Goal: Task Accomplishment & Management: Manage account settings

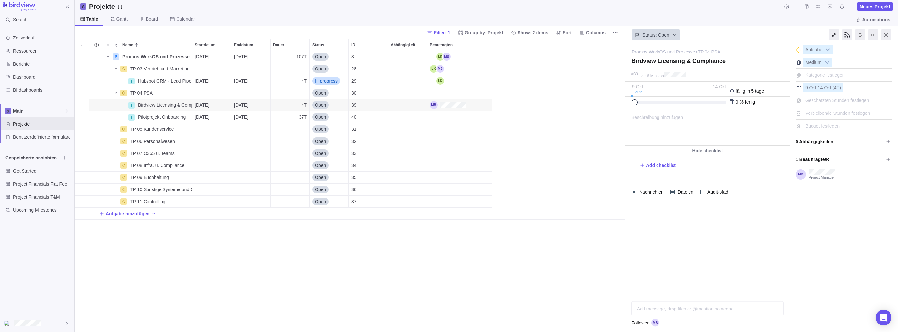
scroll to position [276, 545]
drag, startPoint x: 633, startPoint y: 101, endPoint x: 587, endPoint y: 106, distance: 45.9
click at [587, 106] on div "Projekte Neues Projekt Table Gantt Board Calendar Automations Filter: 1 Group b…" at bounding box center [486, 166] width 823 height 332
click at [140, 119] on span "Pilotprojekt Onboarding" at bounding box center [162, 117] width 48 height 7
click at [158, 107] on div "Name Startdatum Enddatum Dauer Status ID Abhängigkeit Beautragten P Promos Work…" at bounding box center [350, 185] width 550 height 293
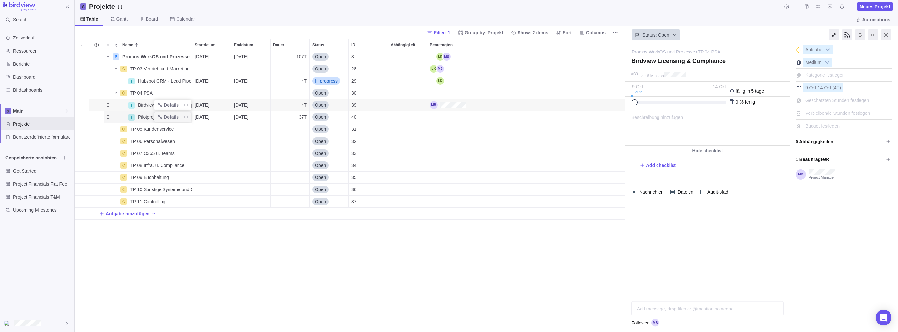
click at [123, 101] on div "T Birdview Licensing & Compliance" at bounding box center [148, 105] width 88 height 12
click at [121, 117] on div "Name" at bounding box center [115, 116] width 23 height 5
click at [110, 104] on div "Name" at bounding box center [115, 104] width 23 height 5
click at [112, 115] on div "Name" at bounding box center [115, 116] width 23 height 5
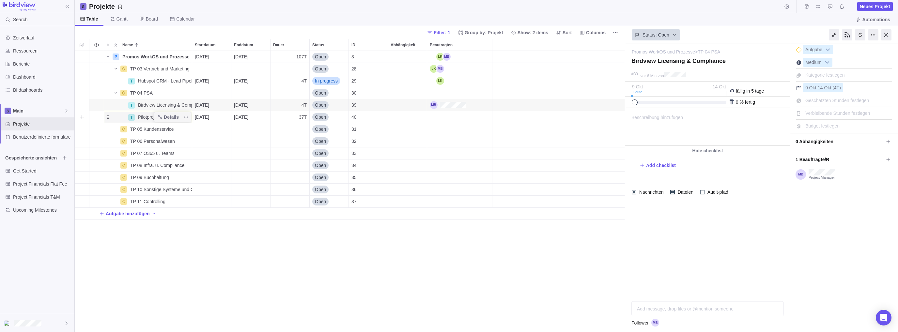
click at [110, 118] on div "Name" at bounding box center [115, 116] width 23 height 5
click at [114, 106] on div "Name" at bounding box center [115, 104] width 23 height 5
click at [109, 104] on div "Name" at bounding box center [115, 104] width 23 height 5
click at [109, 119] on div "Name" at bounding box center [115, 116] width 23 height 5
click at [110, 105] on div "Name" at bounding box center [115, 104] width 23 height 5
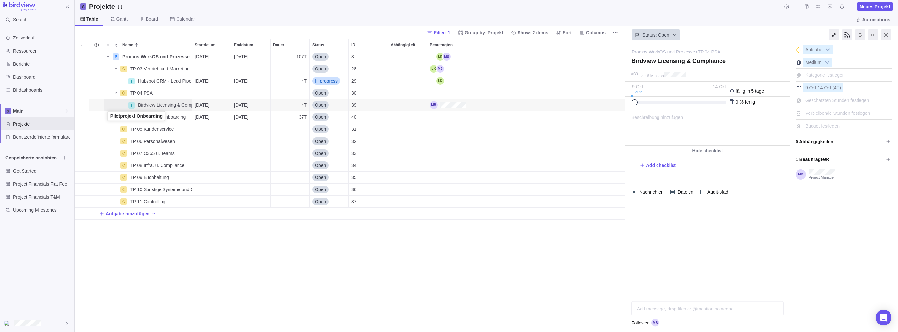
click at [108, 115] on div "Name" at bounding box center [115, 116] width 23 height 5
click at [108, 107] on div "Name" at bounding box center [115, 104] width 23 height 5
click at [111, 118] on div "Name" at bounding box center [115, 116] width 23 height 5
click at [142, 68] on span "TP 03 Vertrieb und Marketing" at bounding box center [159, 69] width 59 height 7
click at [108, 67] on div "Name Startdatum Enddatum Dauer Status ID Abhängigkeit Beautragten P Promos Work…" at bounding box center [350, 185] width 550 height 293
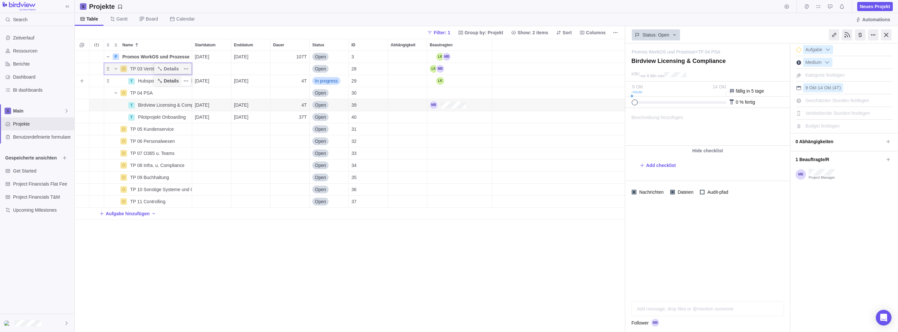
click at [172, 81] on span "Details" at bounding box center [171, 81] width 15 height 7
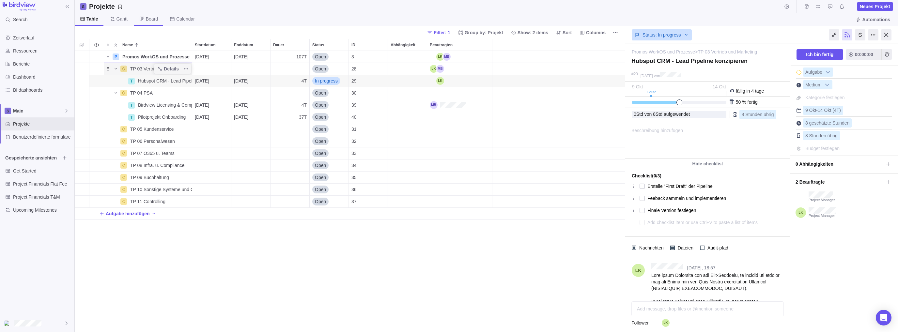
click at [146, 17] on span "Board" at bounding box center [152, 19] width 12 height 7
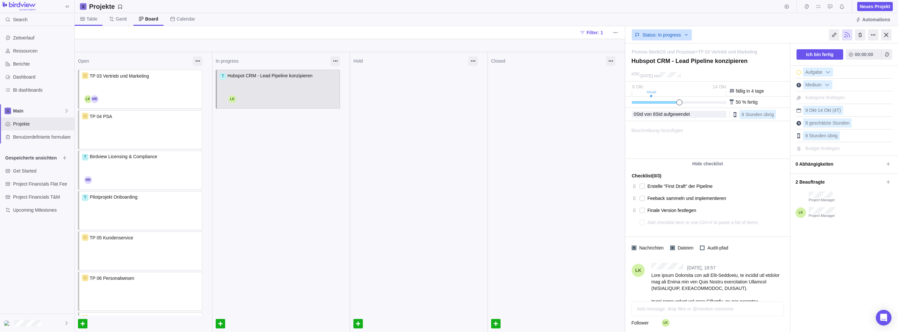
drag, startPoint x: 269, startPoint y: 101, endPoint x: 93, endPoint y: 16, distance: 195.5
click at [93, 16] on span "Table" at bounding box center [91, 19] width 11 height 7
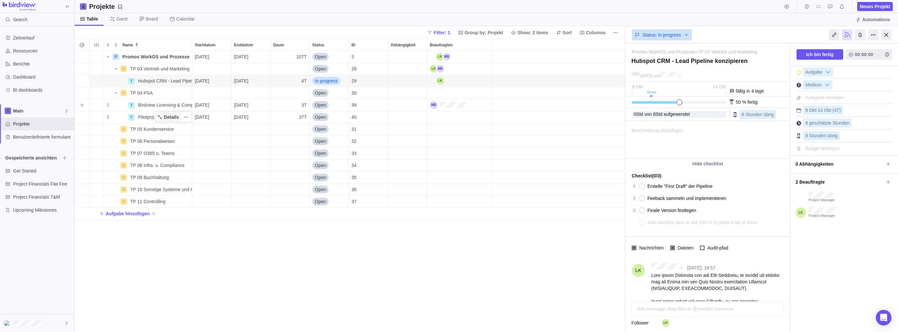
scroll to position [276, 545]
click at [83, 68] on icon "Add sub-activity" at bounding box center [81, 68] width 5 height 5
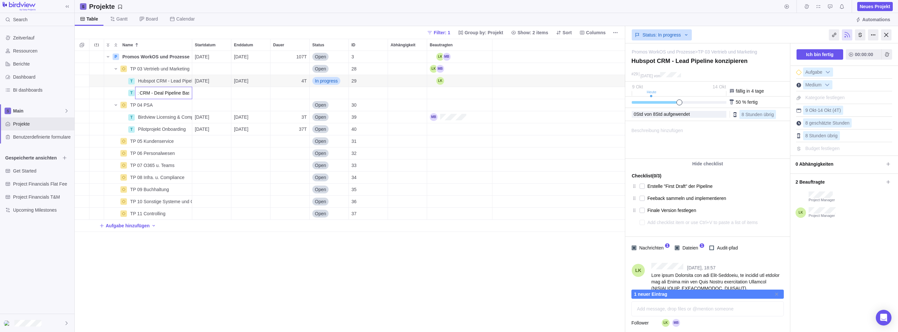
scroll to position [0, 18]
type input "Hubspot CRM - Deal Pipeline Basis"
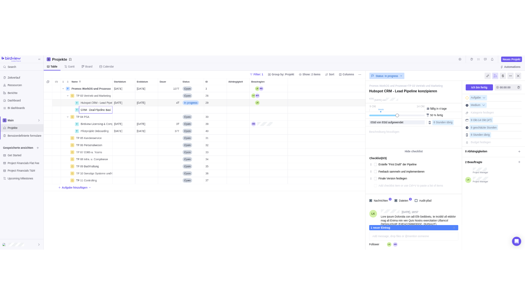
scroll to position [0, 0]
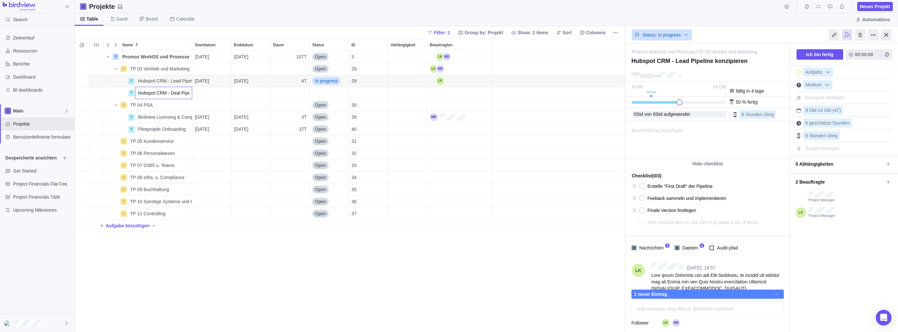
click at [106, 79] on div "Name Startdatum Enddatum Dauer Status ID Abhängigkeit Beautragten P Promos Work…" at bounding box center [350, 185] width 550 height 293
click at [79, 80] on span "Add sub-activity" at bounding box center [81, 80] width 9 height 9
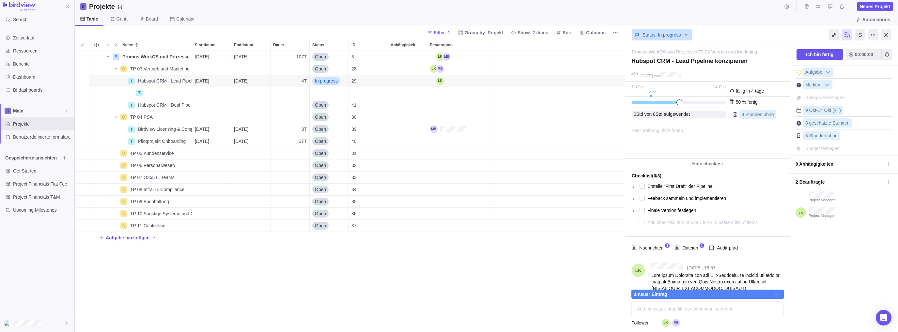
click at [219, 277] on div "Name Startdatum Enddatum Dauer Status ID Abhängigkeit Beautragten P Promos Work…" at bounding box center [350, 185] width 550 height 293
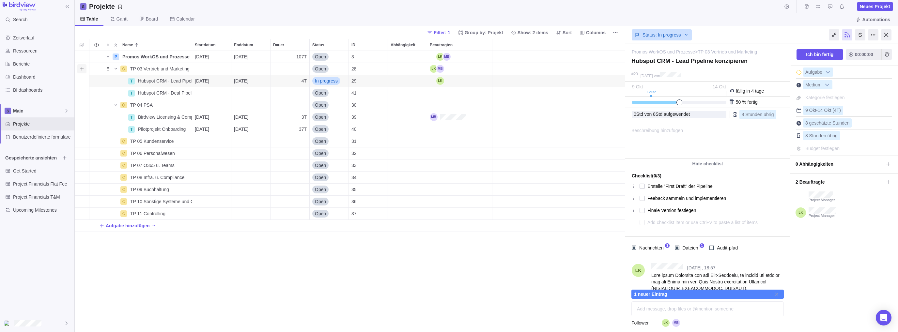
click at [80, 68] on icon "Add sub-activity" at bounding box center [81, 68] width 5 height 5
type input "Hubsp"
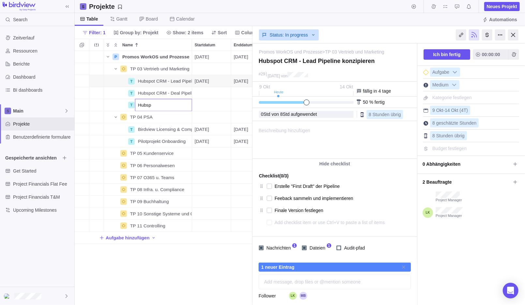
type textarea "x"
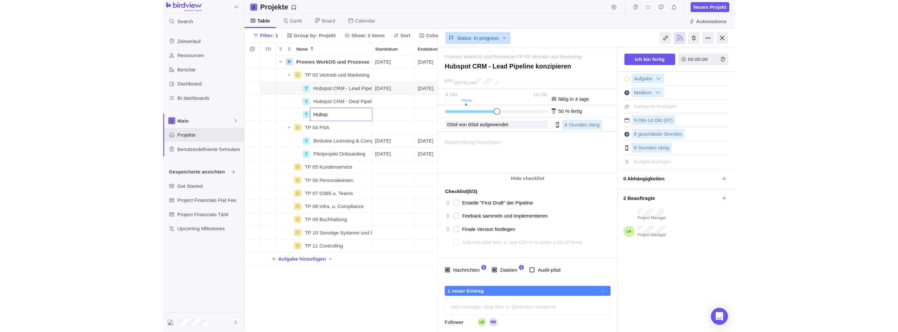
scroll to position [276, 545]
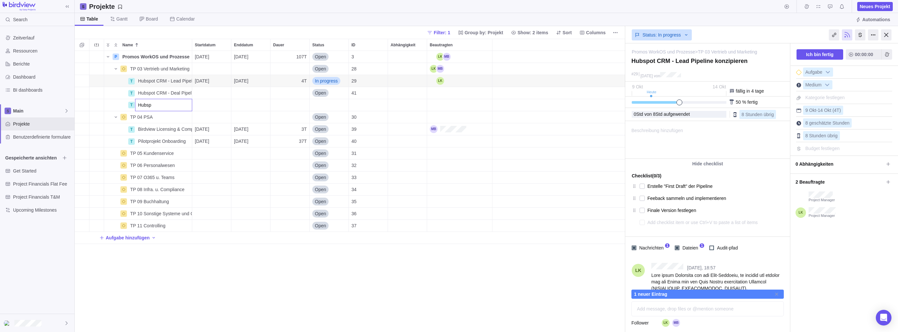
click at [162, 105] on input "Hubsp" at bounding box center [163, 105] width 57 height 12
drag, startPoint x: 191, startPoint y: 105, endPoint x: 167, endPoint y: 106, distance: 23.9
click at [167, 106] on input "Hubsp CRM; - Aufgaben Templates" at bounding box center [163, 105] width 57 height 12
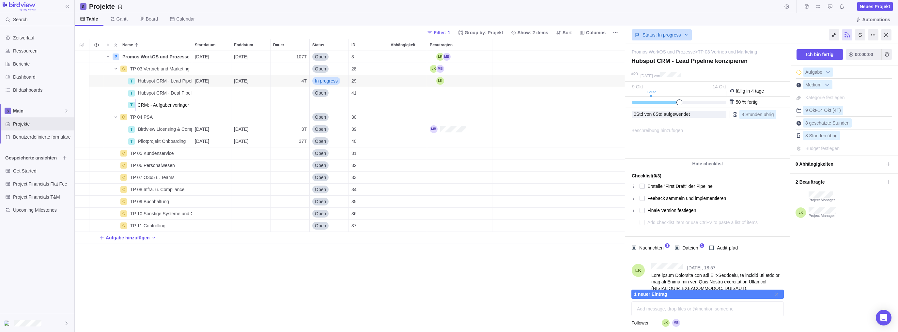
click at [147, 105] on input "Hubsp CRM; - Aufgabenvorlagen" at bounding box center [163, 105] width 57 height 12
type input "Hubsp CRM - Aufgabenvorlagen"
click at [214, 276] on div "Name Startdatum Enddatum Dauer Status ID Abhängigkeit Beautragten P Promos Work…" at bounding box center [350, 185] width 550 height 293
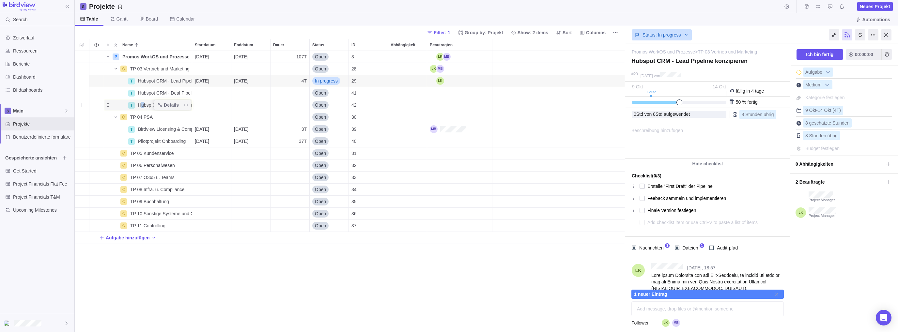
drag, startPoint x: 142, startPoint y: 103, endPoint x: 144, endPoint y: 110, distance: 7.6
click at [144, 110] on div "Hubsp CRM - Aufgabenvorlagen" at bounding box center [163, 105] width 56 height 12
click at [108, 105] on div "Name Startdatum Enddatum Dauer Status ID Abhängigkeit Beautragten P Promos Work…" at bounding box center [350, 185] width 550 height 293
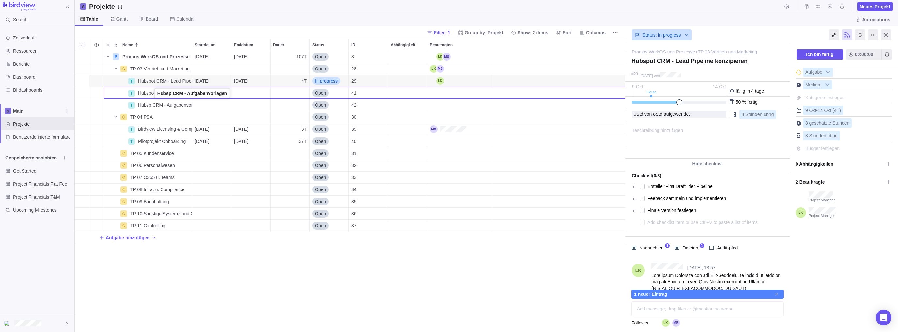
drag, startPoint x: 107, startPoint y: 105, endPoint x: 151, endPoint y: 99, distance: 43.8
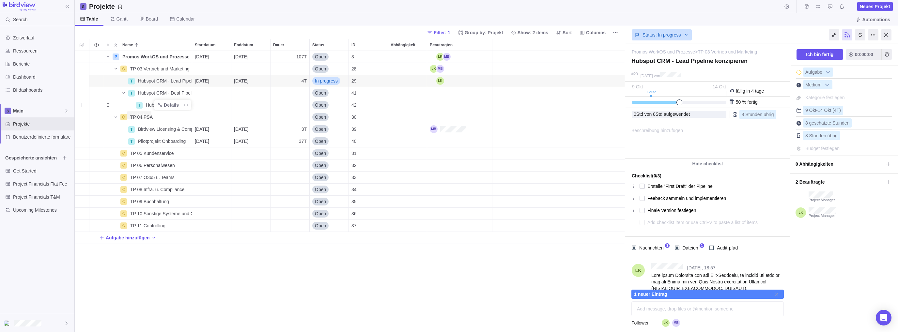
click at [144, 104] on div "Hubsp CRM - Aufgabenvorlagen" at bounding box center [167, 105] width 49 height 12
click at [127, 105] on div "Name Startdatum Enddatum Dauer Status ID Abhängigkeit Beautragten P Promos Work…" at bounding box center [350, 185] width 550 height 293
drag, startPoint x: 119, startPoint y: 106, endPoint x: 112, endPoint y: 99, distance: 9.5
click at [112, 99] on div "T Hubsp CRM - Aufgabenvorlagen" at bounding box center [148, 105] width 88 height 12
click at [118, 104] on div "Name" at bounding box center [119, 104] width 31 height 5
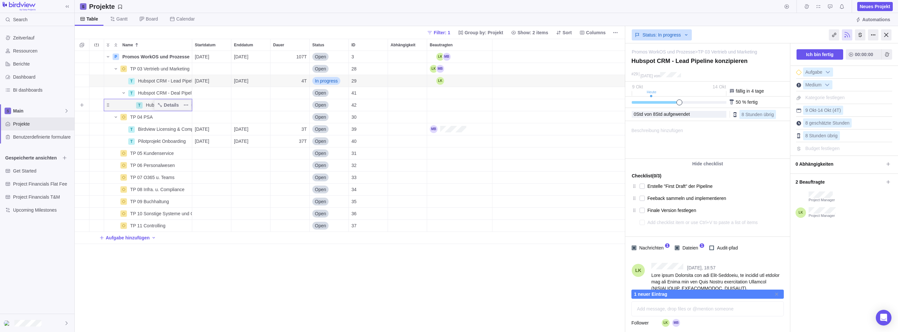
click at [118, 104] on div "Name" at bounding box center [119, 104] width 31 height 5
click at [142, 80] on span "Hubspot CRM - Lead Pipeline konzipieren" at bounding box center [165, 81] width 54 height 7
click at [116, 81] on div "Name Startdatum Enddatum Dauer Status ID Abhängigkeit Beautragten P Promos Work…" at bounding box center [350, 185] width 550 height 293
type input "Hubspot CRM - Lead Pipeline konzipieren"
click at [149, 103] on div "Name Startdatum Enddatum Dauer Status ID Abhängigkeit Beautragten P Promos Work…" at bounding box center [350, 185] width 550 height 293
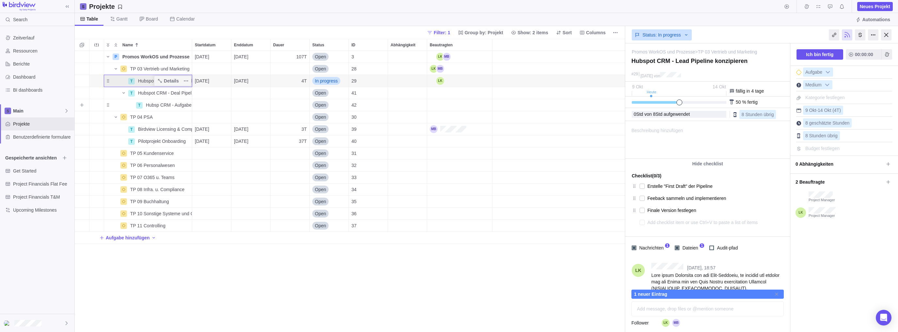
click at [106, 106] on div "Name" at bounding box center [119, 104] width 31 height 5
click at [0, 0] on span "Details" at bounding box center [0, 0] width 0 height 0
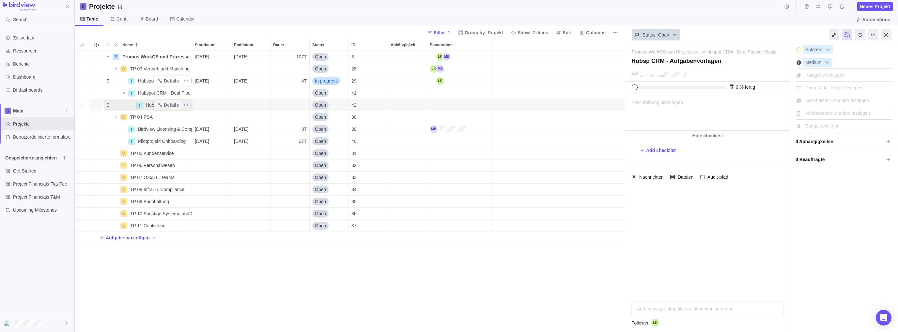
click at [187, 105] on icon "Weitere Aktionen" at bounding box center [185, 104] width 5 height 5
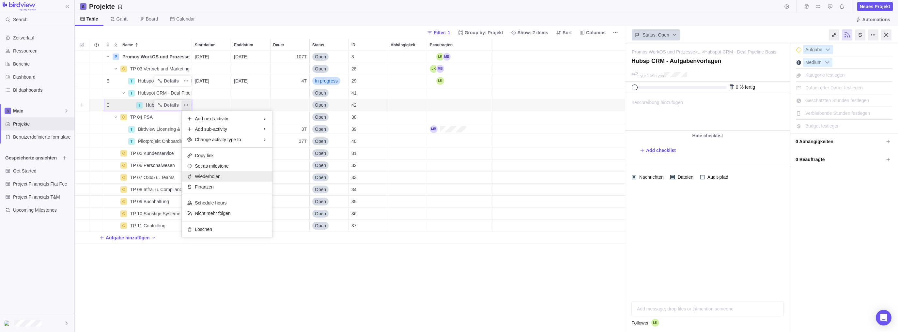
click at [226, 176] on div "Wiederholen" at bounding box center [227, 176] width 91 height 10
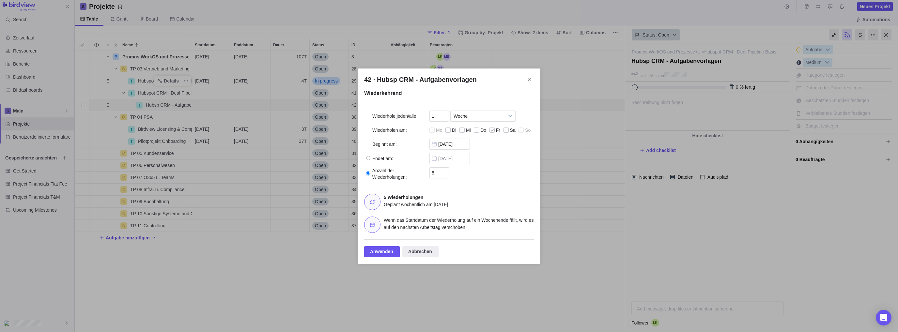
click at [533, 82] on span "Schließen" at bounding box center [528, 79] width 9 height 9
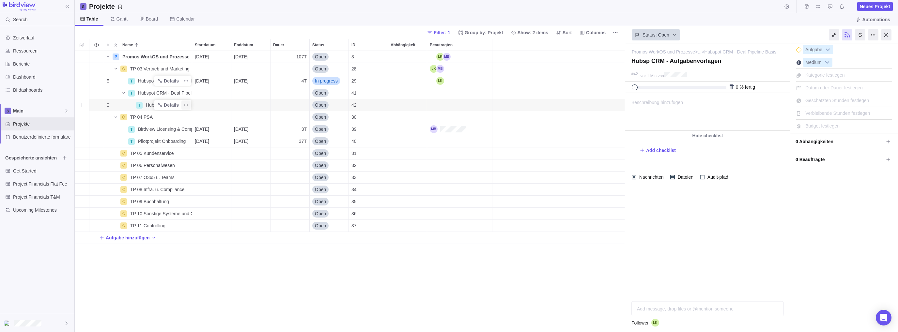
click at [185, 103] on icon "Weitere Aktionen" at bounding box center [185, 104] width 5 height 5
click at [82, 80] on icon "Add sub-activity" at bounding box center [82, 81] width 4 height 4
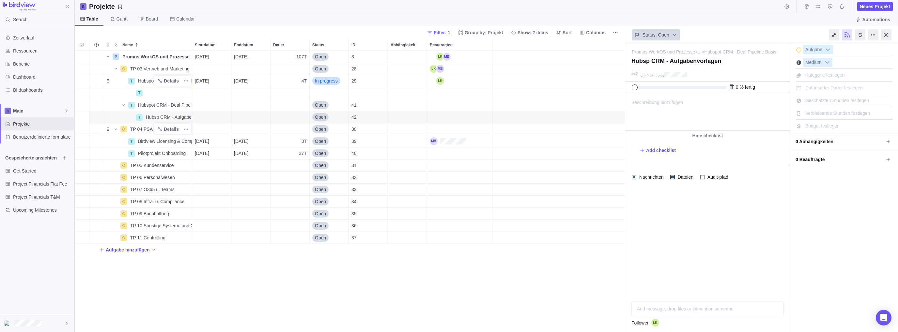
click at [159, 119] on div "Name Startdatum Enddatum Dauer Status ID Abhängigkeit Beautragten P Promos Work…" at bounding box center [350, 185] width 550 height 293
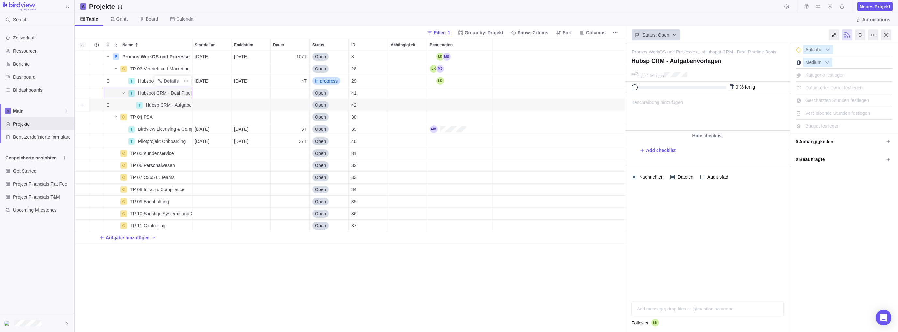
click at [150, 103] on span "Hubsp CRM - Aufgabenvorlagen" at bounding box center [169, 105] width 46 height 7
click at [158, 104] on input "Hubsp CRM - Aufgabenvorlagen" at bounding box center [167, 105] width 49 height 12
type input "Hubspot CRM - Aufgabenvorlagen"
click at [150, 80] on div "Name Startdatum Enddatum Dauer Status ID Abhängigkeit Beautragten P Promos Work…" at bounding box center [350, 185] width 550 height 293
type textarea "Hubspot CRM - Aufgabenvorlagen"
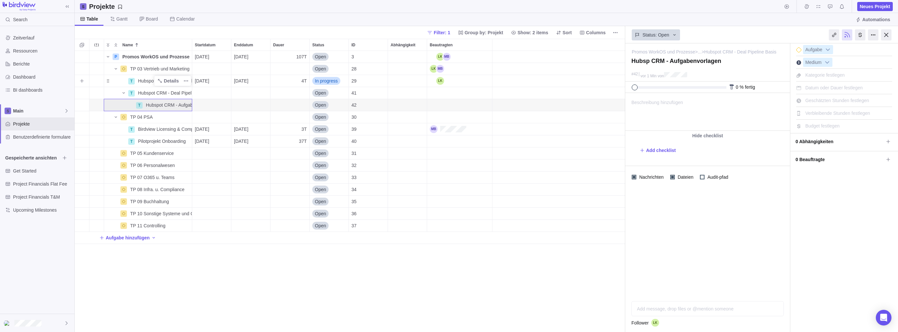
type textarea "Hubspot CRM - Aufgabenvorlagen"
click at [85, 80] on span "Add sub-activity" at bounding box center [81, 80] width 9 height 9
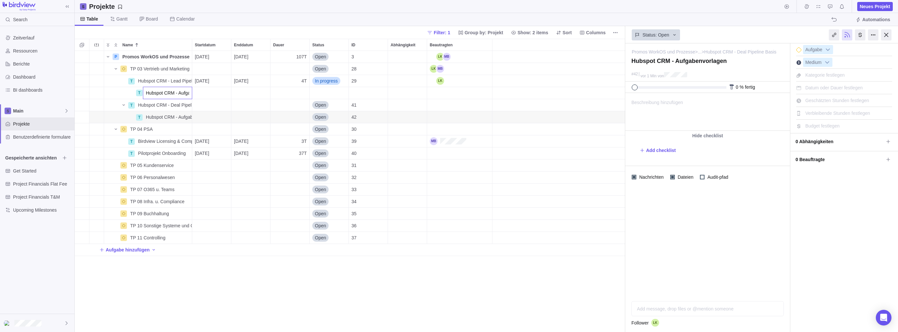
scroll to position [0, 26]
type input "Hubspot CRM - Aufgabenvorlagen"
click at [205, 292] on div "Name Startdatum Enddatum Dauer Status ID Abhängigkeit Beautragten P Promos Work…" at bounding box center [350, 185] width 550 height 293
click at [186, 287] on div "P Promos WorkOS und Prozesse Details [DATE] [DATE] 107T Open 3 TP 03 Vertrieb u…" at bounding box center [350, 191] width 550 height 281
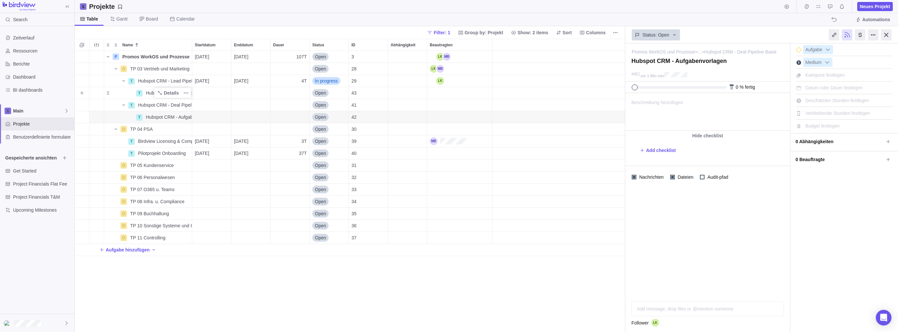
click at [147, 93] on span "Hubspot CRM - Aufgabenvorlagen" at bounding box center [169, 93] width 46 height 7
click at [109, 92] on div "Name Startdatum Enddatum Dauer Status ID Abhängigkeit Beautragten P Promos Work…" at bounding box center [350, 185] width 550 height 293
click at [153, 95] on span "Hubspot CRM - Aufgabenvorlagen" at bounding box center [169, 93] width 46 height 7
click at [183, 94] on input "Hubspot CRM - Aufgabenvorlagen" at bounding box center [167, 93] width 49 height 12
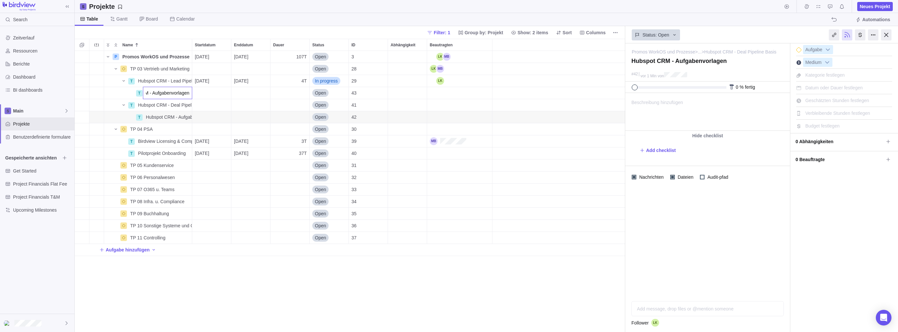
drag, startPoint x: 178, startPoint y: 95, endPoint x: 216, endPoint y: 98, distance: 38.0
click at [216, 98] on div "Name Startdatum Enddatum Dauer Status ID Abhängigkeit Beautragten P Promos Work…" at bounding box center [350, 185] width 550 height 293
click at [146, 106] on div "Name Startdatum Enddatum Dauer Status ID Abhängigkeit Beautragten P Promos Work…" at bounding box center [350, 185] width 550 height 293
click at [146, 106] on span "Hubspot CRM - Deal Pipeline Basis" at bounding box center [165, 105] width 54 height 7
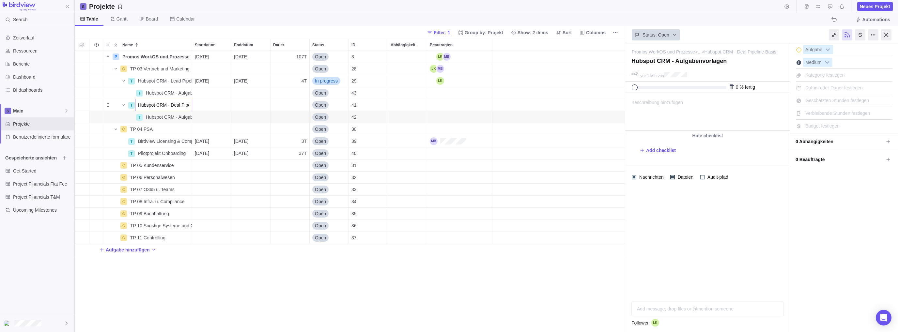
click at [157, 120] on div "Name Startdatum Enddatum Dauer Status ID Abhängigkeit Beautragten P Promos Work…" at bounding box center [350, 185] width 550 height 293
click at [147, 119] on span "Hubspot CRM - Aufgabenvorlagen" at bounding box center [169, 117] width 46 height 7
click at [202, 289] on div "Name Startdatum Enddatum Dauer Status ID Abhängigkeit Beautragten P Promos Work…" at bounding box center [350, 185] width 550 height 293
click at [159, 113] on span "Details" at bounding box center [168, 117] width 27 height 9
click at [146, 116] on span "Hubspot CRM - Aufgabenvorlagen" at bounding box center [169, 117] width 46 height 7
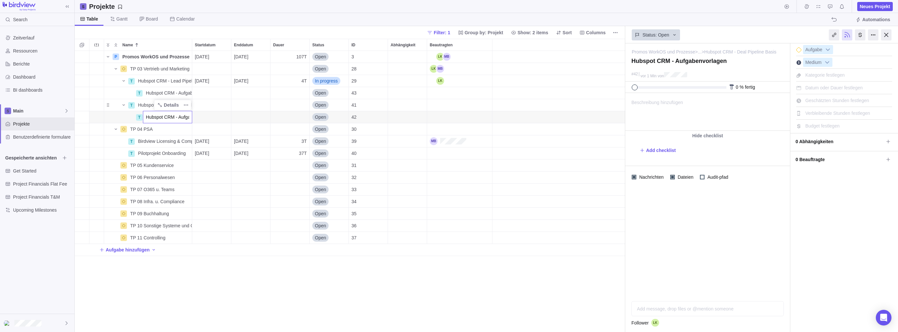
click at [213, 247] on div "Name Startdatum Enddatum Dauer Status ID Abhängigkeit Beautragten P Promos Work…" at bounding box center [350, 185] width 550 height 293
click at [187, 113] on span "Weitere Aktionen" at bounding box center [185, 117] width 9 height 9
click at [147, 103] on div "Name Startdatum Enddatum Dauer Status ID Abhängigkeit Beautragten P Promos Work…" at bounding box center [350, 185] width 550 height 293
click at [140, 105] on span "Hubspot CRM - Deal Pipeline Basis" at bounding box center [165, 105] width 54 height 7
click at [154, 83] on div "Name Startdatum Enddatum Dauer Status ID Abhängigkeit Beautragten P Promos Work…" at bounding box center [350, 185] width 550 height 293
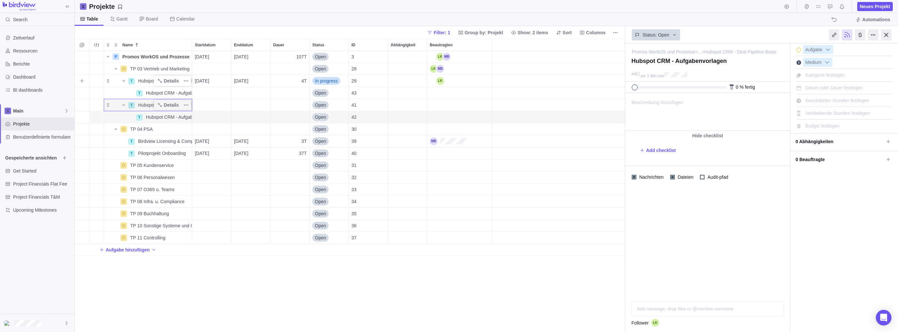
click at [137, 81] on div "Hubspot CRM - Lead Pipeline konzipieren" at bounding box center [163, 81] width 56 height 12
click at [105, 80] on div "Name Startdatum Enddatum Dauer Status ID Abhängigkeit Beautragten P Promos Work…" at bounding box center [350, 185] width 550 height 293
click at [111, 80] on div "Name" at bounding box center [115, 80] width 23 height 9
click at [109, 81] on div "Name" at bounding box center [115, 80] width 23 height 9
click at [187, 80] on icon "Weitere Aktionen" at bounding box center [185, 80] width 5 height 5
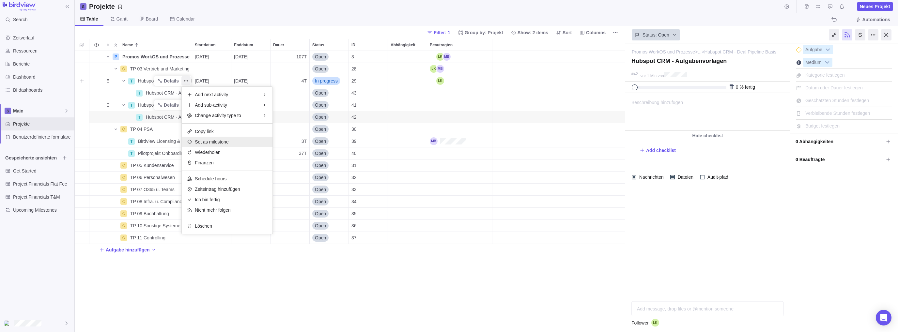
click at [219, 141] on span "Set as milestone" at bounding box center [212, 142] width 34 height 7
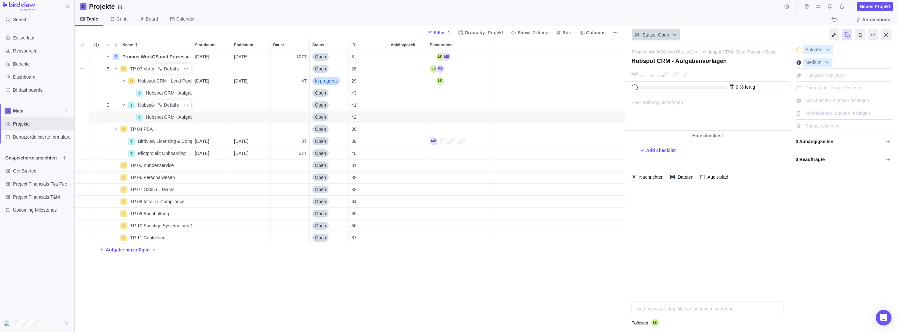
click at [142, 67] on span "TP 03 Vertrieb und Marketing" at bounding box center [159, 69] width 59 height 7
click at [109, 69] on div "Name Startdatum Enddatum Dauer Status ID Abhängigkeit Beautragten P Promos Work…" at bounding box center [350, 185] width 550 height 293
click at [187, 69] on icon "Weitere Aktionen" at bounding box center [187, 68] width 1 height 1
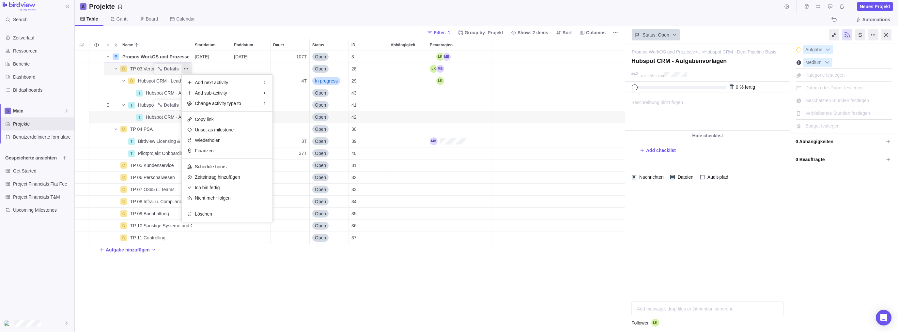
click at [198, 287] on div "Name Startdatum Enddatum Dauer Status ID Abhängigkeit Beautragten P Promos Work…" at bounding box center [350, 185] width 550 height 293
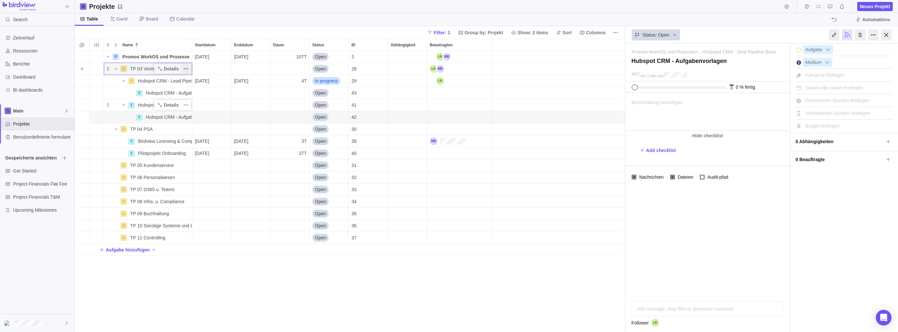
click at [185, 68] on icon "Weitere Aktionen" at bounding box center [185, 68] width 5 height 5
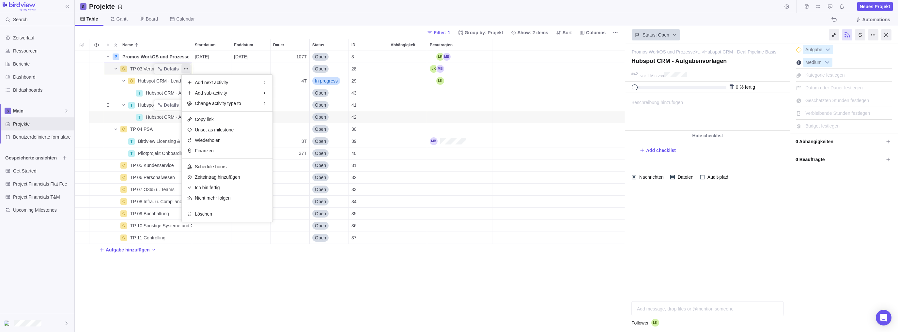
click at [199, 292] on div "Name Startdatum Enddatum Dauer Status ID Abhängigkeit Beautragten P Promos Work…" at bounding box center [350, 185] width 550 height 293
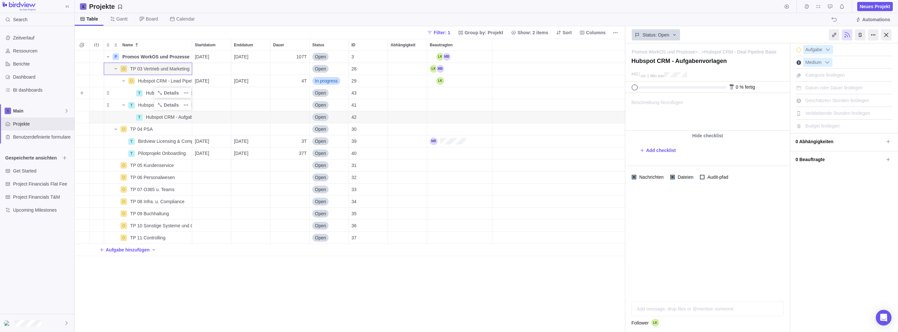
click at [148, 91] on span "Hubspot CRM - Aufgabenvorlagen" at bounding box center [169, 93] width 46 height 7
click at [149, 108] on div "Name Startdatum Enddatum Dauer Status ID Abhängigkeit Beautragten P Promos Work…" at bounding box center [350, 185] width 550 height 293
click at [148, 105] on span "Hubspot CRM - Deal Pipeline Basis" at bounding box center [165, 105] width 54 height 7
click at [111, 106] on div "Name Startdatum Enddatum Dauer Status ID Abhängigkeit Beautragten P Promos Work…" at bounding box center [350, 185] width 550 height 293
click at [187, 105] on icon "Weitere Aktionen" at bounding box center [187, 105] width 1 height 1
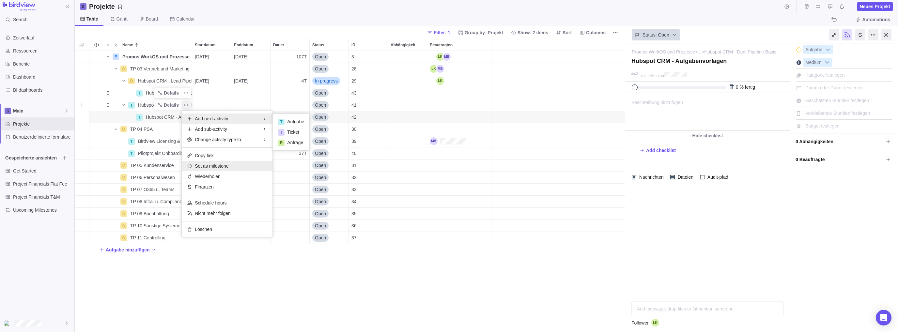
click at [214, 167] on span "Set as milestone" at bounding box center [212, 166] width 34 height 7
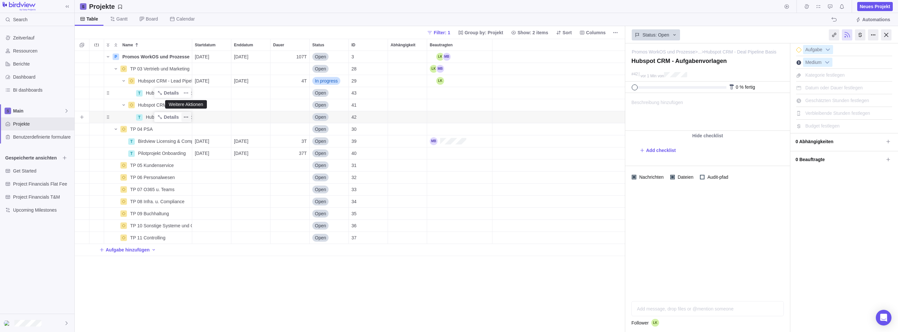
click at [187, 118] on icon "Weitere Aktionen" at bounding box center [185, 116] width 5 height 5
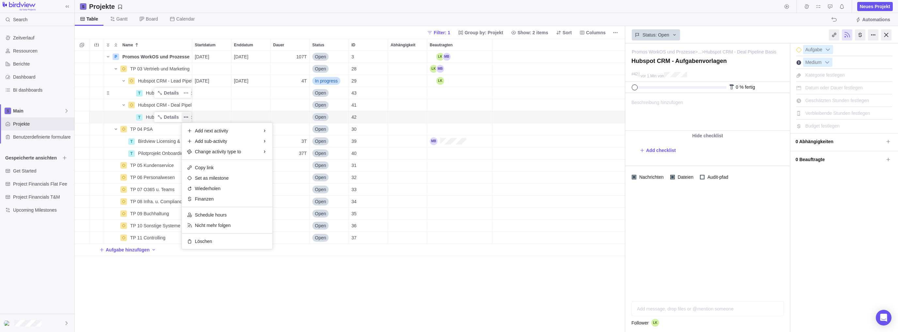
click at [95, 113] on div "Name Startdatum Enddatum Dauer Status ID Abhängigkeit Beautragten P Promos Work…" at bounding box center [350, 185] width 550 height 293
click at [81, 116] on icon "Add sub-activity" at bounding box center [81, 116] width 5 height 5
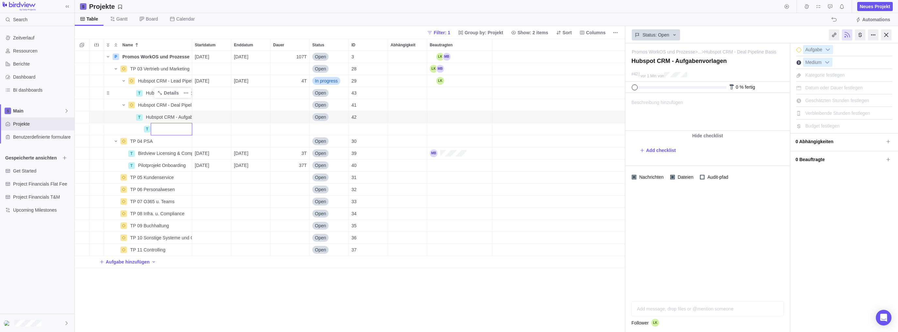
type input "H"
type input "Aufgabe Vorlagen - Service xy"
click at [196, 282] on div "Name Startdatum Enddatum Dauer Status ID Abhängigkeit Beautragten P Promos Work…" at bounding box center [350, 185] width 550 height 293
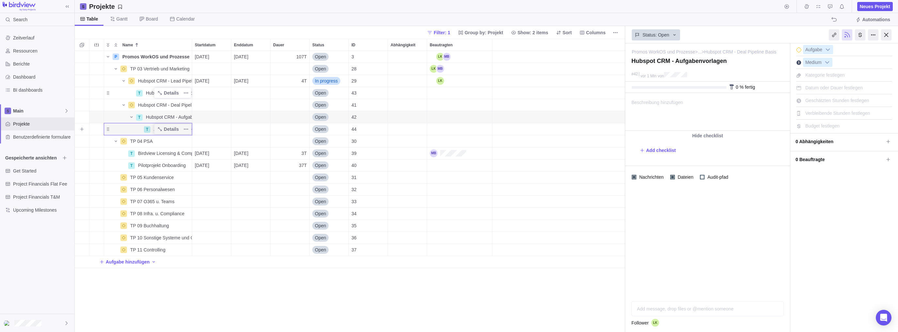
click at [154, 129] on span "Aufgabe Vorlagen - Service xy" at bounding box center [173, 129] width 38 height 7
click at [82, 118] on div "Name Startdatum Enddatum Dauer Status ID Abhängigkeit Beautragten P Promos Work…" at bounding box center [350, 185] width 550 height 293
click at [82, 118] on icon "Add sub-activity" at bounding box center [82, 117] width 4 height 4
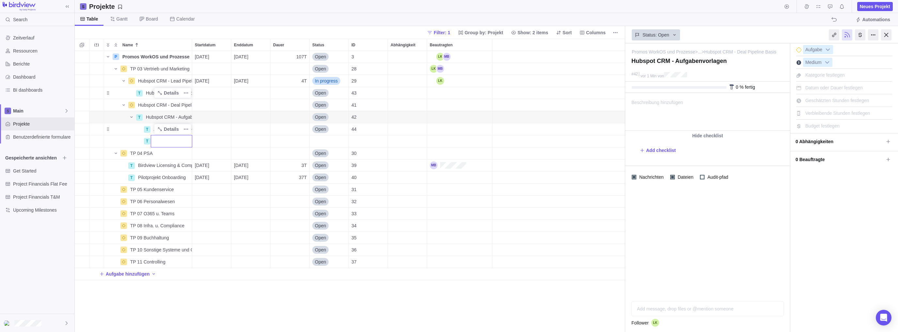
click at [82, 118] on div "Name Startdatum Enddatum Dauer Status ID Abhängigkeit Beautragten P Promos Work…" at bounding box center [350, 185] width 550 height 293
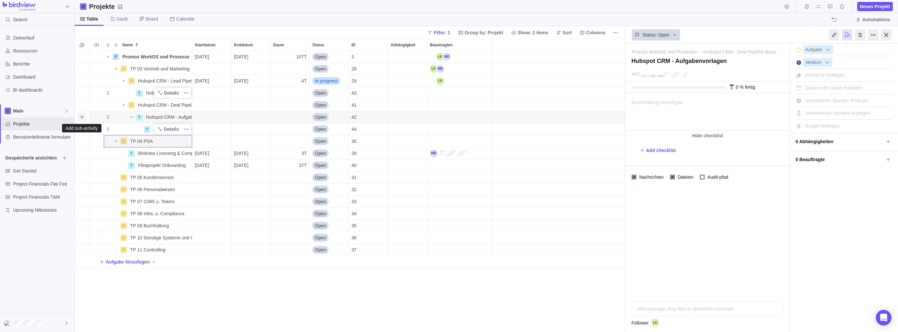
click at [82, 118] on icon "Add sub-activity" at bounding box center [82, 117] width 4 height 4
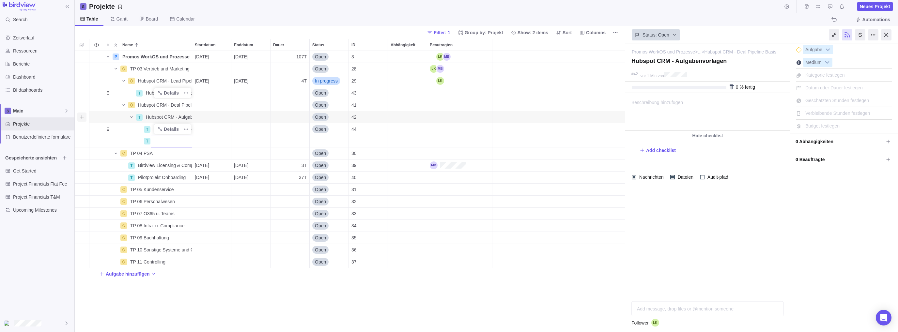
type input "Aufgabe Vorlagen - Service xy"
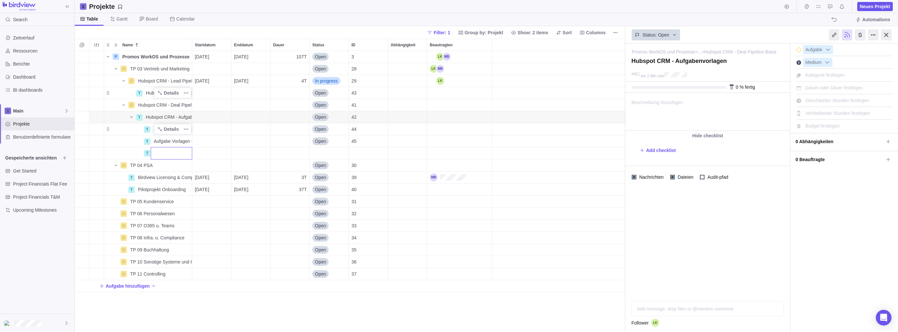
click at [83, 113] on div "Name Startdatum Enddatum Dauer Status ID Abhängigkeit Beautragten P Promos Work…" at bounding box center [350, 185] width 550 height 293
click at [80, 115] on icon "Add sub-activity" at bounding box center [81, 116] width 5 height 5
type input "Aufgabe Vorlagen - Service xy"
click at [230, 320] on div "Name Startdatum Enddatum Dauer Status ID Abhängigkeit Beautragten P Promos Work…" at bounding box center [350, 185] width 550 height 293
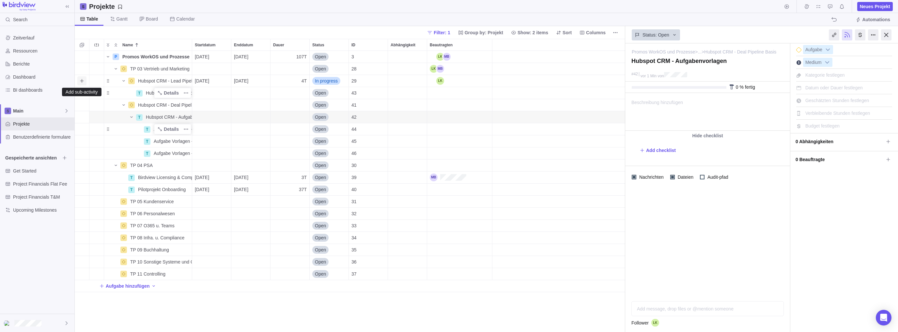
click at [82, 81] on icon "Add sub-activity" at bounding box center [82, 81] width 4 height 4
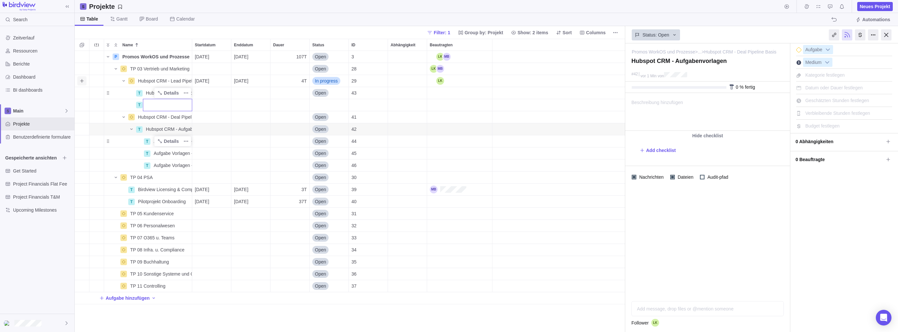
type input "Aufgabe Vorlagen - Service xy"
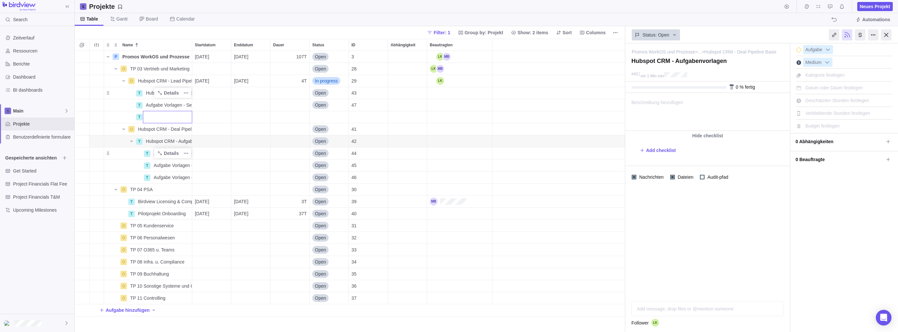
click at [79, 81] on div "Name Startdatum Enddatum Dauer Status ID Abhängigkeit Beautragten P Promos Work…" at bounding box center [350, 185] width 550 height 293
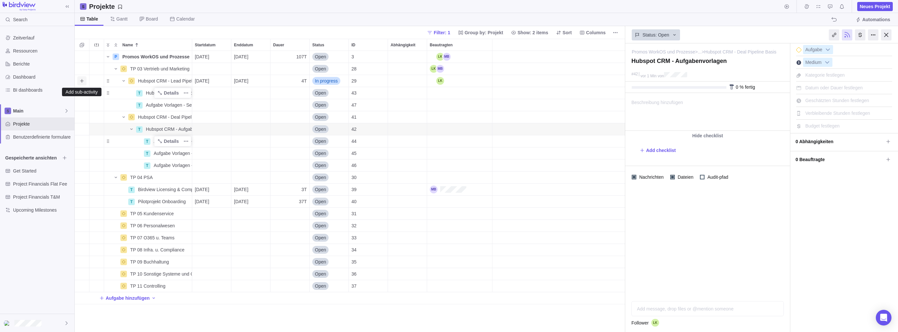
click at [81, 83] on icon "Add sub-activity" at bounding box center [81, 80] width 5 height 5
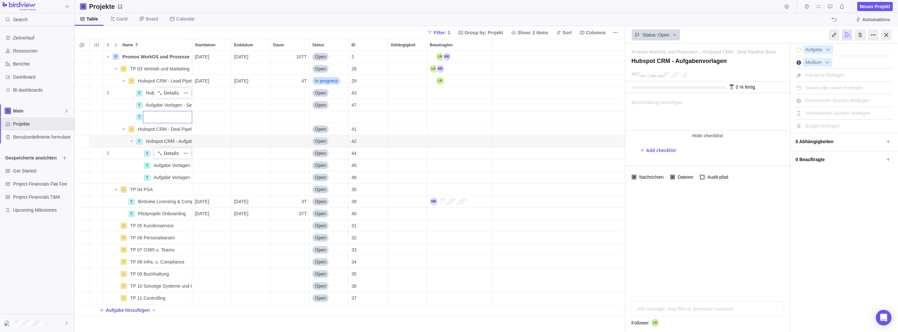
type input "Aufgabe Vorlagen - Service xy"
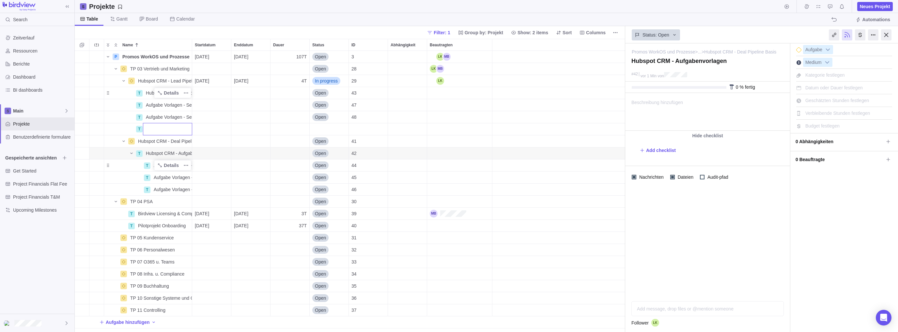
click at [158, 106] on div "Name Startdatum Enddatum Dauer Status ID Abhängigkeit Beautragten P Promos Work…" at bounding box center [350, 185] width 550 height 293
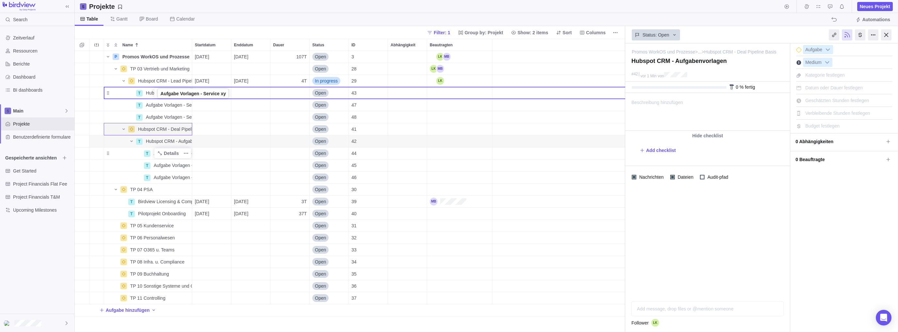
drag, startPoint x: 107, startPoint y: 105, endPoint x: 158, endPoint y: 94, distance: 51.3
drag, startPoint x: 108, startPoint y: 116, endPoint x: 147, endPoint y: 94, distance: 44.4
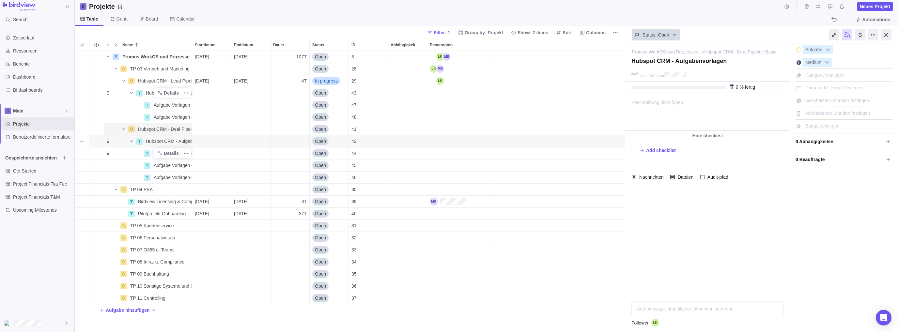
click at [132, 142] on icon "Name" at bounding box center [131, 141] width 5 height 5
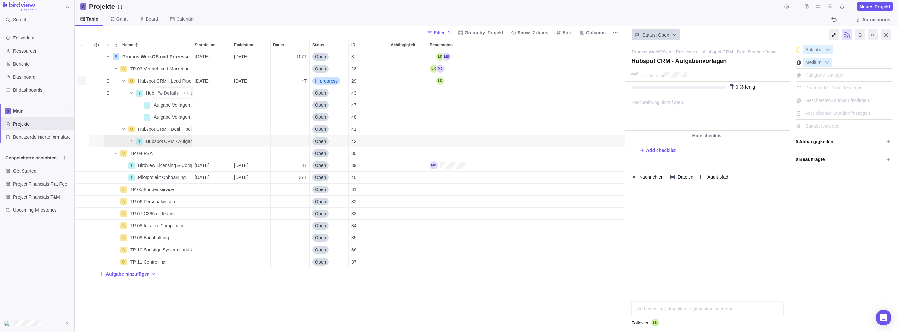
click at [83, 80] on icon "Add sub-activity" at bounding box center [81, 80] width 5 height 5
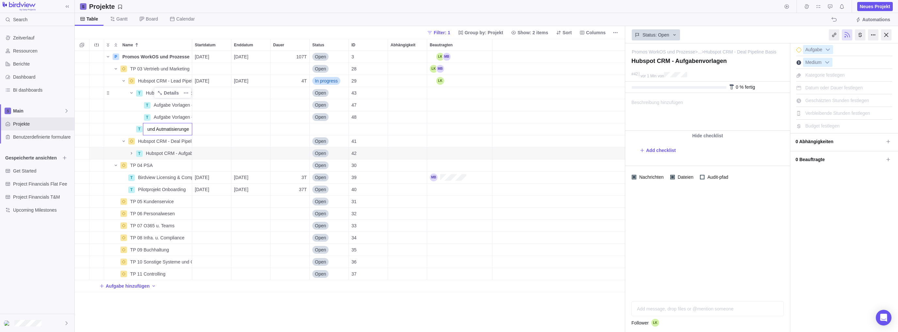
scroll to position [0, 56]
type input "Hubspot CRM - Workflows und Autmatisierungen"
click at [184, 315] on div "Name Startdatum Enddatum Dauer Status ID Abhängigkeit Beautragten P Promos Work…" at bounding box center [350, 185] width 550 height 293
click at [80, 129] on icon "Add sub-activity" at bounding box center [81, 129] width 5 height 5
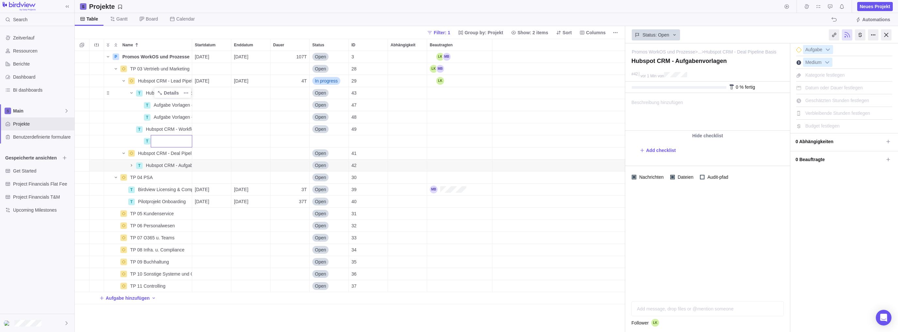
click at [141, 81] on div "Name Startdatum Enddatum Dauer Status ID Abhängigkeit Beautragten P Promos Work…" at bounding box center [350, 185] width 550 height 293
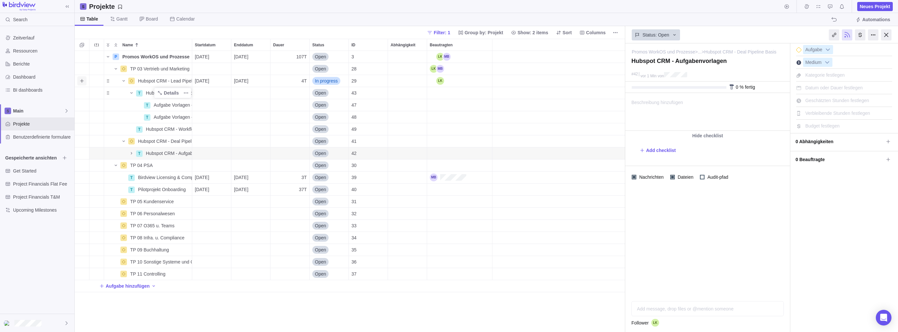
click at [82, 81] on icon "Add sub-activity" at bounding box center [81, 80] width 5 height 5
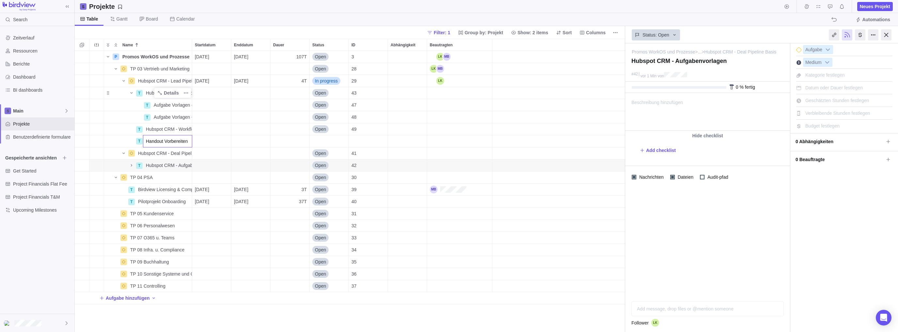
type input "Handout Vorbereiten"
click at [219, 323] on div "Name Startdatum Enddatum Dauer Status ID Abhängigkeit Beautragten P Promos Work…" at bounding box center [350, 185] width 550 height 293
click at [82, 140] on icon "Add sub-activity" at bounding box center [81, 141] width 5 height 5
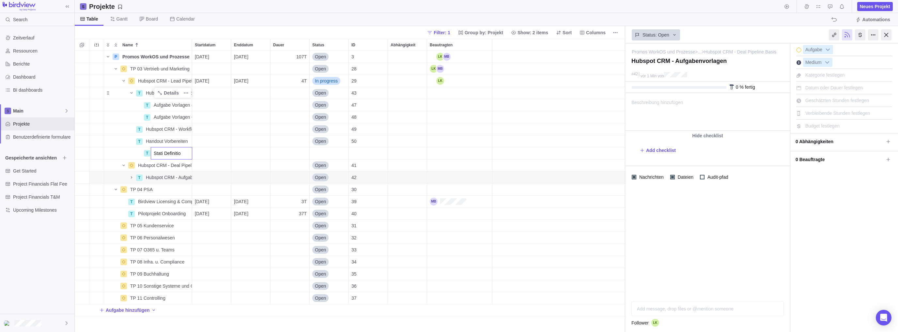
type input "Stati Definition"
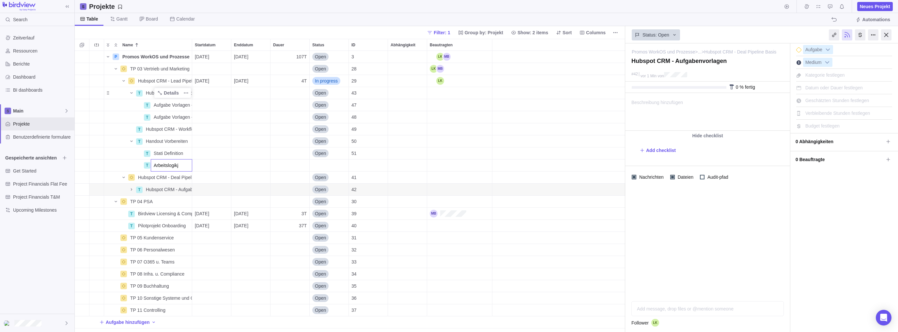
type input "Arbeitslogik"
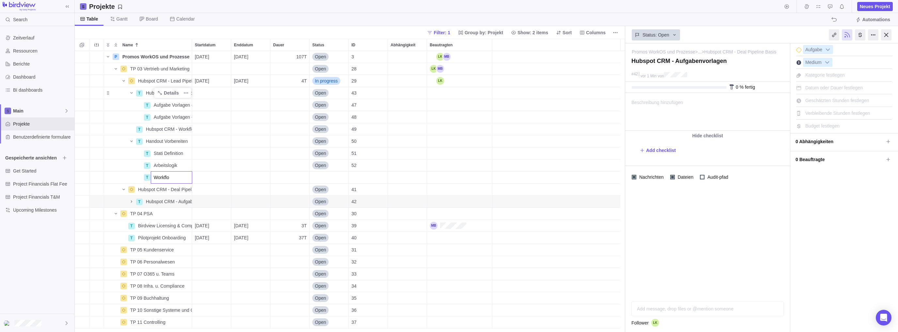
type input "Workflow"
click at [256, 8] on body "Search Zeitverlauf Ressourcen Berichte Dashboard BI dashboards Main Projekte Be…" at bounding box center [449, 166] width 898 height 332
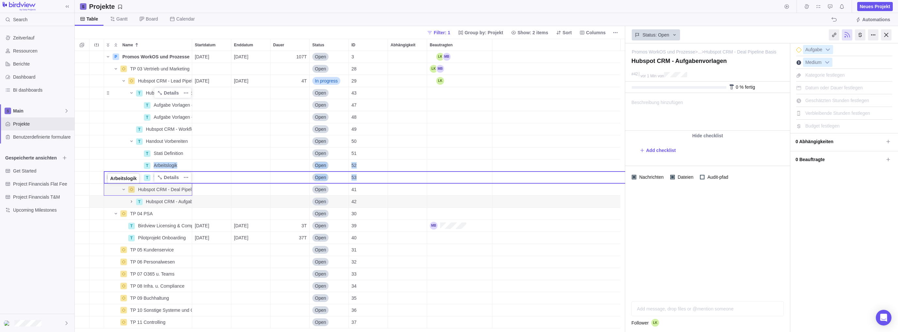
drag, startPoint x: 107, startPoint y: 164, endPoint x: 107, endPoint y: 178, distance: 14.0
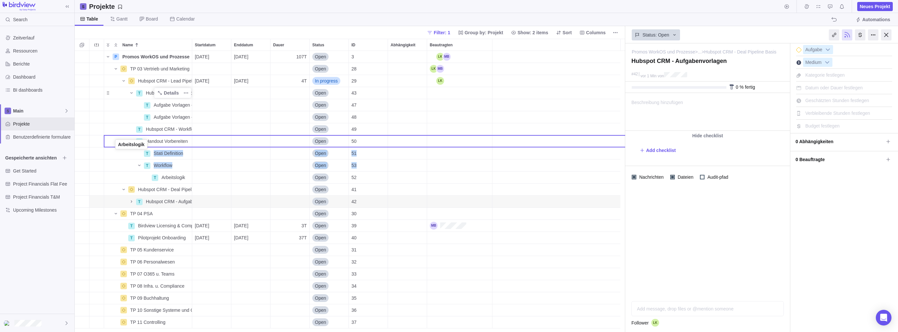
drag, startPoint x: 107, startPoint y: 178, endPoint x: 115, endPoint y: 146, distance: 32.6
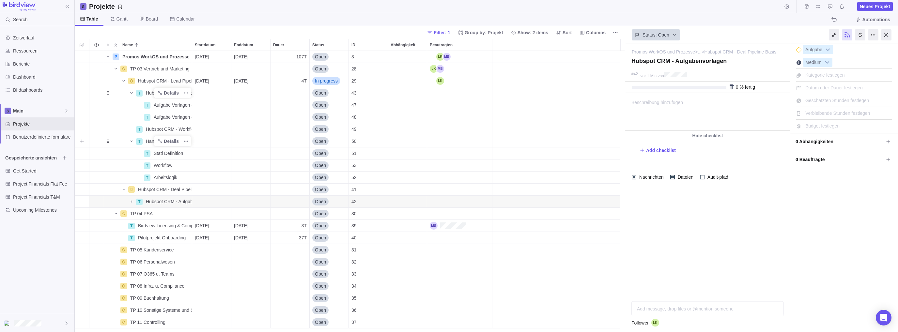
click at [153, 140] on span "Handout Vorbereiten" at bounding box center [167, 141] width 42 height 7
click at [166, 141] on input "Handout Vorbereiten" at bounding box center [167, 141] width 49 height 12
type input "Handout vorbereiten"
click at [158, 127] on div "P Promos WorkOS und Prozesse Details [DATE] [DATE] 107T Open 3 TP 03 Vertrieb u…" at bounding box center [350, 191] width 550 height 281
click at [145, 128] on div "Hubspot CRM - Workflows und Autmatisierungen" at bounding box center [167, 129] width 49 height 12
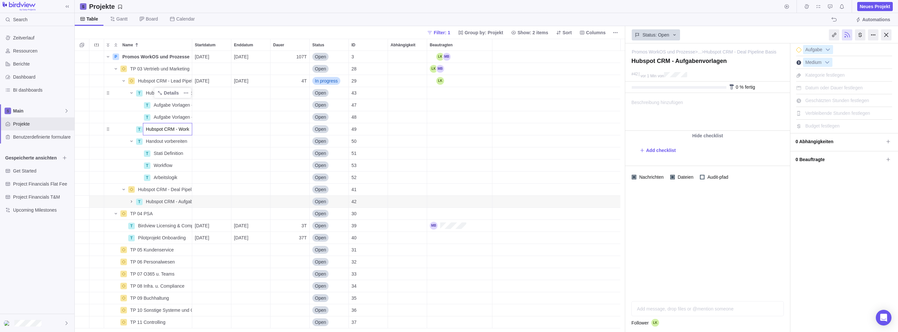
click at [149, 139] on div "P Promos WorkOS und Prozesse Details [DATE] [DATE] 107T Open 3 TP 03 Vertrieb u…" at bounding box center [350, 191] width 550 height 281
click at [148, 141] on span "Handout vorbereiten" at bounding box center [166, 141] width 41 height 7
click at [145, 143] on input "Handout vorbereiten" at bounding box center [167, 141] width 49 height 12
type input "Hubspot CRM - Handout vorbereiten"
click at [191, 42] on div "Name Startdatum Enddatum Dauer Status ID Abhängigkeit Beautragten P Promos Work…" at bounding box center [350, 185] width 550 height 293
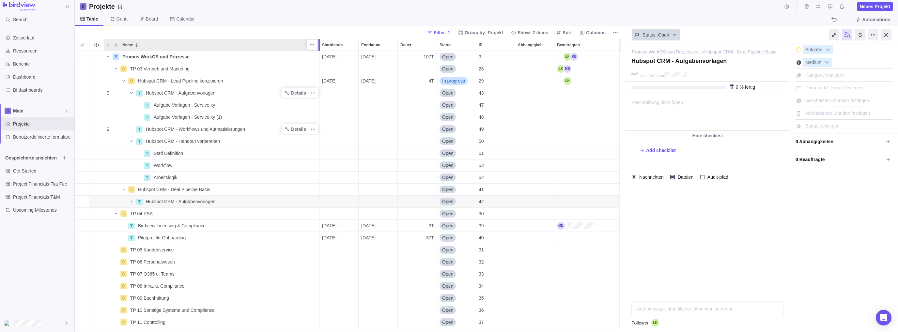
drag, startPoint x: 191, startPoint y: 44, endPoint x: 320, endPoint y: 58, distance: 129.0
click at [320, 58] on div "Name Startdatum Enddatum Dauer Status ID Abhängigkeit Beautragten P Promos Work…" at bounding box center [350, 185] width 550 height 293
click at [82, 131] on icon "Add sub-activity" at bounding box center [81, 129] width 5 height 5
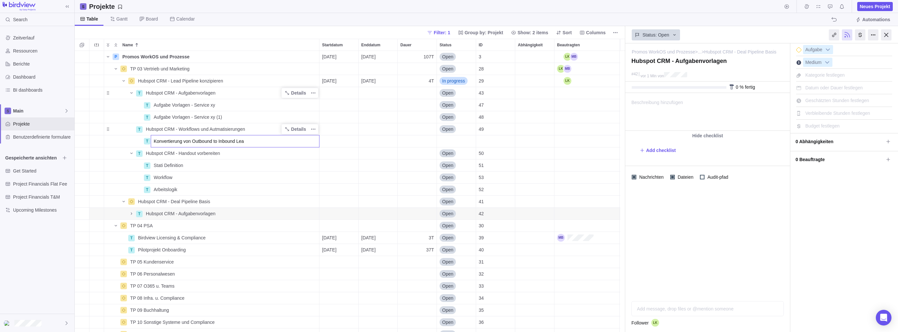
type input "Konvertierung von Outbound to Inbound Lead"
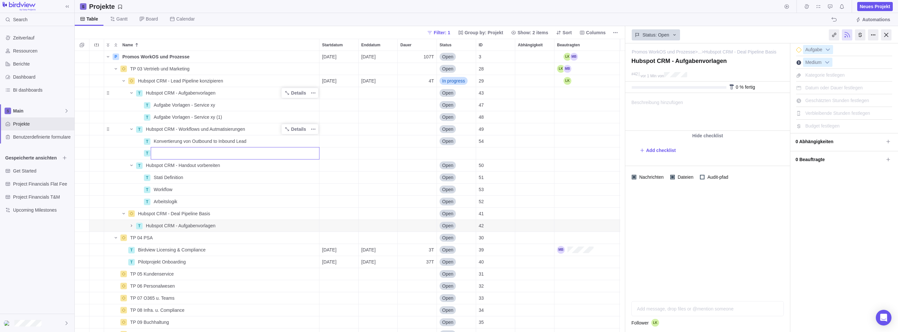
click at [171, 141] on div "P Promos WorkOS und Prozesse Details [DATE] [DATE] 107T Open 3 TP 03 Vertrieb u…" at bounding box center [350, 191] width 550 height 281
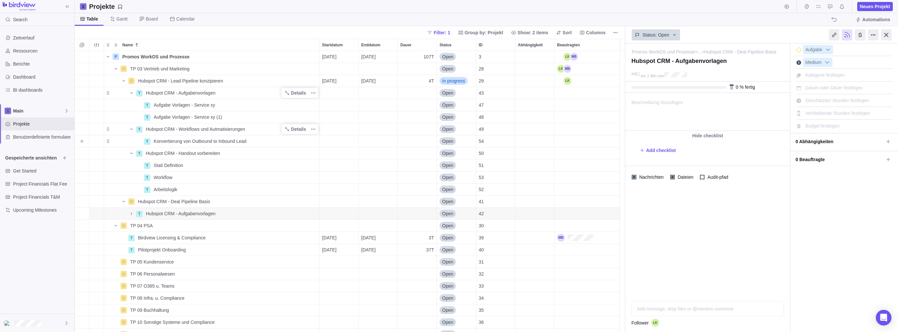
click at [85, 140] on span "Add sub-activity" at bounding box center [81, 141] width 9 height 9
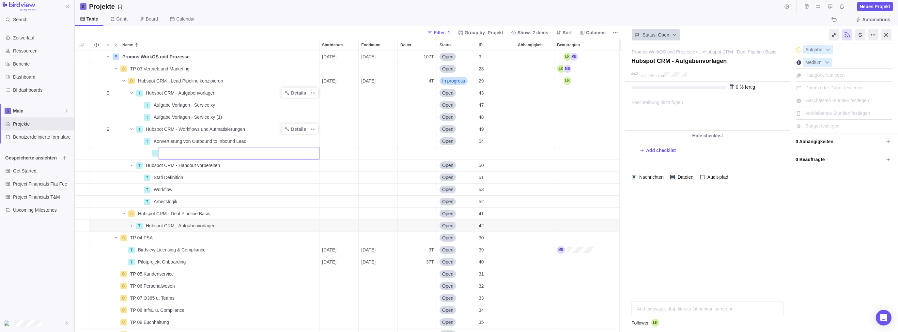
click at [94, 129] on div "P Promos WorkOS und Prozesse Details [DATE] [DATE] 107T Open 3 TP 03 Vertrieb u…" at bounding box center [350, 191] width 550 height 281
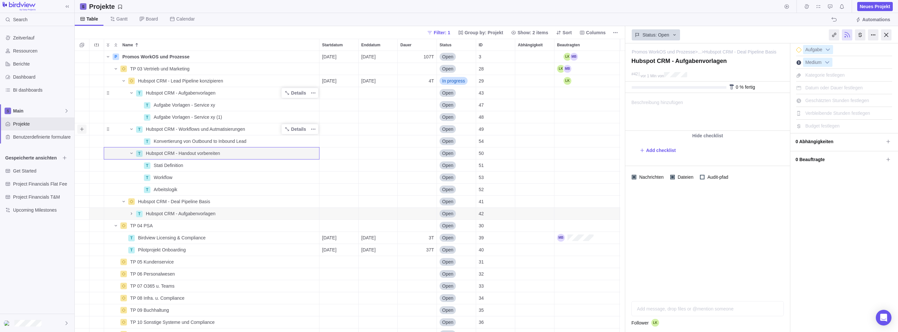
click at [83, 129] on icon "Add sub-activity" at bounding box center [81, 129] width 5 height 5
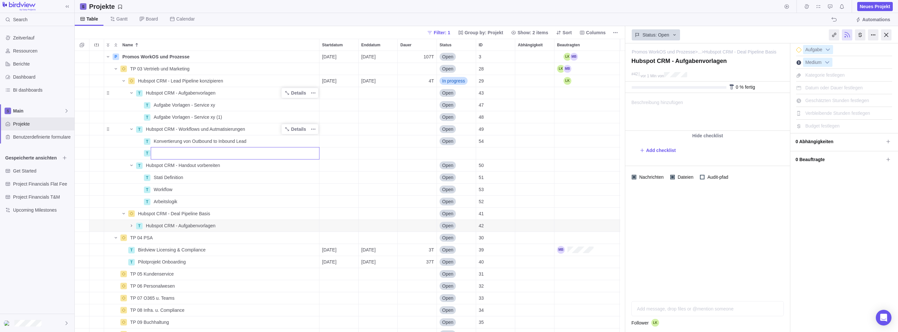
type input "A"
click at [169, 154] on input "Pipeline Aufsetzen" at bounding box center [235, 153] width 169 height 12
click at [198, 152] on input "Pipelines Aufsetzen" at bounding box center [235, 153] width 169 height 12
type input "Pipelines Aufsetzen"
click at [83, 158] on div "P Promos WorkOS und Prozesse Details [DATE] [DATE] 107T Open 3 TP 03 Vertrieb u…" at bounding box center [350, 191] width 550 height 281
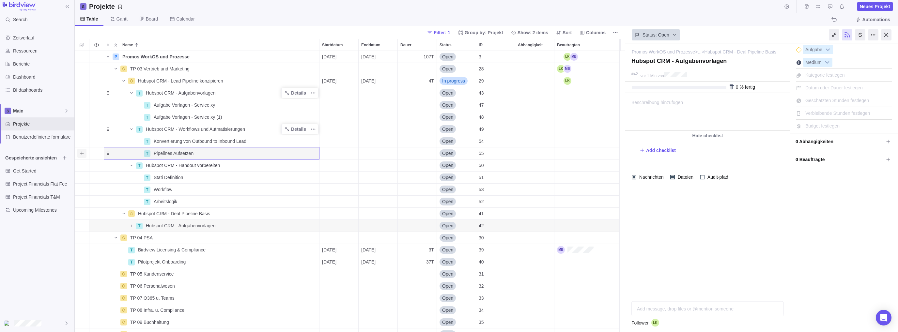
drag, startPoint x: 81, startPoint y: 152, endPoint x: 80, endPoint y: 158, distance: 6.0
click at [80, 159] on div "grid" at bounding box center [82, 153] width 15 height 12
click at [80, 155] on icon "Add sub-activity" at bounding box center [81, 153] width 5 height 5
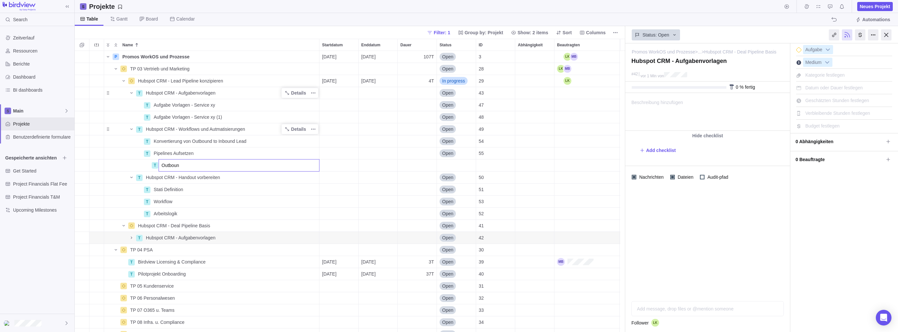
type input "Outbound"
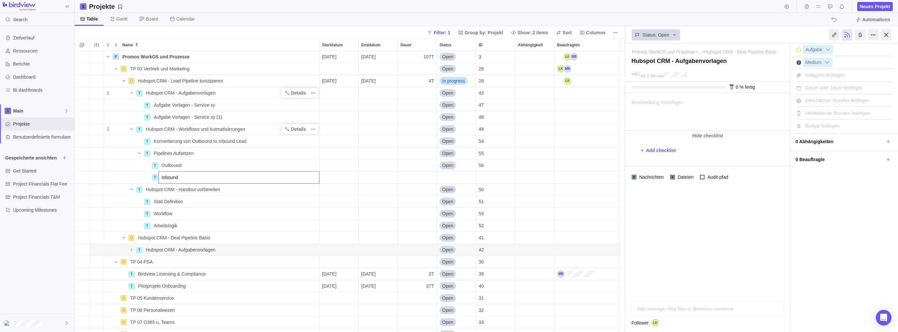
type input "Inbound"
click at [125, 167] on div "P Promos WorkOS und Prozesse Details [DATE] [DATE] 107T Open 3 TP 03 Vertrieb u…" at bounding box center [350, 191] width 550 height 281
click at [80, 153] on icon "Add sub-activity" at bounding box center [81, 153] width 5 height 5
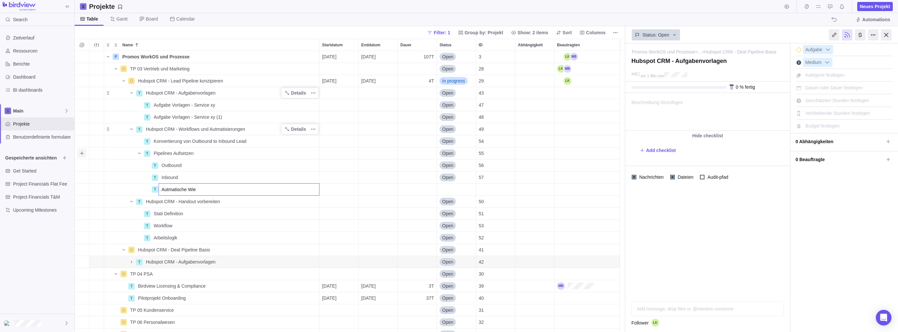
type input "Autmatische Wied"
click at [210, 194] on input "Autmatische Wied" at bounding box center [239, 189] width 161 height 12
drag, startPoint x: 197, startPoint y: 191, endPoint x: 146, endPoint y: 187, distance: 50.7
click at [146, 187] on div "P Promos WorkOS und Prozesse Details [DATE] [DATE] 107T Open 3 TP 03 Vertrieb u…" at bounding box center [350, 191] width 550 height 281
click at [78, 131] on div "P Promos WorkOS und Prozesse Details [DATE] [DATE] 107T Open 3 TP 03 Vertrieb u…" at bounding box center [350, 191] width 550 height 281
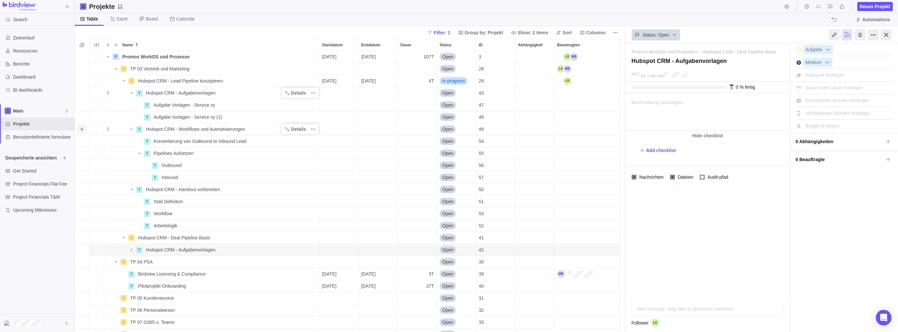
click at [80, 130] on icon "Add sub-activity" at bounding box center [81, 129] width 5 height 5
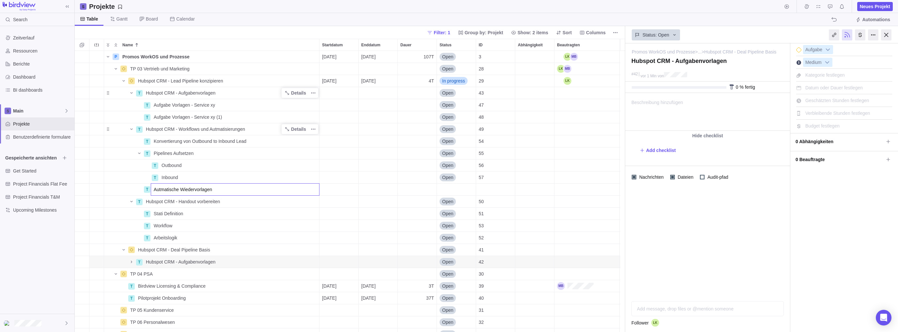
type input "Autmatische Wiedervorlagen"
click at [220, 217] on div "P Promos WorkOS und Prozesse Details [DATE] [DATE] 107T Open 3 TP 03 Vertrieb u…" at bounding box center [350, 191] width 550 height 281
click at [83, 143] on icon "Add sub-activity" at bounding box center [81, 141] width 5 height 5
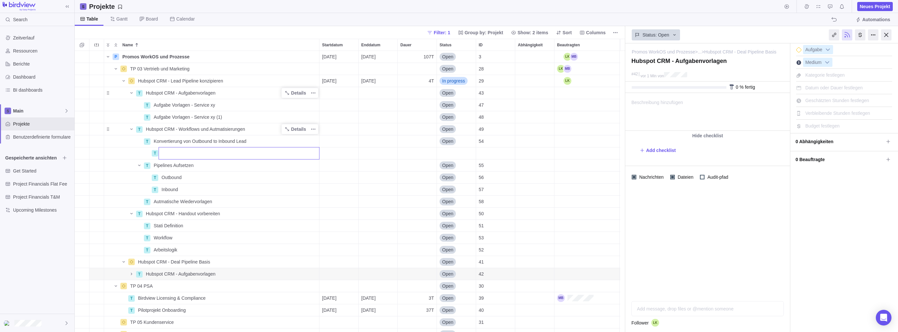
click at [228, 212] on div "P Promos WorkOS und Prozesse Details [DATE] [DATE] 107T Open 3 TP 03 Vertrieb u…" at bounding box center [350, 191] width 550 height 281
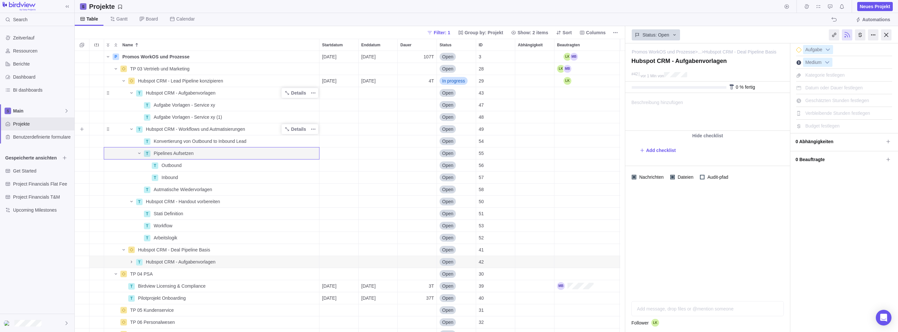
click at [81, 129] on icon "Add sub-activity" at bounding box center [81, 129] width 5 height 5
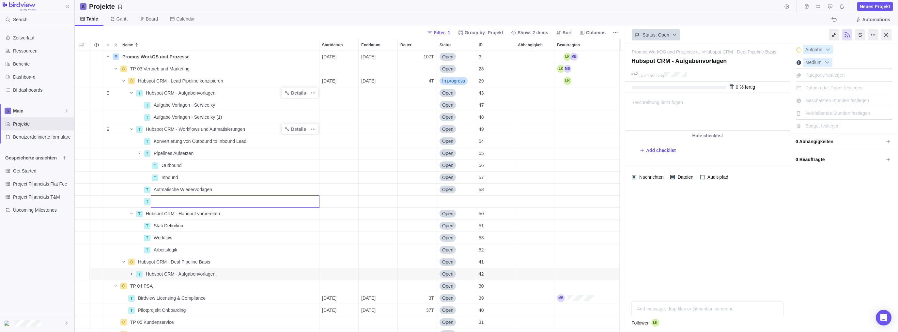
click at [140, 154] on div "P Promos WorkOS und Prozesse Details [DATE] [DATE] 107T Open 3 TP 03 Vertrieb u…" at bounding box center [350, 191] width 550 height 281
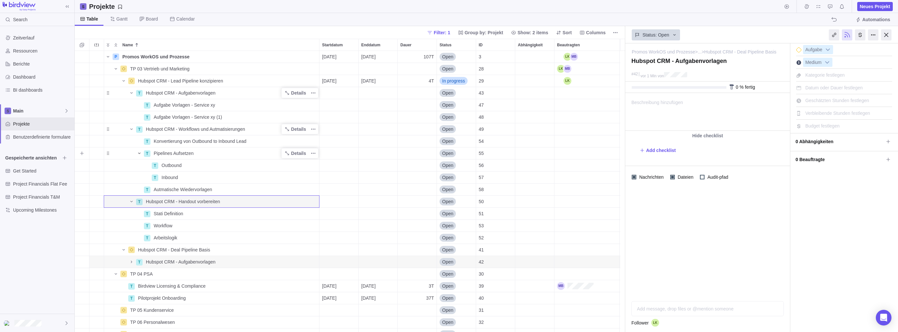
click at [139, 153] on icon "Name" at bounding box center [139, 153] width 2 height 1
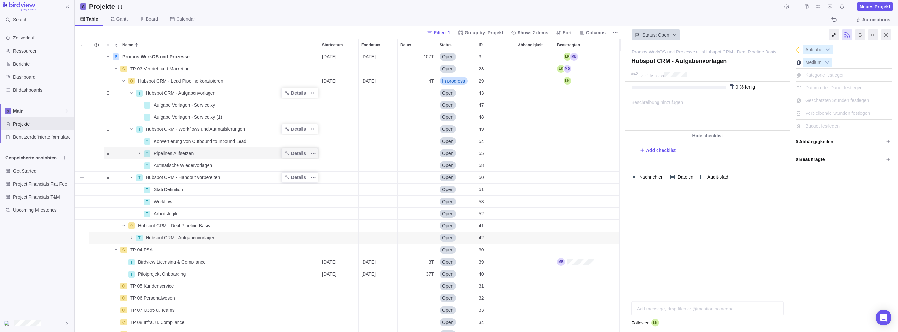
click at [132, 176] on icon "Name" at bounding box center [131, 177] width 5 height 5
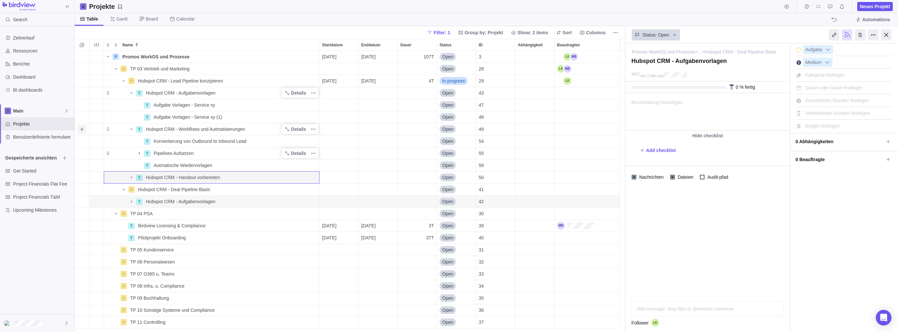
click at [82, 130] on icon "Add sub-activity" at bounding box center [81, 129] width 5 height 5
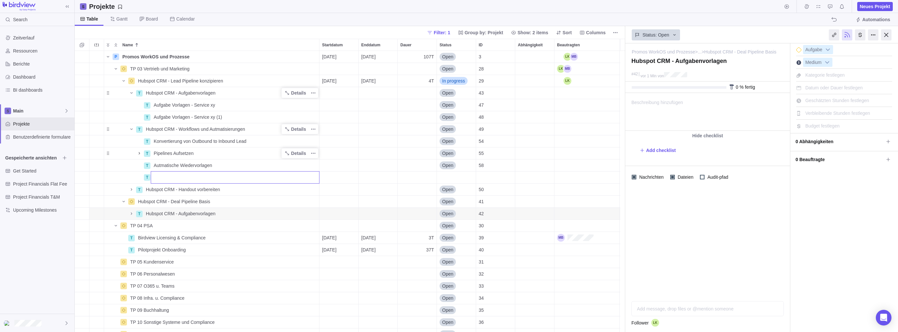
click at [130, 129] on div "P Promos WorkOS und Prozesse Details [DATE] [DATE] 107T Open 3 TP 03 Vertrieb u…" at bounding box center [350, 191] width 550 height 281
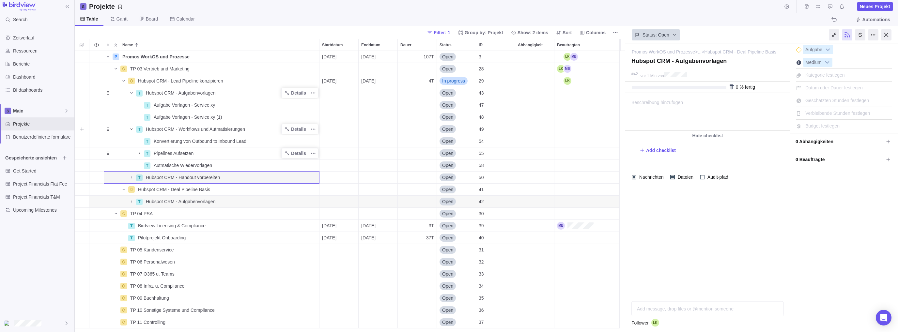
click at [130, 129] on icon "Name" at bounding box center [131, 129] width 5 height 5
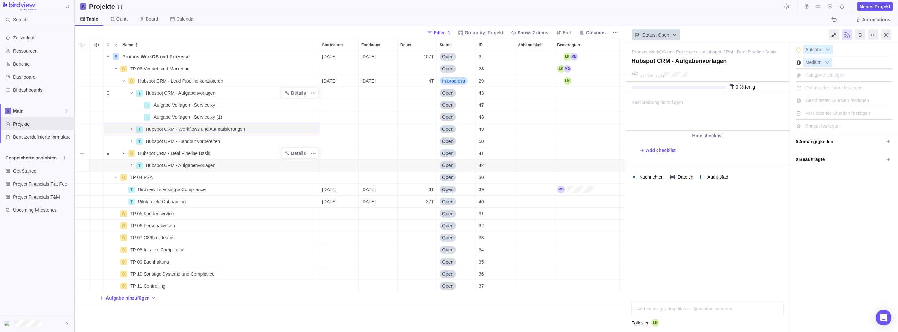
click at [124, 155] on icon "Name" at bounding box center [123, 153] width 5 height 5
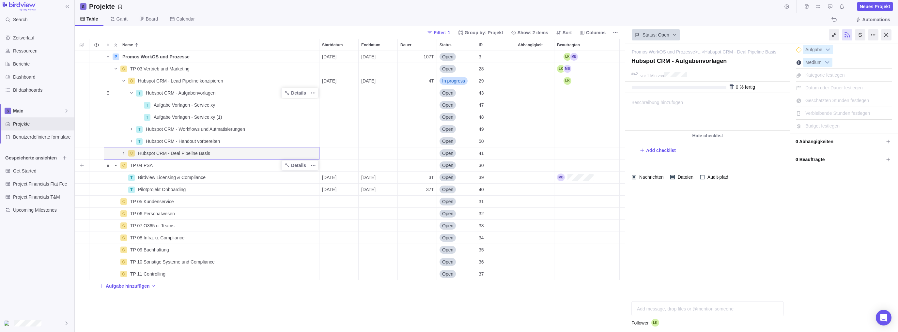
click at [115, 165] on icon "Name" at bounding box center [115, 165] width 5 height 5
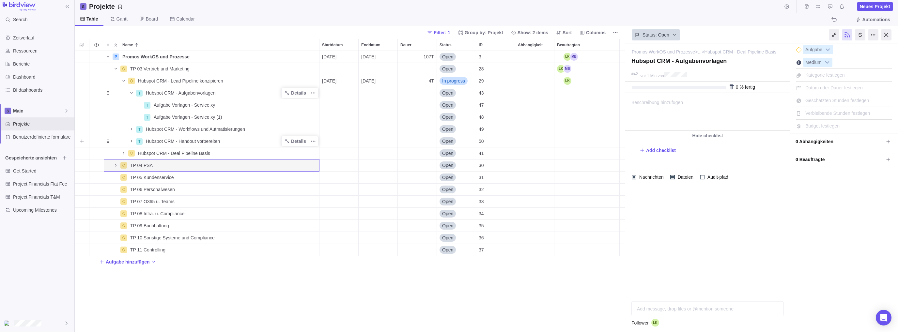
click at [132, 141] on icon "Name" at bounding box center [131, 141] width 1 height 2
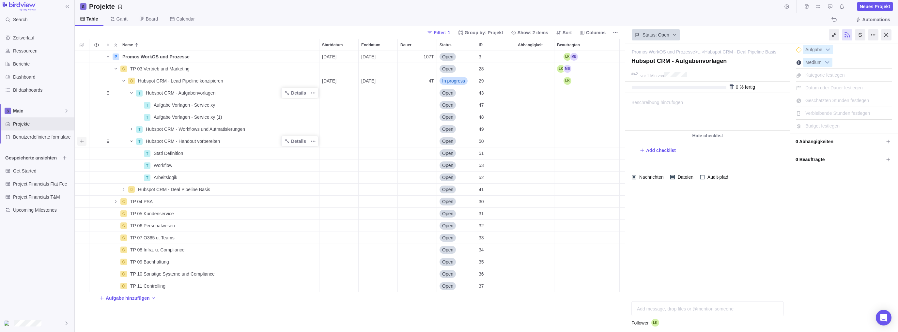
click at [81, 138] on span "Add sub-activity" at bounding box center [81, 141] width 9 height 9
type input "Guides"
click at [232, 231] on div "Name Startdatum Enddatum Dauer Status ID Abhängigkeit Beautragten P Promos Work…" at bounding box center [350, 185] width 550 height 293
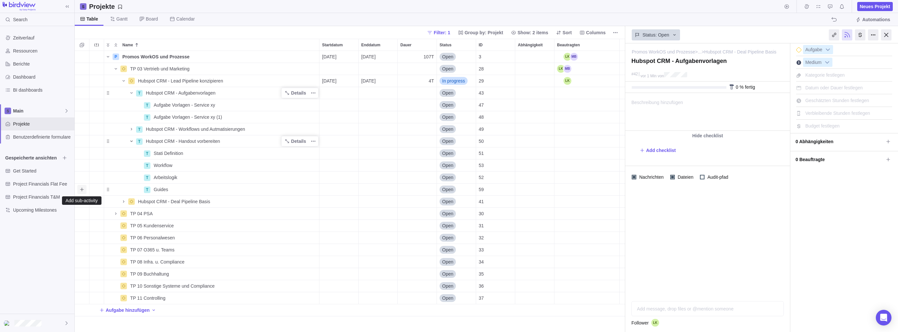
click at [85, 187] on span "Add sub-activity" at bounding box center [81, 189] width 9 height 9
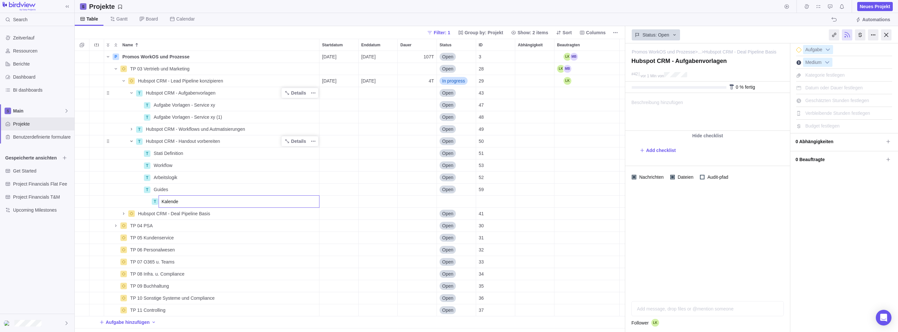
type input "Kalender"
click at [170, 202] on div "P Promos WorkOS und Prozesse Details [DATE] [DATE] 107T Open 3 TP 03 Vertrieb u…" at bounding box center [350, 191] width 550 height 281
click at [175, 201] on span "Kalender" at bounding box center [170, 201] width 18 height 7
type input "Outlook"
click at [83, 205] on span "Add sub-activity" at bounding box center [81, 201] width 9 height 9
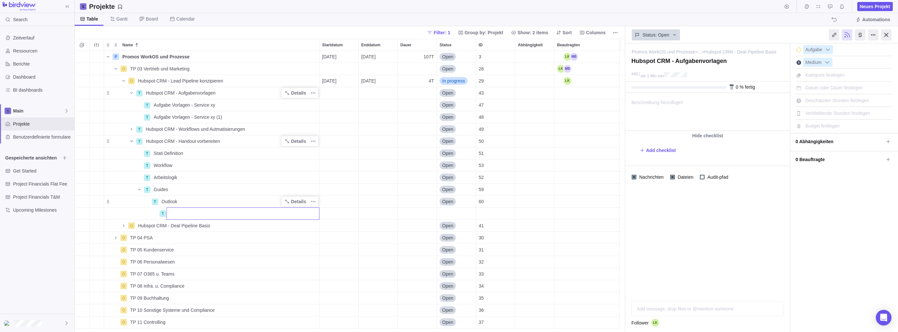
click at [179, 195] on div "P Promos WorkOS und Prozesse Details [DATE] [DATE] 107T Open 3 TP 03 Vertrieb u…" at bounding box center [350, 191] width 550 height 281
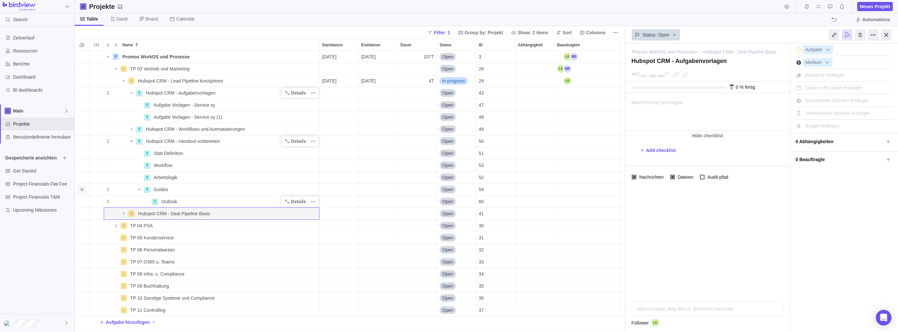
click at [80, 190] on icon "Add sub-activity" at bounding box center [81, 189] width 5 height 5
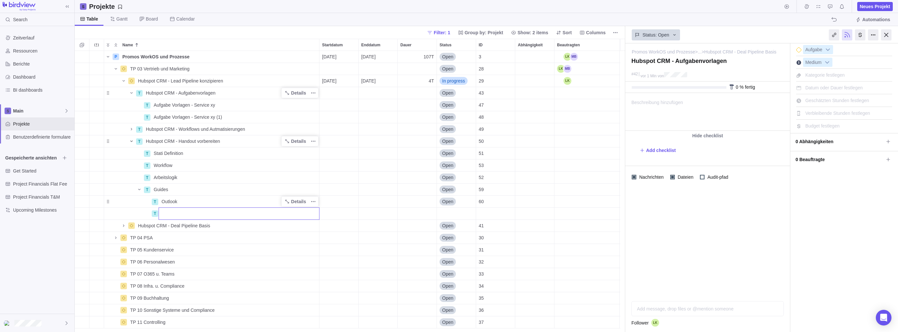
click at [180, 215] on input "Name" at bounding box center [239, 213] width 161 height 12
click at [176, 203] on div "P Promos WorkOS und Prozesse Details [DATE] [DATE] 107T Open 3 TP 03 Vertrieb u…" at bounding box center [350, 191] width 550 height 281
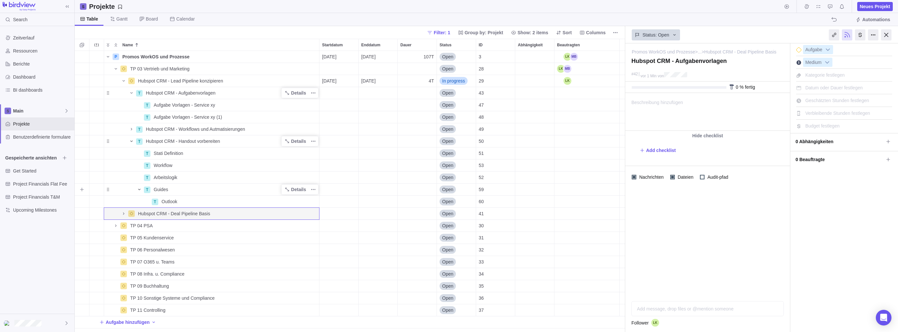
click at [138, 189] on icon "Name" at bounding box center [139, 189] width 5 height 5
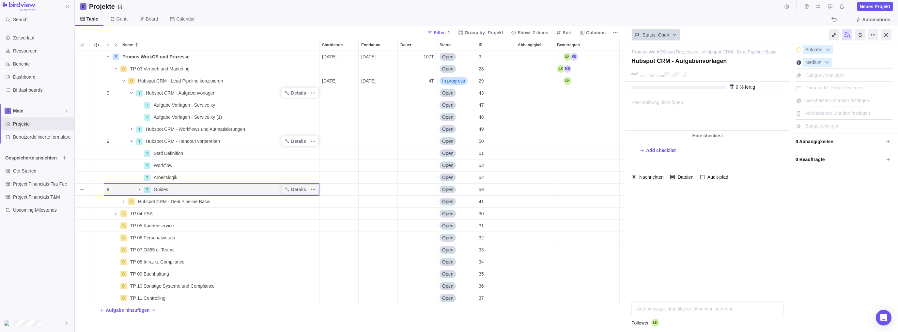
click at [138, 190] on icon "Name" at bounding box center [139, 189] width 5 height 5
click at [138, 189] on icon "Name" at bounding box center [139, 189] width 5 height 5
click at [132, 142] on icon "Name" at bounding box center [131, 141] width 5 height 5
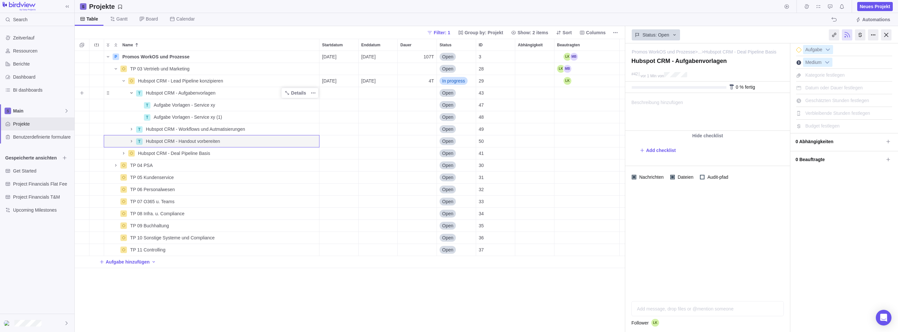
click at [133, 92] on icon "Name" at bounding box center [131, 92] width 5 height 5
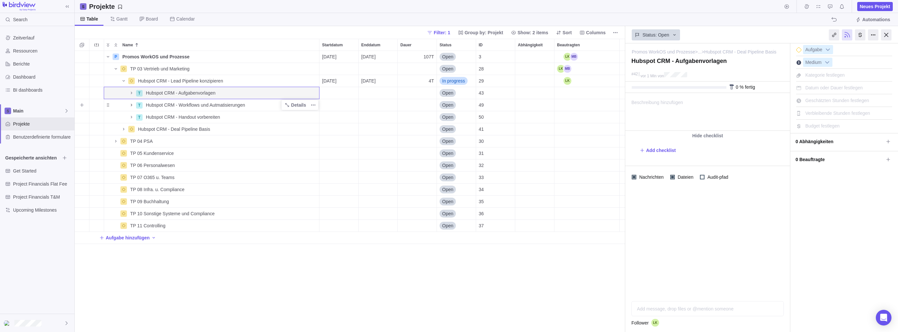
click at [130, 105] on icon "Name" at bounding box center [131, 104] width 5 height 5
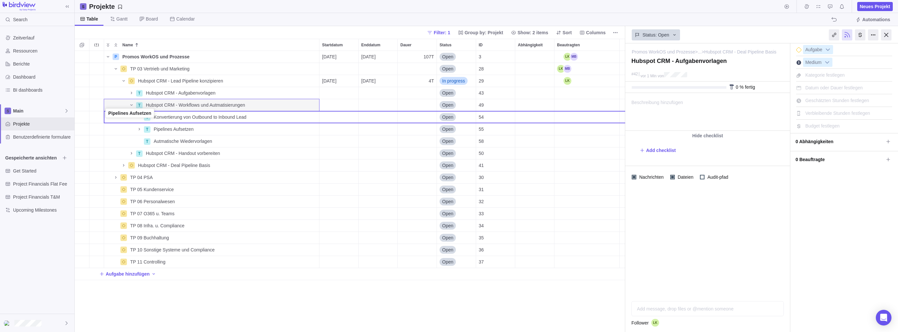
drag, startPoint x: 109, startPoint y: 130, endPoint x: 107, endPoint y: 115, distance: 15.1
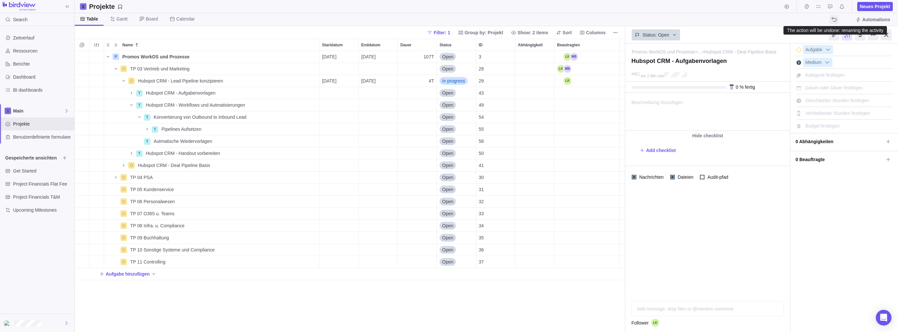
click at [626, 21] on icon "The action will be undone: renaming the activity" at bounding box center [833, 19] width 5 height 5
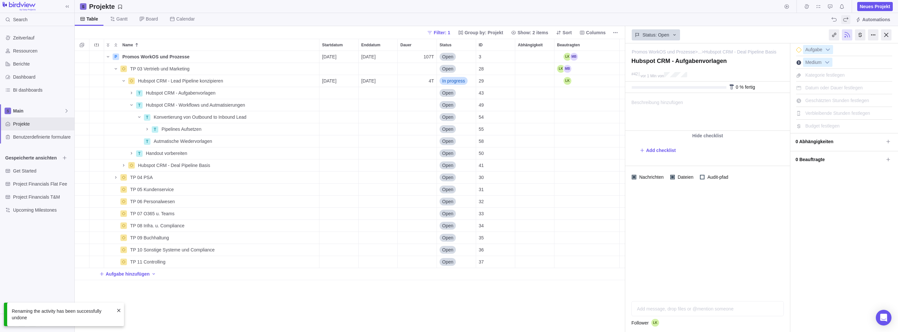
click at [626, 20] on icon "The action will be redone: renaming the activity" at bounding box center [845, 19] width 5 height 5
click at [148, 128] on icon "Name" at bounding box center [146, 129] width 5 height 5
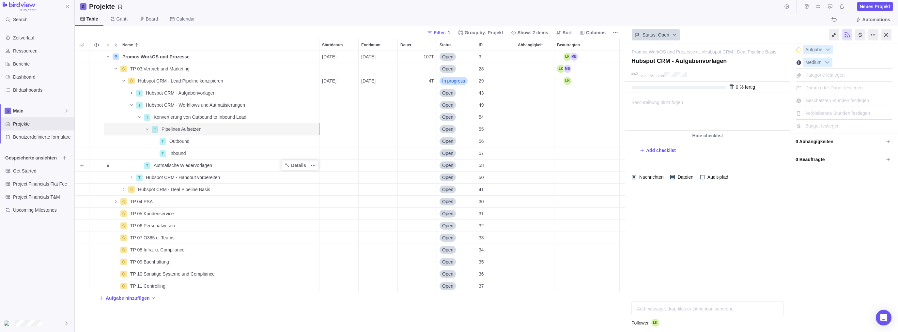
click at [174, 165] on span "Autmatische Wiedervorlagen" at bounding box center [183, 165] width 58 height 7
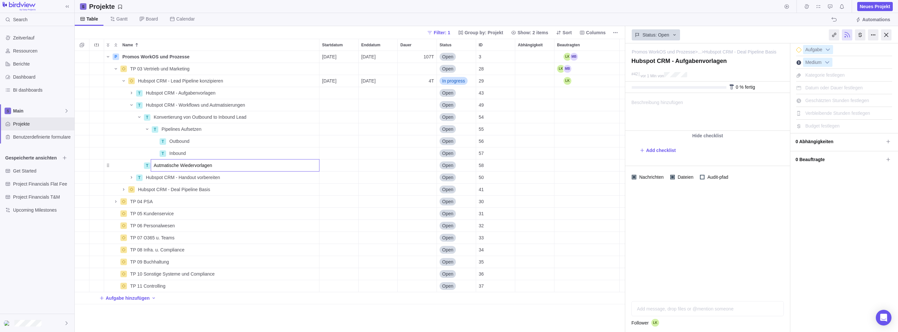
click at [183, 178] on div "Name Startdatum Enddatum Dauer Status ID Abhängigkeit Beautragten P Promos Work…" at bounding box center [350, 185] width 550 height 293
click at [131, 108] on span "Name" at bounding box center [132, 104] width 8 height 9
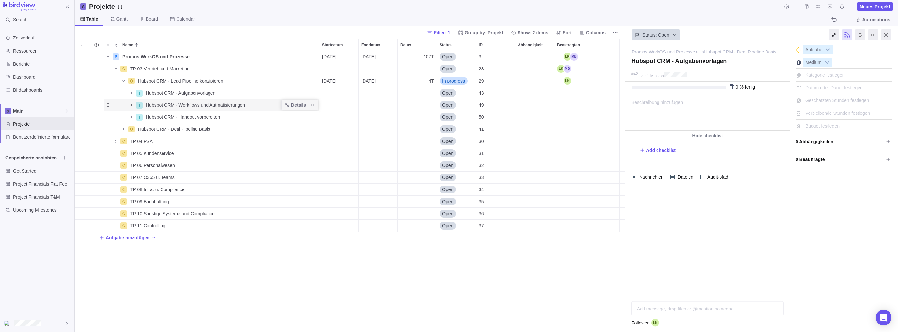
click at [131, 107] on icon "Name" at bounding box center [131, 104] width 5 height 5
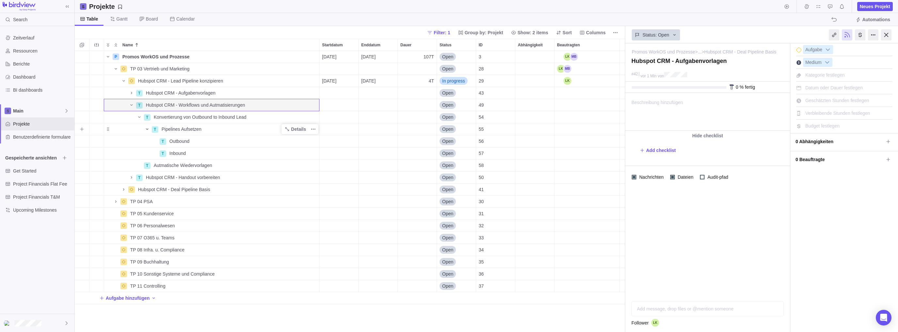
click at [147, 129] on icon "Name" at bounding box center [146, 129] width 5 height 5
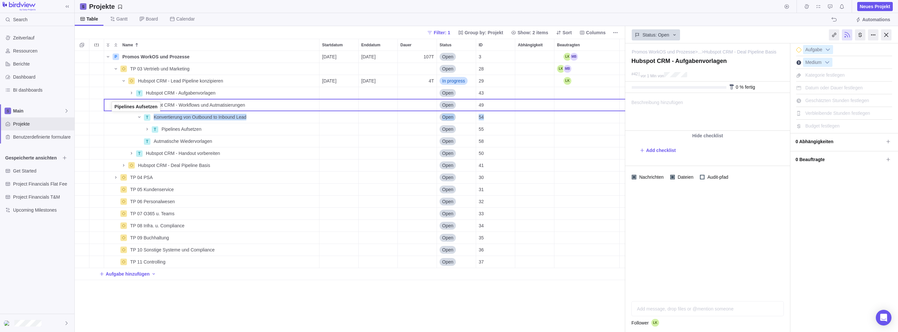
drag, startPoint x: 107, startPoint y: 128, endPoint x: 111, endPoint y: 107, distance: 21.9
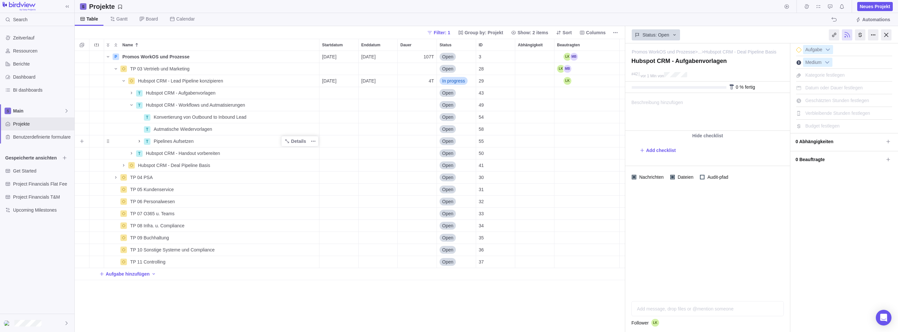
click at [141, 141] on icon "Name" at bounding box center [139, 141] width 5 height 5
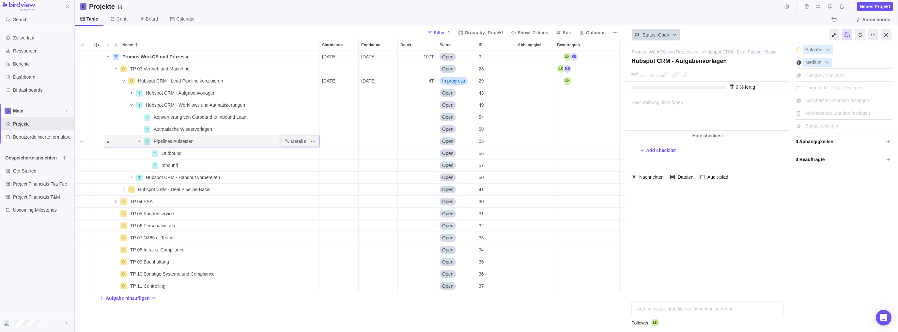
click at [141, 141] on icon "Name" at bounding box center [139, 141] width 5 height 5
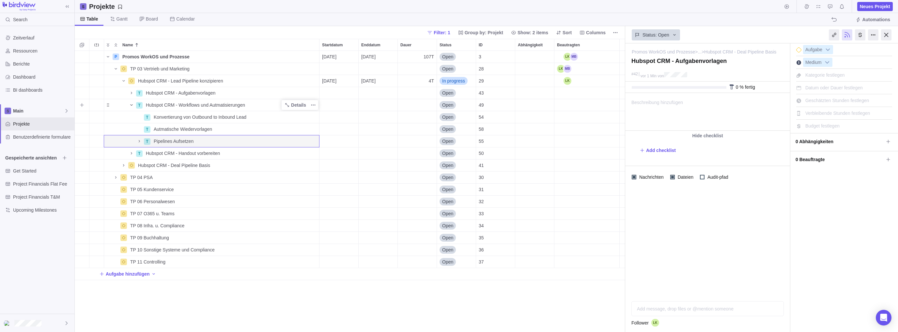
click at [132, 105] on icon "Name" at bounding box center [131, 104] width 5 height 5
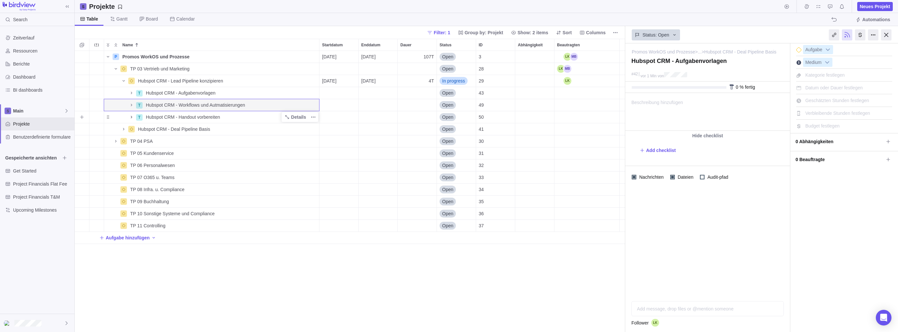
click at [132, 117] on icon "Name" at bounding box center [131, 117] width 1 height 2
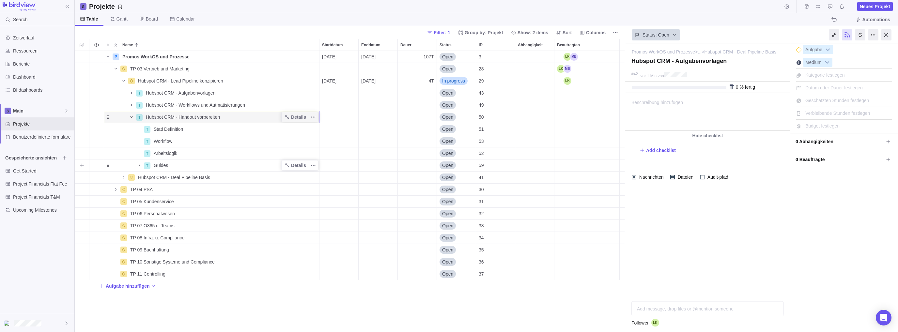
click at [139, 166] on icon "Name" at bounding box center [139, 165] width 1 height 2
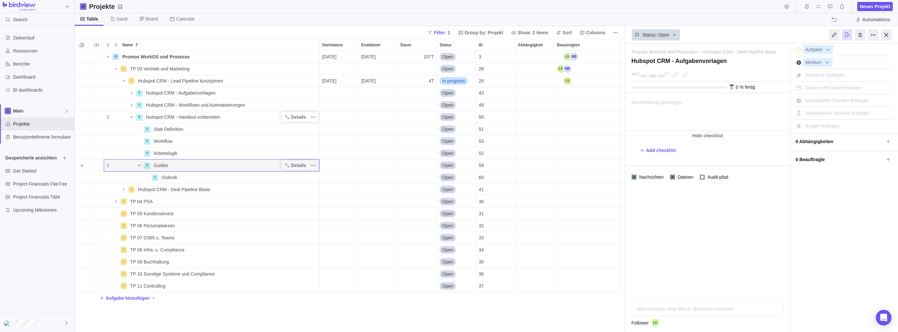
click at [139, 166] on icon "Name" at bounding box center [139, 165] width 5 height 5
click at [131, 118] on icon "Name" at bounding box center [131, 116] width 5 height 5
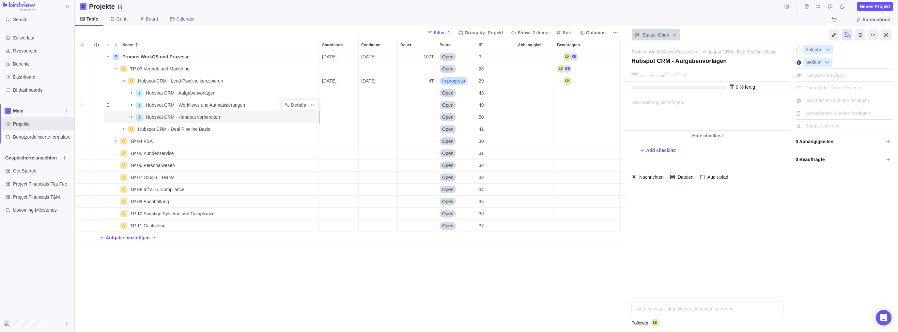
click at [131, 105] on icon "Name" at bounding box center [131, 105] width 1 height 2
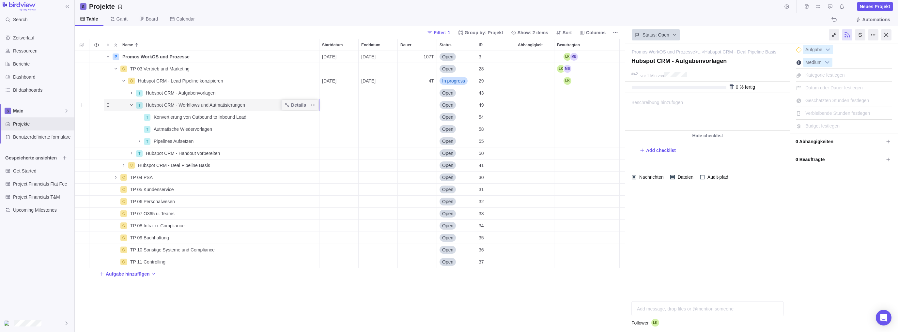
click at [130, 106] on icon "Name" at bounding box center [131, 104] width 5 height 5
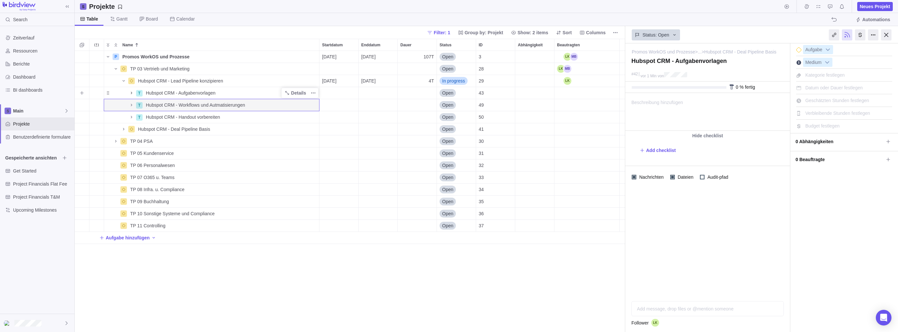
click at [132, 93] on icon "Name" at bounding box center [131, 92] width 5 height 5
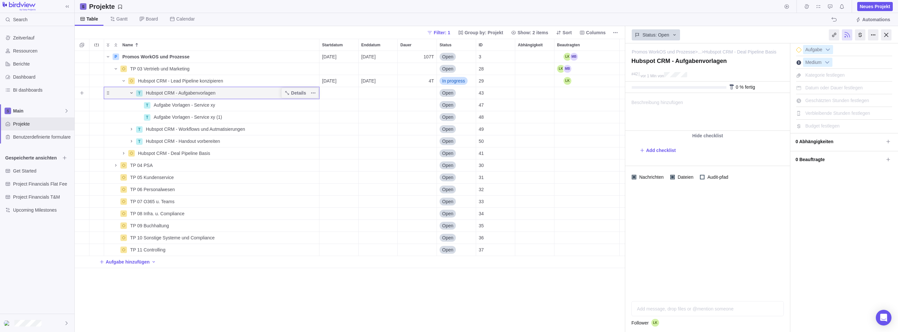
click at [132, 93] on icon "Name" at bounding box center [131, 92] width 2 height 1
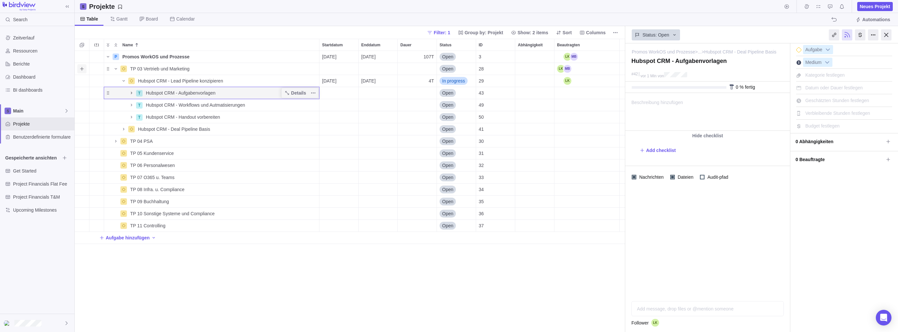
click at [82, 71] on icon "Add sub-activity" at bounding box center [81, 68] width 5 height 5
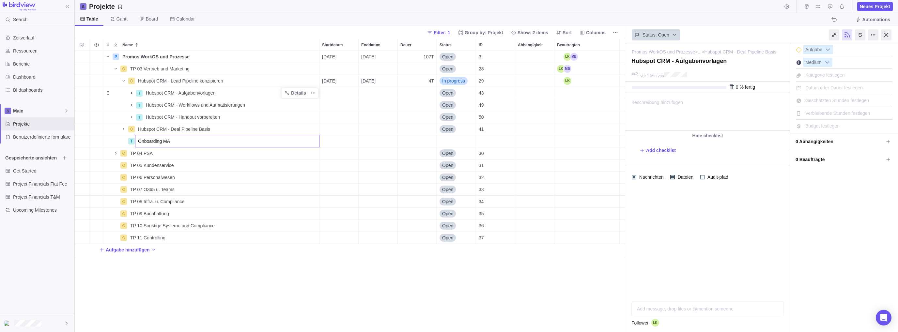
type input "Onboarding MA"
click at [233, 273] on div "Name Startdatum Enddatum Dauer Status ID Abhängigkeit Beautragten P Promos Work…" at bounding box center [350, 185] width 550 height 293
click at [313, 141] on icon "Weitere Aktionen" at bounding box center [312, 141] width 5 height 5
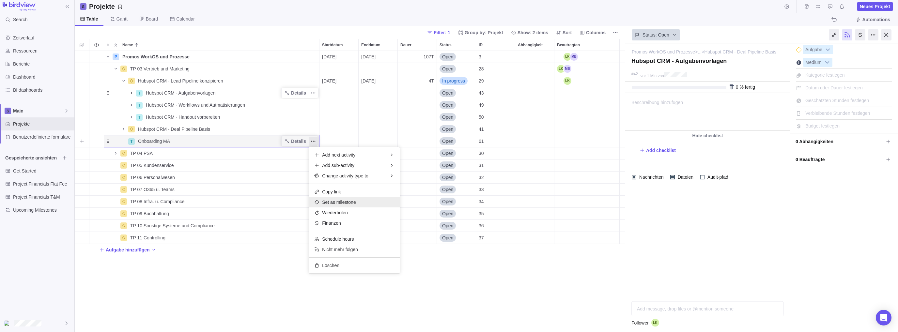
click at [340, 202] on span "Set as milestone" at bounding box center [339, 202] width 34 height 7
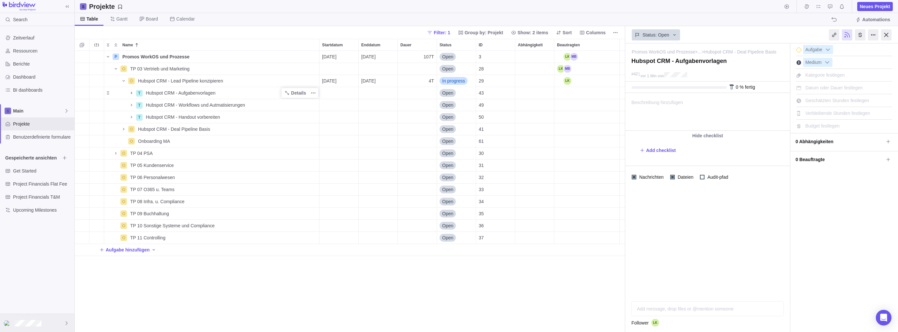
click at [64, 323] on icon at bounding box center [66, 323] width 5 height 5
click at [50, 226] on span "Meine Einstellungen" at bounding box center [37, 225] width 59 height 7
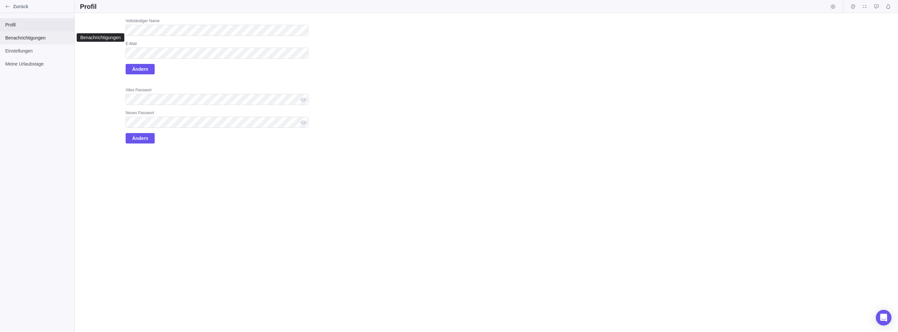
click at [33, 43] on div "Benachrichtigungen" at bounding box center [37, 37] width 74 height 13
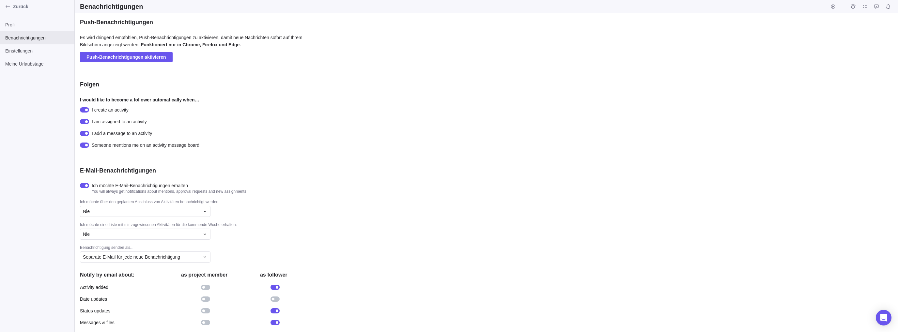
click at [83, 185] on div at bounding box center [84, 185] width 9 height 5
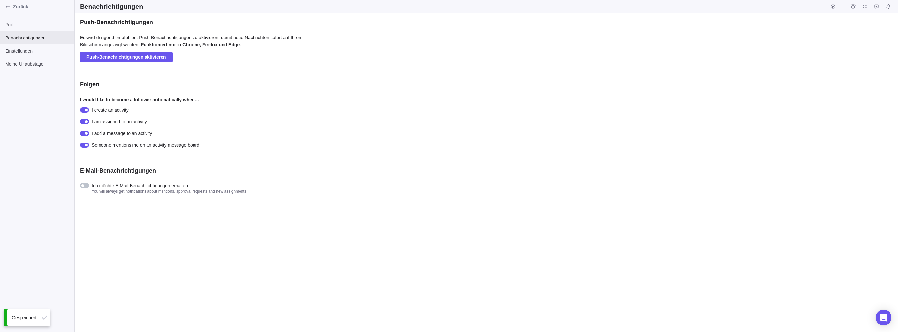
click at [90, 185] on div at bounding box center [86, 185] width 12 height 7
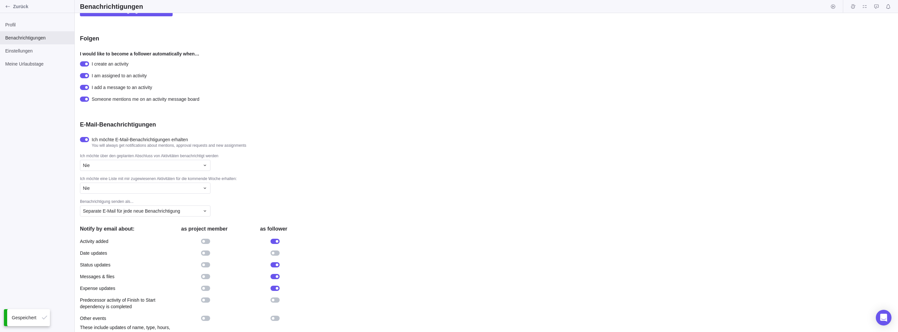
scroll to position [56, 0]
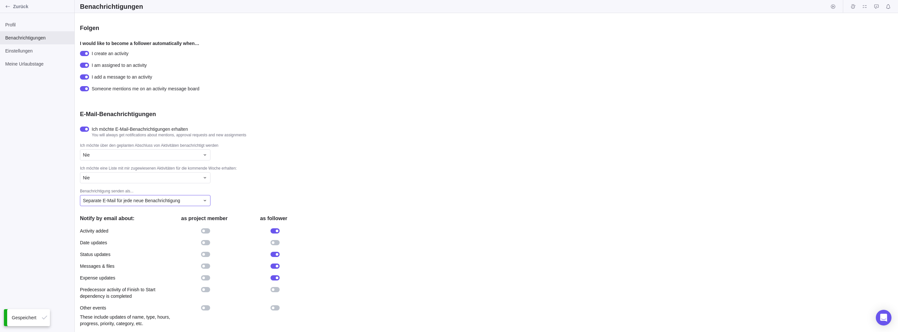
click at [163, 200] on span "Separate E-Mail für jede neue Benachrichtigung" at bounding box center [131, 200] width 97 height 7
click at [154, 216] on span "Zusammenfassende E-Mail für alle neuen Benachrichtigungen" at bounding box center [144, 216] width 119 height 7
click at [234, 198] on span "alle 4 Stunden" at bounding box center [229, 200] width 29 height 7
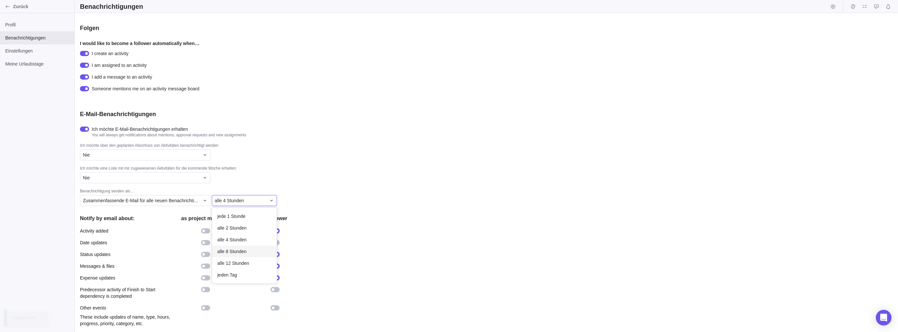
click at [235, 250] on span "alle 8 Stunden" at bounding box center [231, 251] width 29 height 7
click at [292, 138] on div "E-Mail-Benachrichtigungen Ich möchte E-Mail-Benachrichtigungen erhalten You wil…" at bounding box center [194, 218] width 228 height 217
click at [239, 199] on span "alle 8 Stunden" at bounding box center [229, 200] width 29 height 7
click at [229, 277] on span "jeden Tag" at bounding box center [227, 275] width 20 height 7
click at [6, 6] on icon "Zurück" at bounding box center [7, 6] width 5 height 5
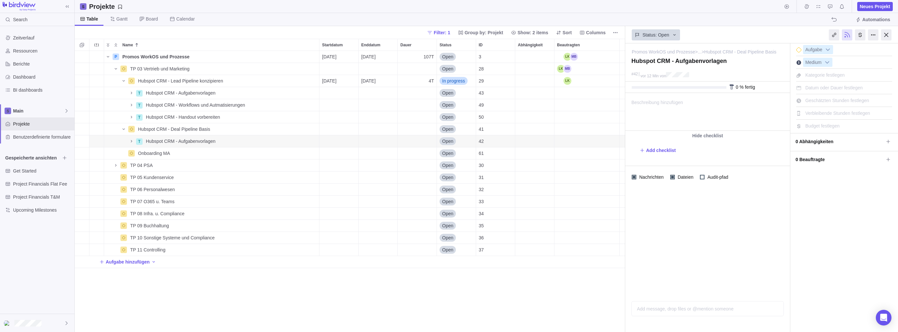
scroll to position [276, 545]
click at [80, 156] on icon "Add sub-activity" at bounding box center [81, 153] width 5 height 5
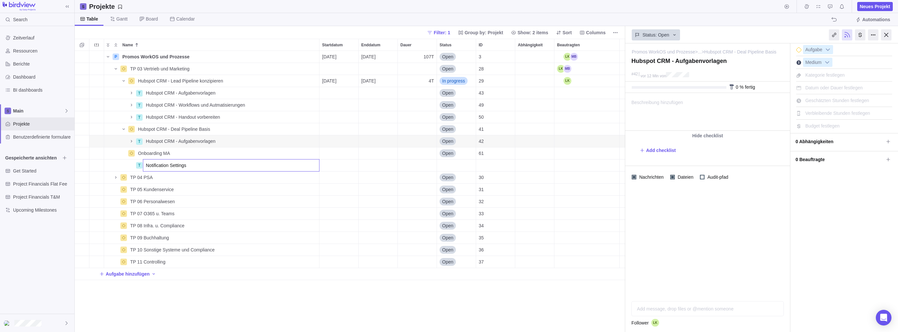
type input "Notification Settings"
click at [209, 330] on div "Name Startdatum Enddatum Dauer Status ID Abhängigkeit Beautragten P Promos Work…" at bounding box center [350, 185] width 550 height 293
click at [230, 310] on div "P Promos WorkOS und Prozesse Details [DATE] [DATE] 107T Open 3 TP 03 Vertrieb u…" at bounding box center [350, 191] width 550 height 281
click at [123, 153] on icon "Name" at bounding box center [123, 153] width 2 height 1
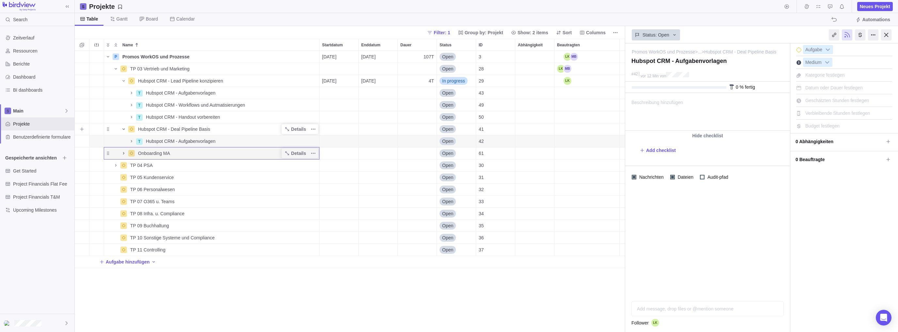
click at [124, 129] on icon "Name" at bounding box center [123, 129] width 2 height 1
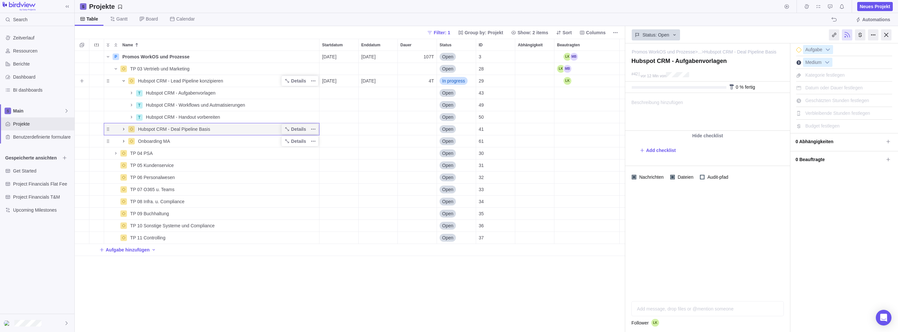
click at [125, 81] on icon "Name" at bounding box center [123, 80] width 5 height 5
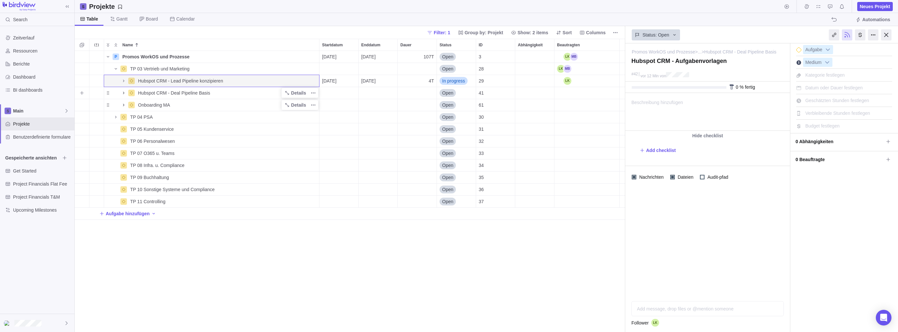
click at [120, 92] on span "Name" at bounding box center [124, 92] width 8 height 9
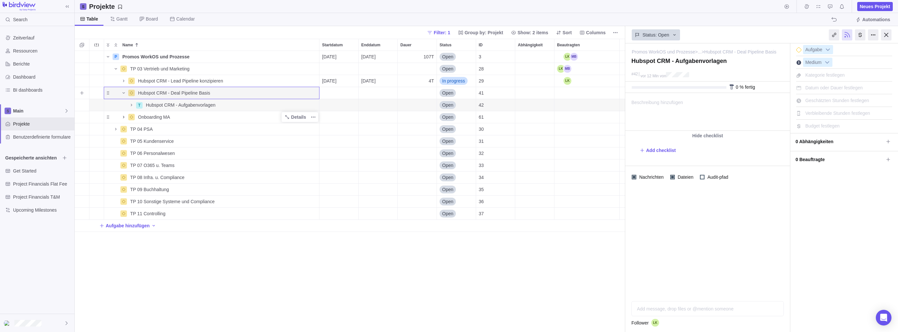
click at [123, 90] on icon "Name" at bounding box center [123, 92] width 5 height 5
click at [86, 68] on span "Add sub-activity" at bounding box center [81, 68] width 9 height 9
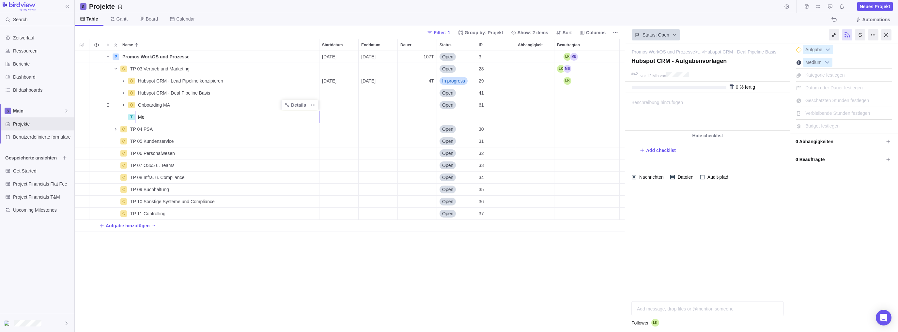
type input "M"
type input "Datenmigration"
click at [220, 296] on div "Name Startdatum Enddatum Dauer Status ID Abhängigkeit Beautragten P Promos Work…" at bounding box center [350, 185] width 550 height 293
click at [149, 104] on span "Onboarding MA" at bounding box center [154, 105] width 32 height 7
click at [139, 103] on input "Onboarding MA" at bounding box center [227, 105] width 184 height 12
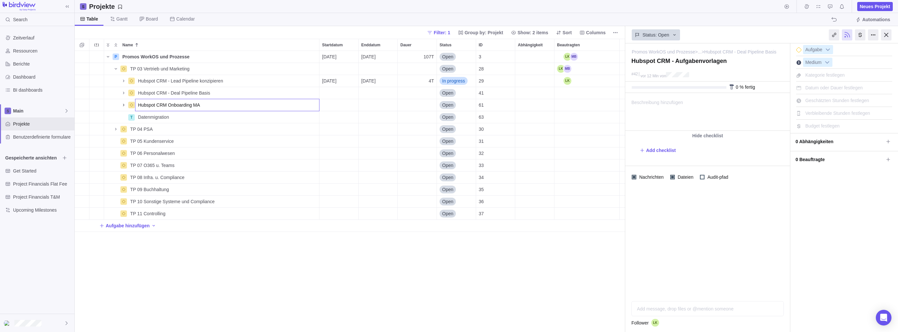
type input "Hubspot CRM Onboarding MA"
click at [156, 115] on div "Name Startdatum Enddatum Dauer Status ID Abhängigkeit Beautragten P Promos Work…" at bounding box center [350, 185] width 550 height 293
click at [140, 115] on span "Datenmigration" at bounding box center [153, 117] width 31 height 7
click at [138, 116] on input "Datenmigration" at bounding box center [227, 117] width 184 height 12
type input "Hubspot CRM - Datenmigration"
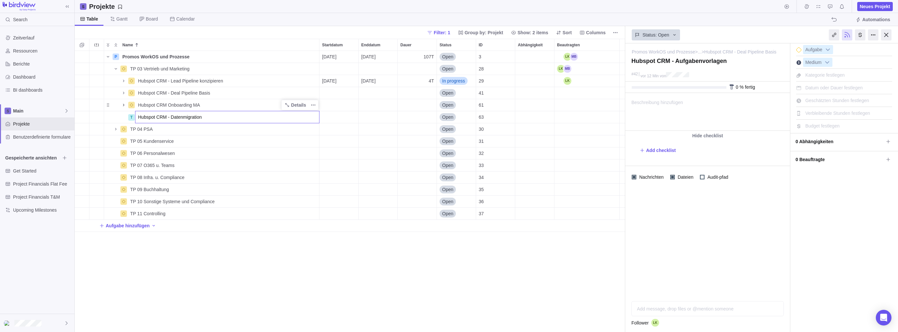
click at [167, 102] on div "Name Startdatum Enddatum Dauer Status ID Abhängigkeit Beautragten P Promos Work…" at bounding box center [350, 185] width 550 height 293
click at [167, 105] on span "Hubspot CRM Onboarding MA" at bounding box center [169, 105] width 62 height 7
click at [167, 103] on input "Hubspot CRM Onboarding MA" at bounding box center [227, 105] width 184 height 12
type input "Hubspot CRM - Onboarding MA"
click at [184, 115] on div "Name Startdatum Enddatum Dauer Status ID Abhängigkeit Beautragten P Promos Work…" at bounding box center [350, 185] width 550 height 293
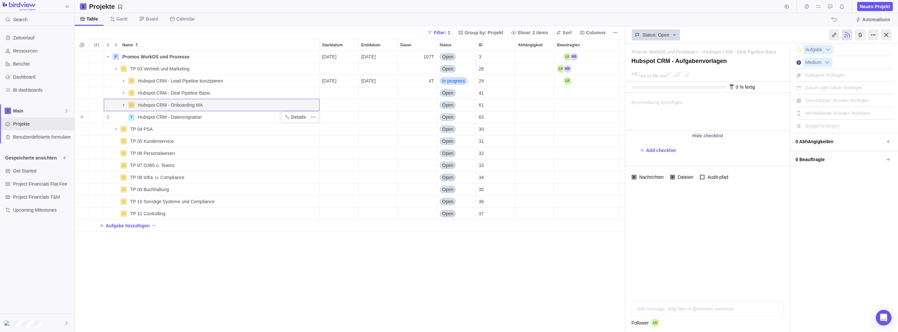
click at [193, 117] on span "Hubspot CRM - Datenmigration" at bounding box center [170, 117] width 64 height 7
click at [122, 116] on div "Name Startdatum Enddatum Dauer Status ID Abhängigkeit Beautragten P Promos Work…" at bounding box center [350, 185] width 550 height 293
click at [313, 118] on icon "Weitere Aktionen" at bounding box center [312, 116] width 5 height 5
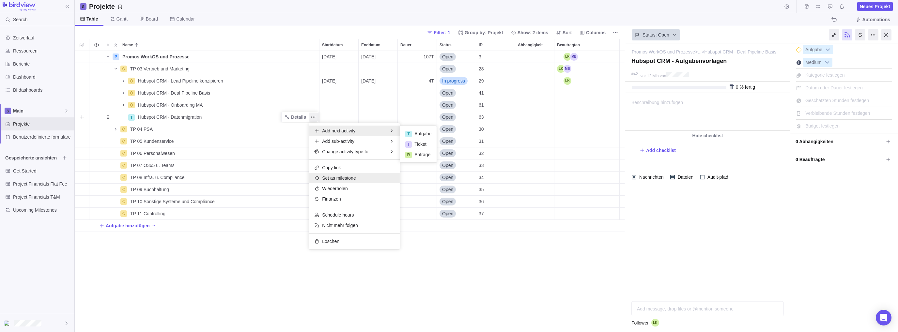
click at [333, 178] on span "Set as milestone" at bounding box center [339, 178] width 34 height 7
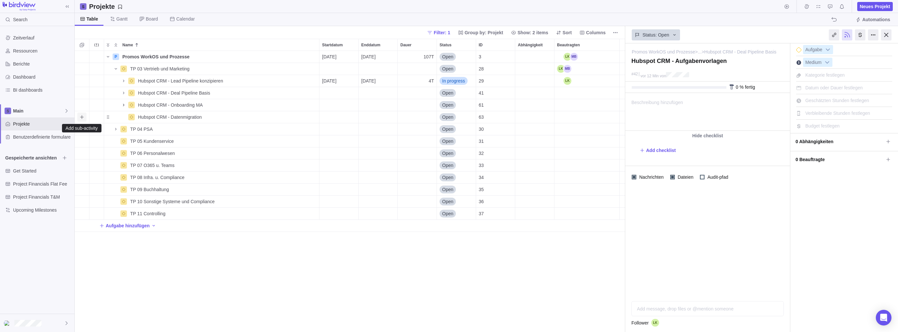
click at [80, 117] on icon "Add sub-activity" at bounding box center [81, 116] width 5 height 5
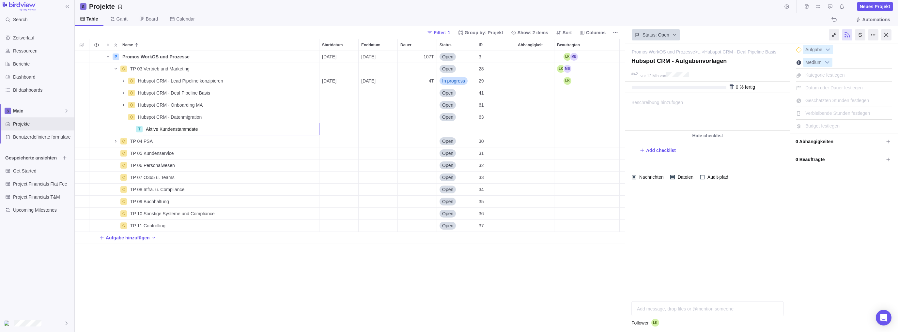
type input "Aktive Kundenstammdaten"
type input "Bestehende Leads"
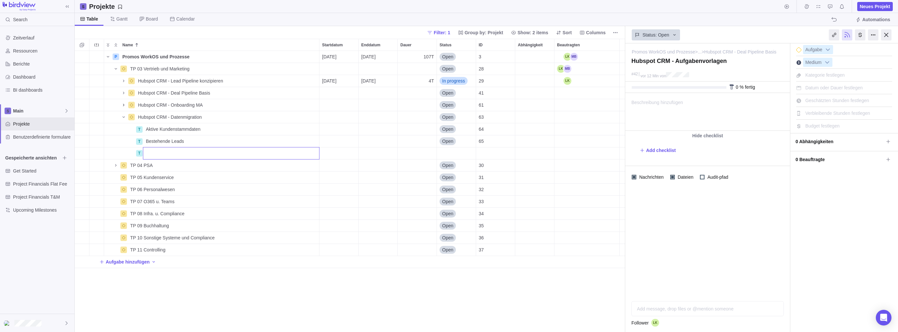
click at [174, 137] on div "Name Startdatum Enddatum Dauer Status ID Abhängigkeit Beautragten P Promos Work…" at bounding box center [350, 185] width 550 height 293
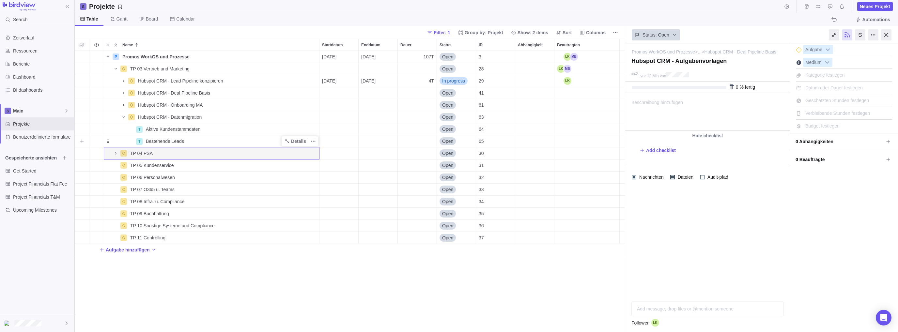
click at [150, 139] on span "Bestehende Leads" at bounding box center [165, 141] width 38 height 7
click at [145, 140] on input "Bestehende Leads" at bounding box center [231, 141] width 176 height 12
type input "Inbound - Bestehende Leads"
click at [155, 126] on div "Name Startdatum Enddatum Dauer Status ID Abhängigkeit Beautragten P Promos Work…" at bounding box center [350, 185] width 550 height 293
click at [152, 130] on span "Aktive Kundenstammdaten" at bounding box center [173, 129] width 54 height 7
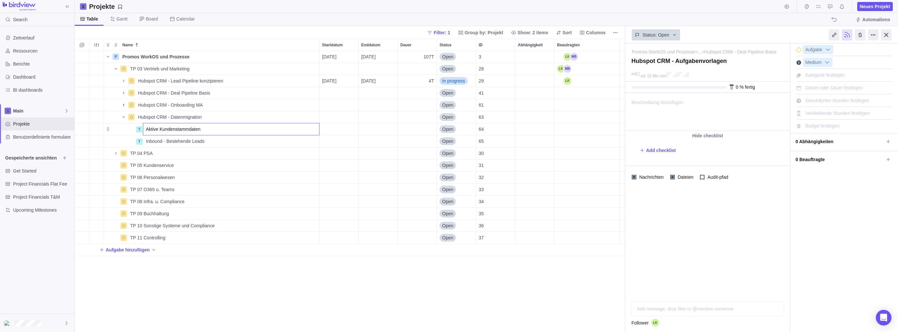
click at [145, 129] on input "Aktive Kundenstammdaten" at bounding box center [231, 129] width 176 height 12
type input "Inbound - Aktive Kundenstammdaten"
click at [202, 147] on div "Name Startdatum Enddatum Dauer Status ID Abhängigkeit Beautragten P Promos Work…" at bounding box center [350, 185] width 550 height 293
click at [85, 118] on span "Add sub-activity" at bounding box center [81, 117] width 9 height 9
type input "Outbound - Kontakte"
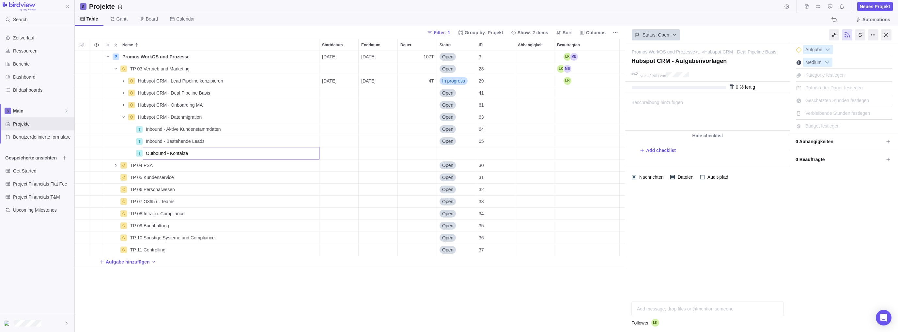
click at [207, 284] on div "Name Startdatum Enddatum Dauer Status ID Abhängigkeit Beautragten P Promos Work…" at bounding box center [350, 185] width 550 height 293
click at [81, 116] on icon "Add sub-activity" at bounding box center [81, 116] width 5 height 5
type input "I"
type input "A"
type input "I"
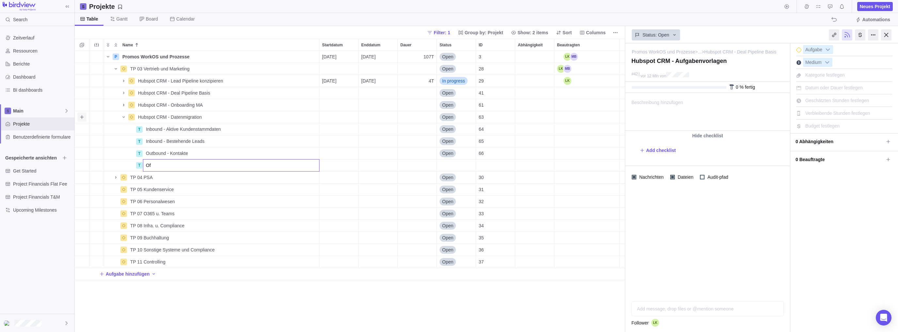
type input "O"
type input "L"
type input "Offene Deals"
click at [189, 315] on div "Name Startdatum Enddatum Dauer Status ID Abhängigkeit Beautragten P Promos Work…" at bounding box center [350, 185] width 550 height 293
click at [179, 128] on span "Inbound - Aktive Kundenstammdaten" at bounding box center [183, 129] width 75 height 7
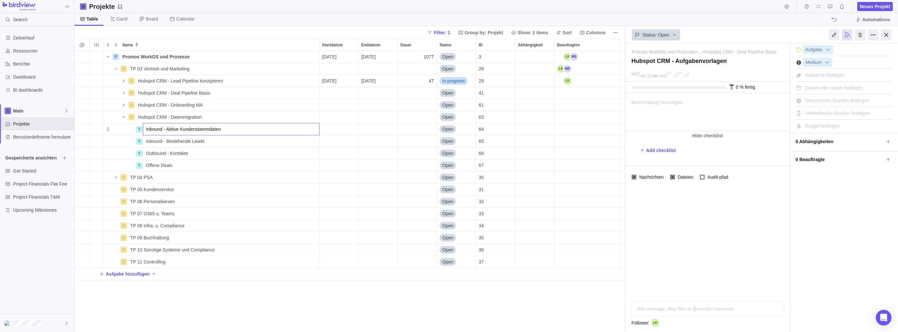
click at [180, 127] on input "Inbound - Aktive Kundenstammdaten" at bounding box center [231, 129] width 176 height 12
click at [207, 141] on div "Name Startdatum Enddatum Dauer Status ID Abhängigkeit Beautragten P Promos Work…" at bounding box center [350, 185] width 550 height 293
click at [193, 156] on div "Outbound - Kontakte" at bounding box center [231, 153] width 176 height 12
click at [184, 166] on div "Name Startdatum Enddatum Dauer Status ID Abhängigkeit Beautragten P Promos Work…" at bounding box center [350, 185] width 550 height 293
click at [184, 166] on div "Offene Deals" at bounding box center [231, 165] width 176 height 12
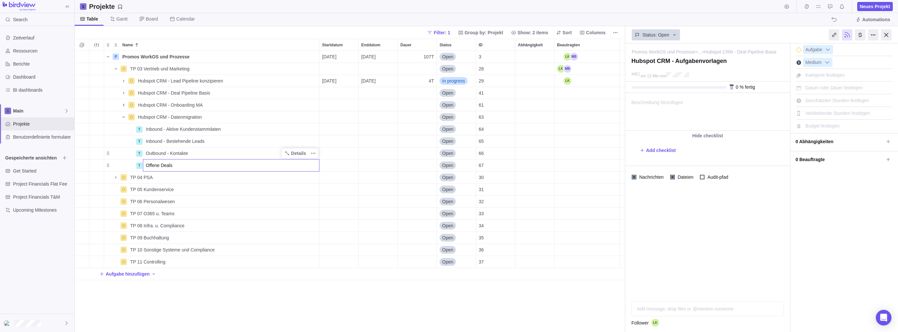
click at [184, 166] on input "Offene Deals" at bounding box center [231, 165] width 176 height 12
click at [187, 297] on div "Name Startdatum Enddatum Dauer Status ID Abhängigkeit Beautragten P Promos Work…" at bounding box center [350, 185] width 550 height 293
click at [79, 127] on icon "Add sub-activity" at bounding box center [81, 129] width 5 height 5
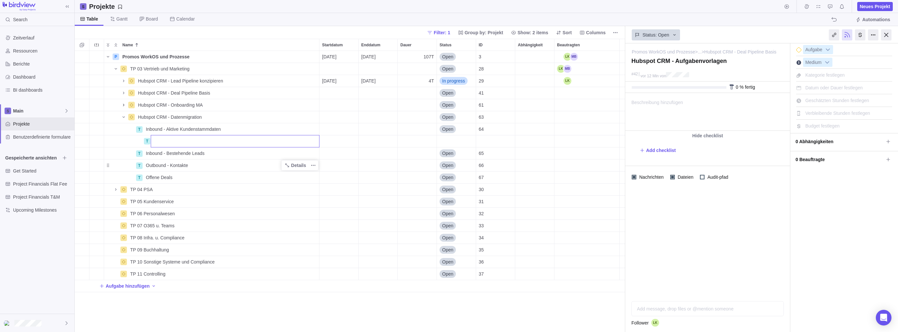
click at [212, 130] on div "Name Startdatum Enddatum Dauer Status ID Abhängigkeit Beautragten P Promos Work…" at bounding box center [350, 185] width 550 height 293
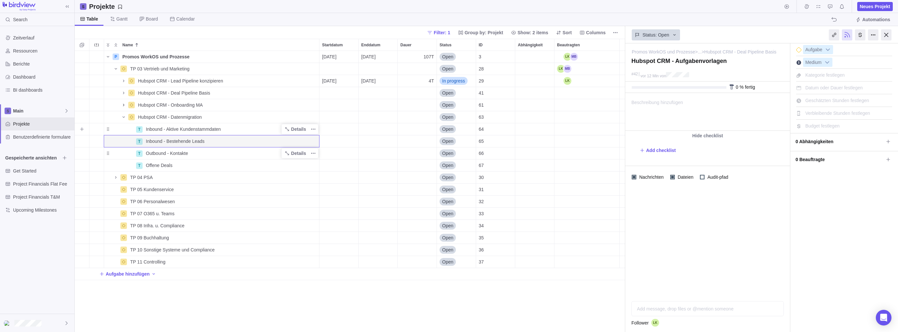
click at [198, 128] on span "Inbound - Aktive Kundenstammdaten" at bounding box center [183, 129] width 75 height 7
click at [626, 309] on body "Search Zeitverlauf Ressourcen Berichte Dashboard BI dashboards Main Projekte Be…" at bounding box center [449, 166] width 898 height 332
click at [626, 309] on div "Add message, drop files or @mention someone AI" at bounding box center [707, 308] width 152 height 15
click at [158, 164] on span "Offene Deals" at bounding box center [159, 165] width 26 height 7
click at [154, 167] on input "Offene Deals" at bounding box center [231, 165] width 176 height 12
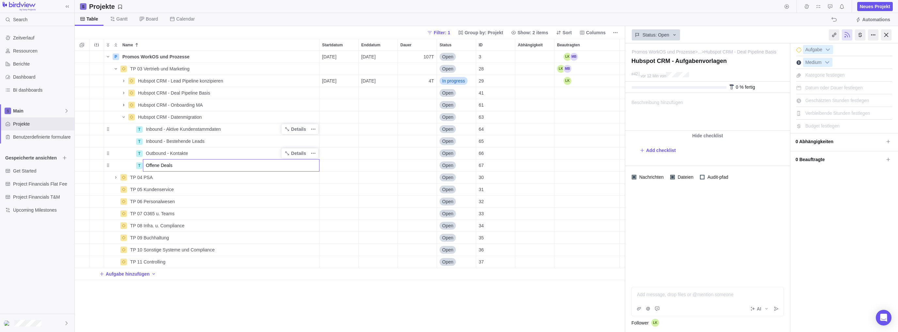
click at [181, 167] on input "Offene Deals" at bounding box center [231, 165] width 176 height 12
click at [168, 285] on div "Name Startdatum Enddatum Dauer Status ID Abhängigkeit Beautragten P Promos Work…" at bounding box center [350, 185] width 550 height 293
click at [123, 118] on icon "Name" at bounding box center [123, 116] width 5 height 5
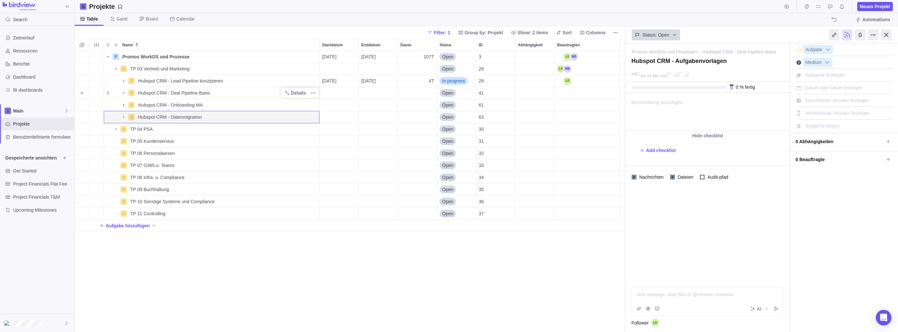
click at [155, 88] on div "Hubspot CRM - Deal Pipeline Basis" at bounding box center [227, 93] width 184 height 12
click at [240, 89] on input "Hubspot CRM - Deal Pipeline Basis" at bounding box center [227, 93] width 184 height 12
click at [285, 92] on input "Hubspot CRM - Deal Pipeline Basis" at bounding box center [227, 93] width 184 height 12
click at [124, 92] on div "Name Startdatum Enddatum Dauer Status ID Abhängigkeit Beautragten P Promos Work…" at bounding box center [350, 185] width 550 height 293
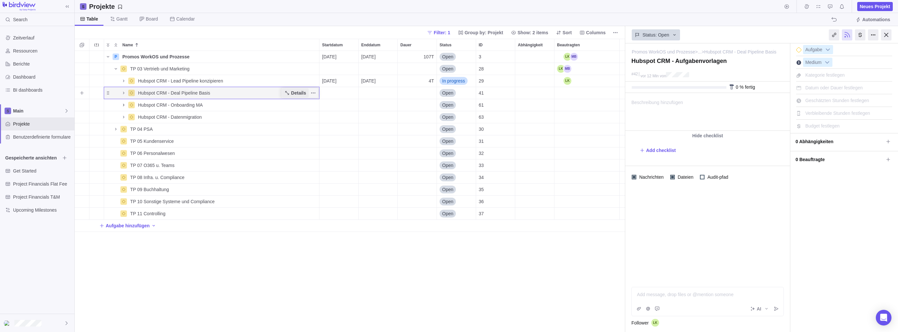
click at [304, 92] on span "Details" at bounding box center [298, 93] width 15 height 7
click at [626, 90] on span "Datum oder Dauer festlegen" at bounding box center [833, 87] width 57 height 5
type input "[DATE]"
click at [626, 90] on span "13 Okt" at bounding box center [819, 87] width 13 height 5
click at [626, 117] on div "Startdatum [DATE] Dauer Enddatum Speichern Abbrechen" at bounding box center [761, 116] width 136 height 44
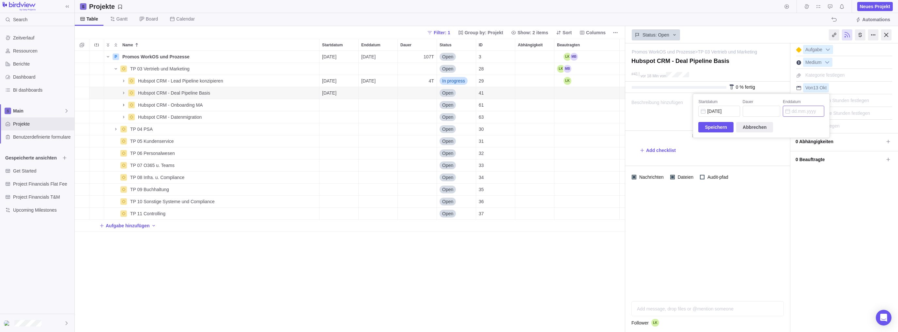
click at [626, 110] on input "Enddatum" at bounding box center [802, 111] width 41 height 11
drag, startPoint x: 120, startPoint y: 96, endPoint x: 125, endPoint y: 93, distance: 5.8
click at [120, 96] on body "Search Zeitverlauf Ressourcen Berichte Dashboard BI dashboards Main Projekte Be…" at bounding box center [449, 166] width 898 height 332
click at [123, 93] on icon "Name" at bounding box center [123, 92] width 5 height 5
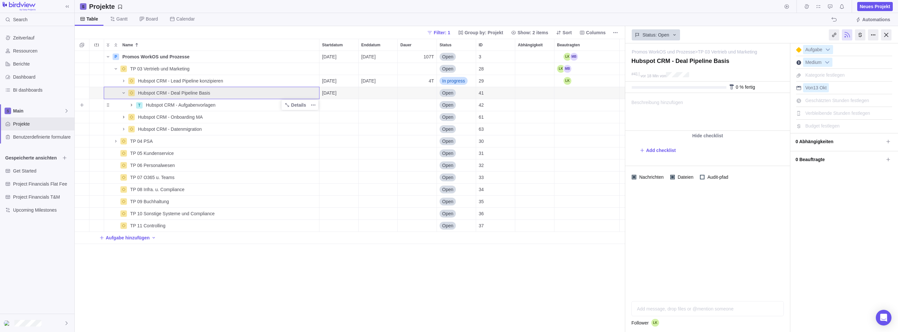
click at [131, 106] on icon "Name" at bounding box center [131, 105] width 1 height 2
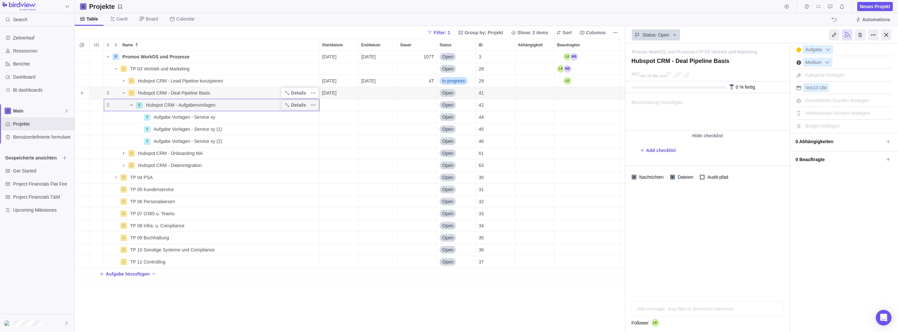
click at [203, 92] on span "Hubspot CRM - Deal Pipeline Basis" at bounding box center [174, 93] width 72 height 7
click at [210, 92] on input "Hubspot CRM - Deal Pipeline Basis" at bounding box center [227, 93] width 184 height 12
type input "Hubspot CRM - Deal Pipeline"
type textarea "Hubspot CRM - Deal Pipeline"
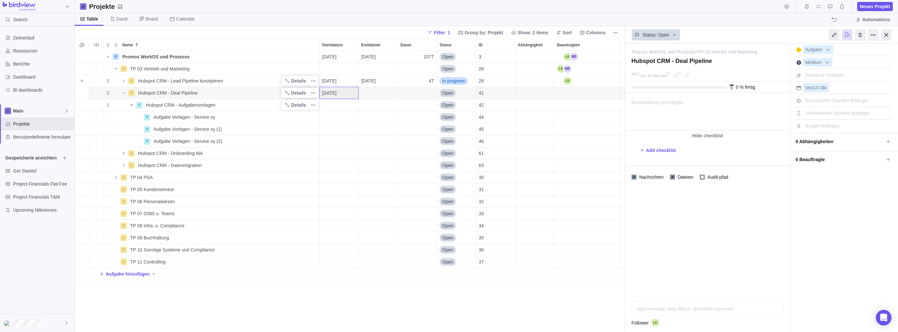
click at [213, 79] on span "Hubspot CRM - Lead Pipeline konzipieren" at bounding box center [180, 81] width 85 height 7
click at [225, 82] on input "Hubspot CRM - Lead Pipeline konzipieren" at bounding box center [227, 81] width 184 height 12
drag, startPoint x: 222, startPoint y: 81, endPoint x: 198, endPoint y: 85, distance: 23.8
click at [198, 85] on input "Hubspot CRM - Lead Pipeline konzipieren" at bounding box center [227, 81] width 184 height 12
type input "Hubspot CRM - Lead Pipeline"
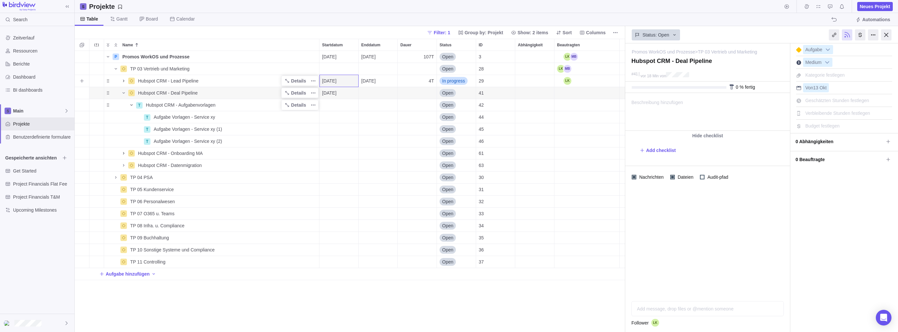
click at [124, 81] on icon "Name" at bounding box center [123, 81] width 1 height 2
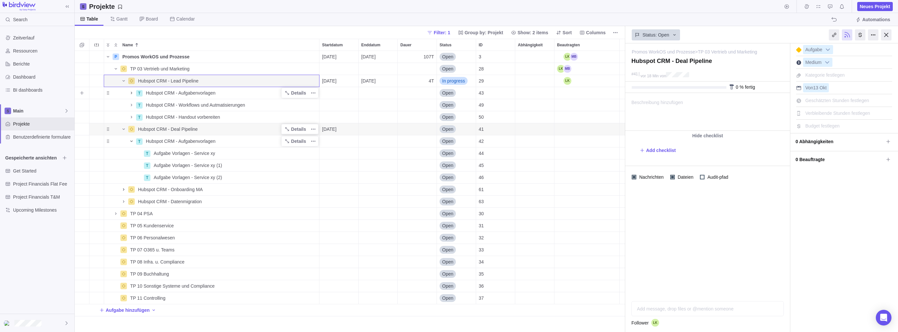
click at [130, 94] on icon "Name" at bounding box center [131, 92] width 5 height 5
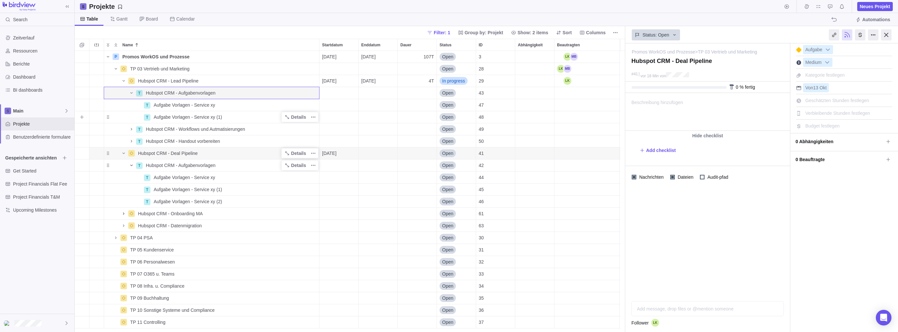
click at [171, 114] on span "Aufgabe Vorlagen - Service xy (1)" at bounding box center [188, 117] width 68 height 7
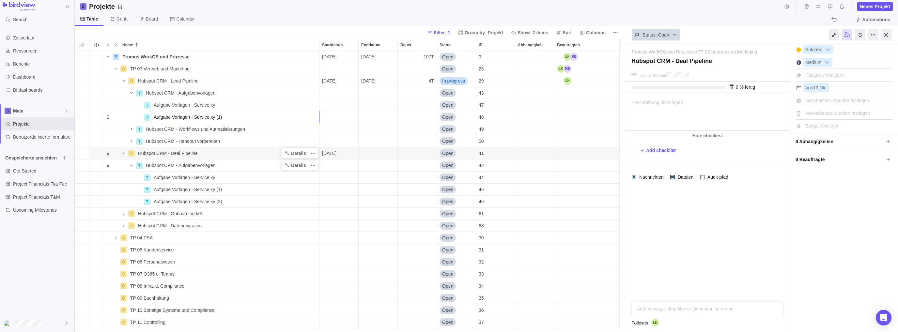
click at [173, 103] on div "P Promos WorkOS und Prozesse Details [DATE] [DATE] 107T Open 3 TP 03 Vertrieb u…" at bounding box center [350, 191] width 550 height 281
click at [174, 102] on span "Aufgabe Vorlagen - Service xy" at bounding box center [184, 105] width 61 height 7
click at [175, 103] on input "Aufgabe Vorlagen - Service xy" at bounding box center [235, 105] width 169 height 12
drag, startPoint x: 229, startPoint y: 103, endPoint x: 129, endPoint y: 93, distance: 100.4
click at [129, 93] on div "P Promos WorkOS und Prozesse Details [DATE] [DATE] 107T Open 3 TP 03 Vertrieb u…" at bounding box center [350, 191] width 550 height 281
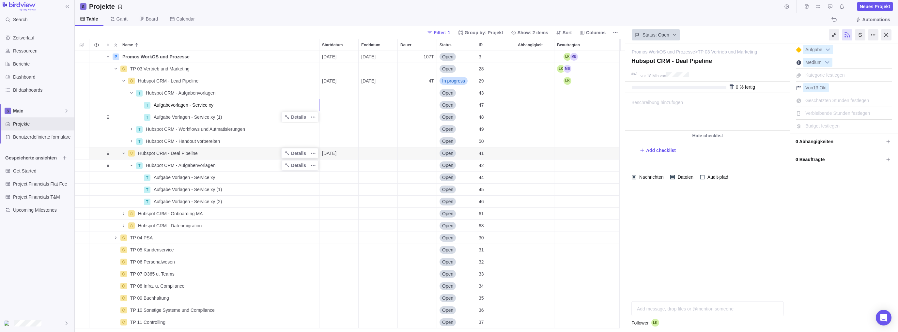
type input "Aufgabevorlagen - Service xy"
click at [209, 121] on div "P Promos WorkOS und Prozesse Details [DATE] [DATE] 107T Open 3 TP 03 Vertrieb u…" at bounding box center [350, 191] width 550 height 281
click at [210, 119] on span "Aufgabe Vorlagen - Service xy (1)" at bounding box center [188, 117] width 68 height 7
type input "Aufgabevorlagen - Service xy"
click at [203, 177] on div "P Promos WorkOS und Prozesse Details [DATE] [DATE] 107T Open 3 TP 03 Vertrieb u…" at bounding box center [350, 191] width 550 height 281
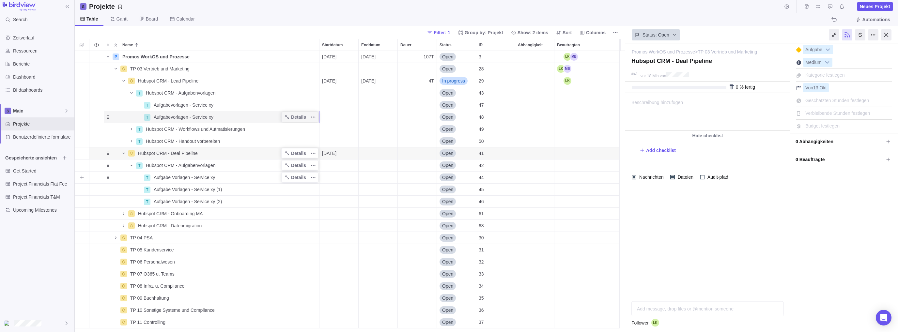
click at [200, 178] on span "Aufgabe Vorlagen - Service xy" at bounding box center [184, 177] width 61 height 7
type input "Aufgabevorlagen - Service xy"
click at [200, 188] on div "P Promos WorkOS und Prozesse Details [DATE] [DATE] 107T Open 3 TP 03 Vertrieb u…" at bounding box center [350, 191] width 550 height 281
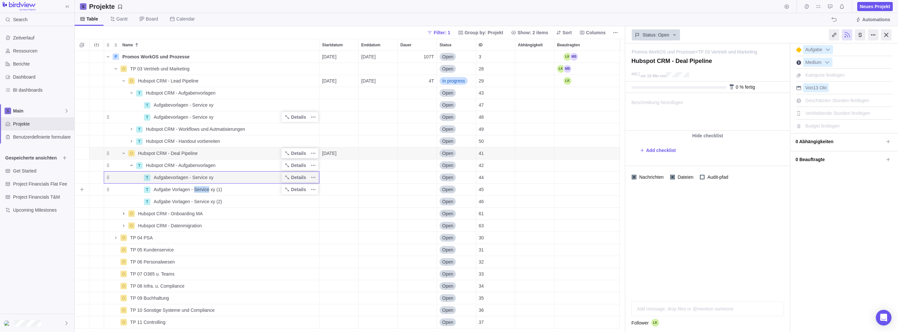
click at [200, 188] on span "Aufgabe Vorlagen - Service xy (1)" at bounding box center [188, 189] width 68 height 7
type input "Aufgabevorlagen - Service xy"
click at [207, 203] on div "P Promos WorkOS und Prozesse Details [DATE] [DATE] 107T Open 3 TP 03 Vertrieb u…" at bounding box center [350, 191] width 550 height 281
click at [206, 201] on span "Aufgabe Vorlagen - Service xy (2)" at bounding box center [188, 201] width 68 height 7
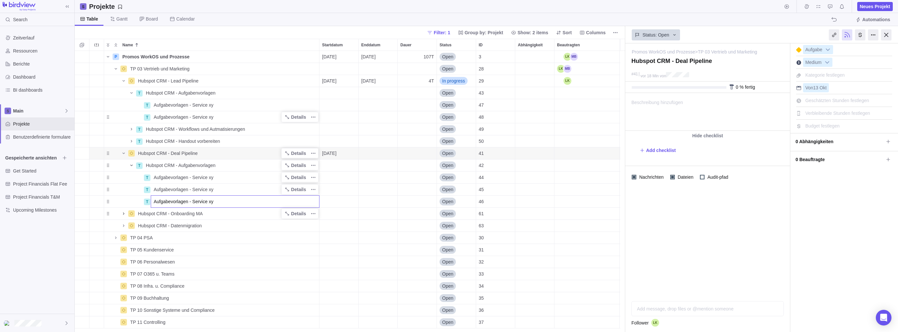
type input "Aufgabevorlagen - Service xy"
click at [215, 209] on div "P Promos WorkOS und Prozesse Details [DATE] [DATE] 107T Open 3 TP 03 Vertrieb u…" at bounding box center [350, 191] width 550 height 281
click at [124, 153] on icon "Name" at bounding box center [123, 153] width 5 height 5
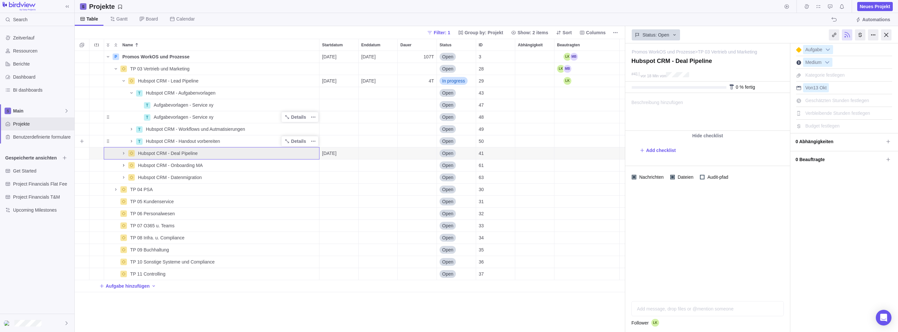
click at [171, 143] on span "Hubspot CRM - Handout vorbereiten" at bounding box center [183, 141] width 74 height 7
click at [238, 145] on input "Hubspot CRM - Handout vorbereiten" at bounding box center [231, 141] width 176 height 12
drag, startPoint x: 241, startPoint y: 141, endPoint x: 106, endPoint y: 142, distance: 134.7
click at [106, 142] on div "Name Startdatum Enddatum Dauer Status ID Abhängigkeit Beautragten P Promos Work…" at bounding box center [350, 185] width 550 height 293
click at [165, 152] on div "Name Startdatum Enddatum Dauer Status ID Abhängigkeit Beautragten P Promos Work…" at bounding box center [350, 185] width 550 height 293
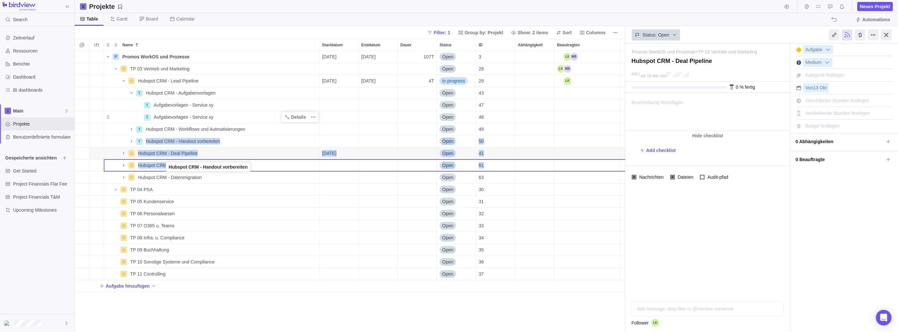
drag, startPoint x: 107, startPoint y: 140, endPoint x: 165, endPoint y: 167, distance: 64.2
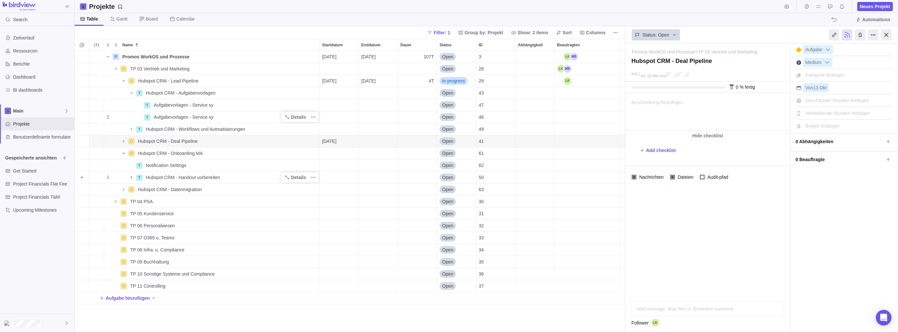
click at [129, 177] on icon "Name" at bounding box center [131, 177] width 5 height 5
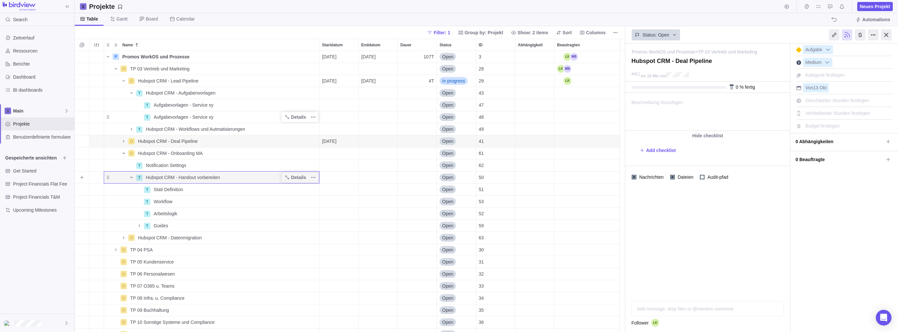
click at [129, 178] on icon "Name" at bounding box center [131, 177] width 5 height 5
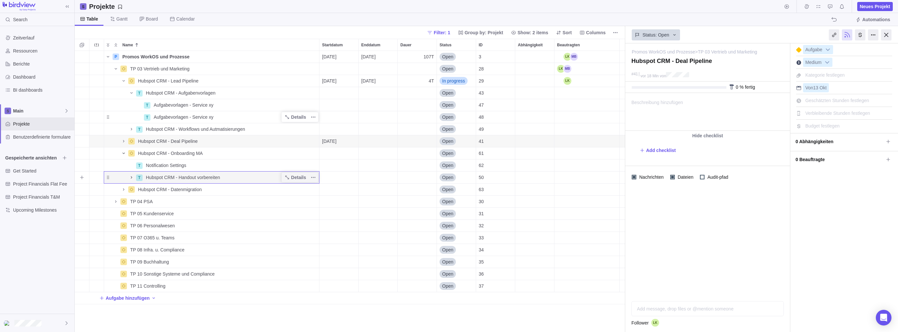
click at [133, 175] on icon "Name" at bounding box center [131, 177] width 5 height 5
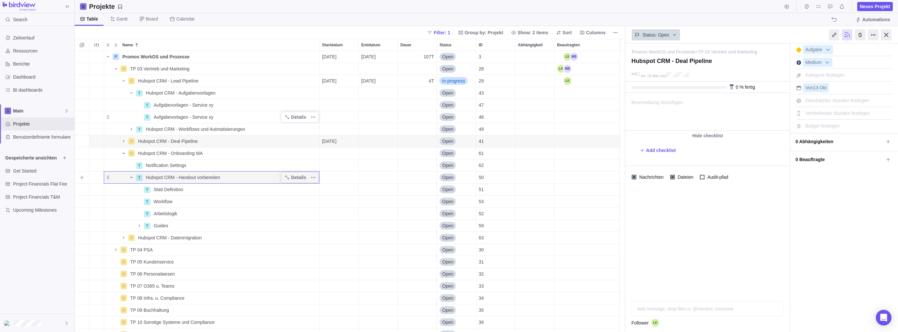
click at [133, 176] on icon "Name" at bounding box center [131, 177] width 5 height 5
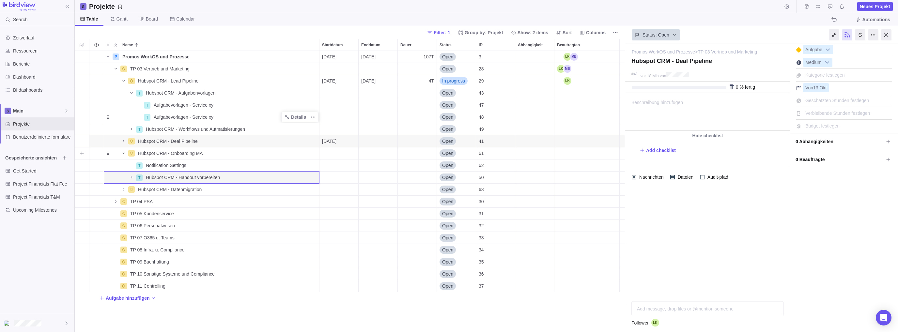
click at [121, 154] on icon "Name" at bounding box center [123, 153] width 5 height 5
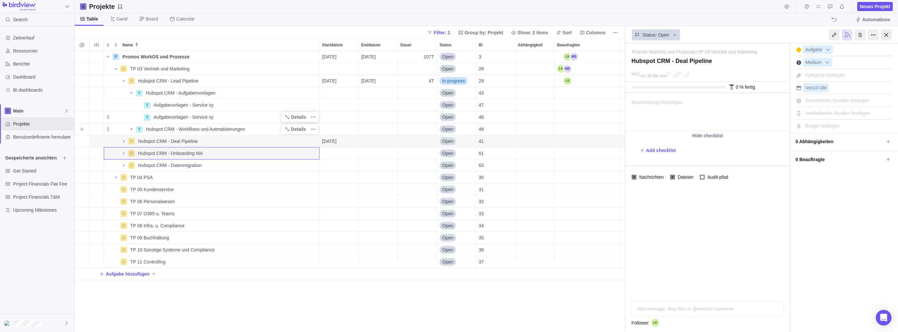
click at [131, 130] on icon "Name" at bounding box center [131, 129] width 1 height 2
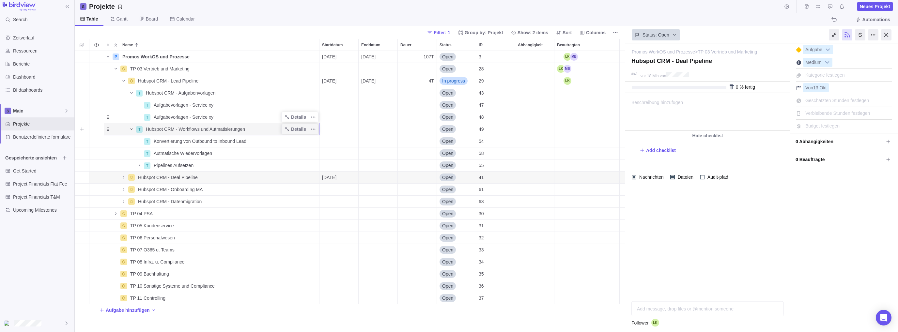
click at [130, 128] on icon "Name" at bounding box center [131, 129] width 5 height 5
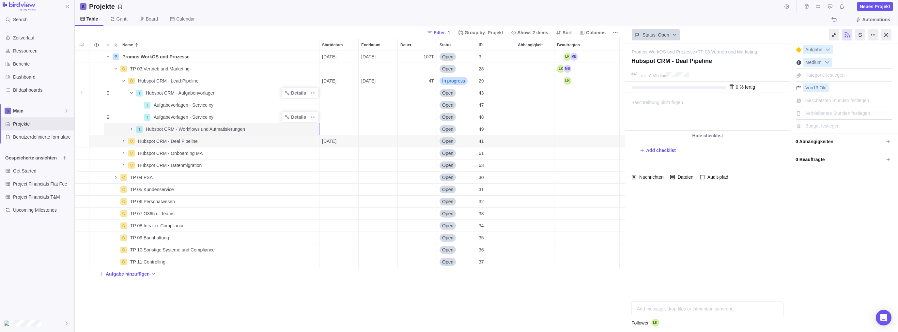
click at [133, 93] on icon "Name" at bounding box center [131, 92] width 5 height 5
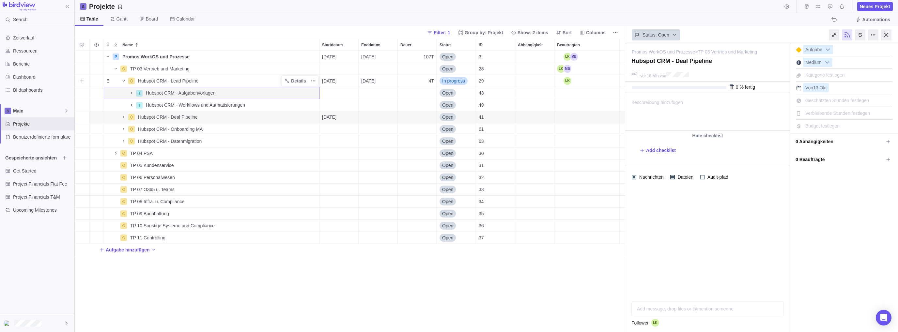
click at [121, 78] on icon "Name" at bounding box center [123, 80] width 5 height 5
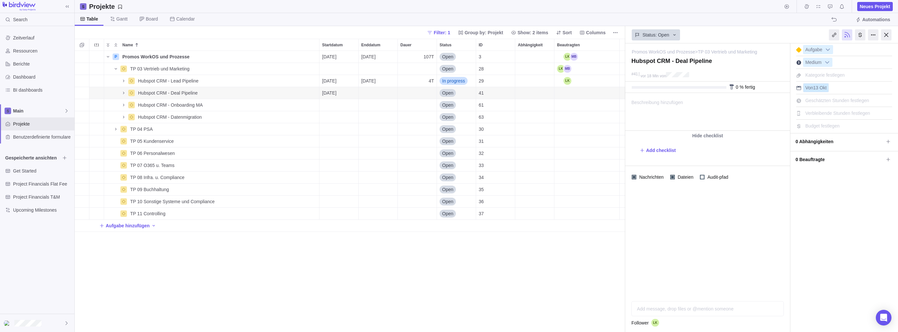
click at [626, 88] on span "13 Okt" at bounding box center [819, 87] width 13 height 5
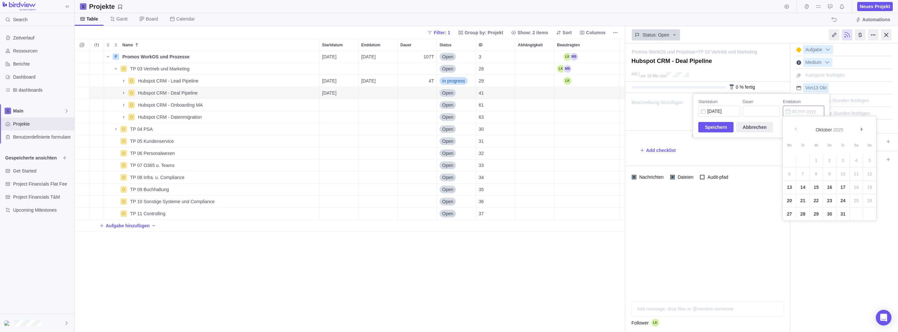
click at [626, 110] on input "Enddatum" at bounding box center [802, 111] width 41 height 11
click at [127, 98] on body "Search Zeitverlauf Ressourcen Berichte Dashboard BI dashboards Main Projekte Be…" at bounding box center [449, 166] width 898 height 332
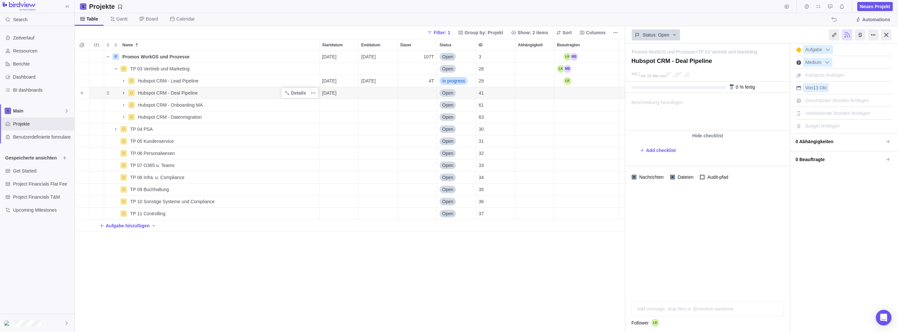
click at [125, 96] on span "Name" at bounding box center [124, 92] width 8 height 9
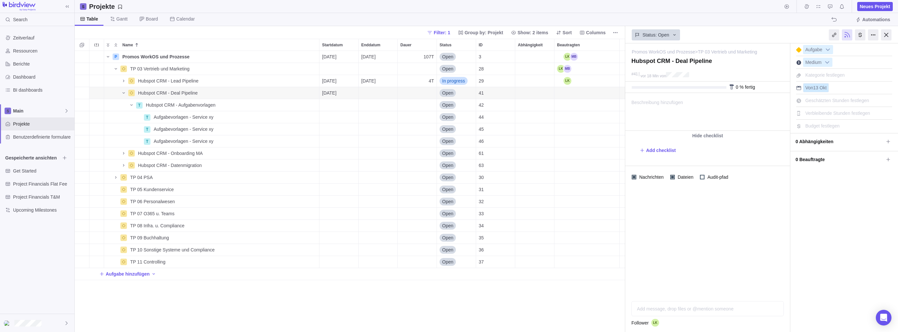
click at [626, 87] on span "13 Okt" at bounding box center [819, 87] width 13 height 5
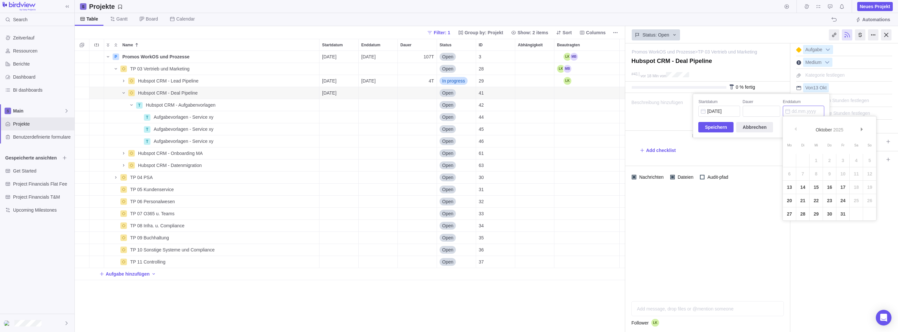
click at [626, 109] on input "Enddatum" at bounding box center [802, 111] width 41 height 11
click at [626, 154] on div "Promos WorkOS und Prozesse > TP 03 Vertrieb und Marketing — ändern Hubspot CRM …" at bounding box center [761, 187] width 273 height 289
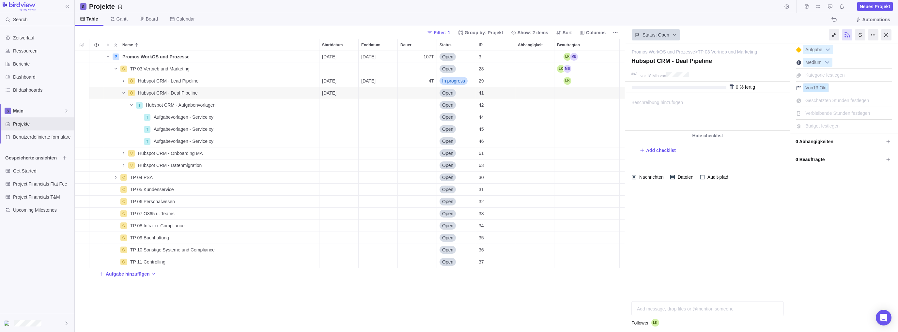
click at [626, 89] on span "13 Okt" at bounding box center [819, 87] width 13 height 5
click at [626, 113] on input "Enddatum" at bounding box center [802, 111] width 41 height 11
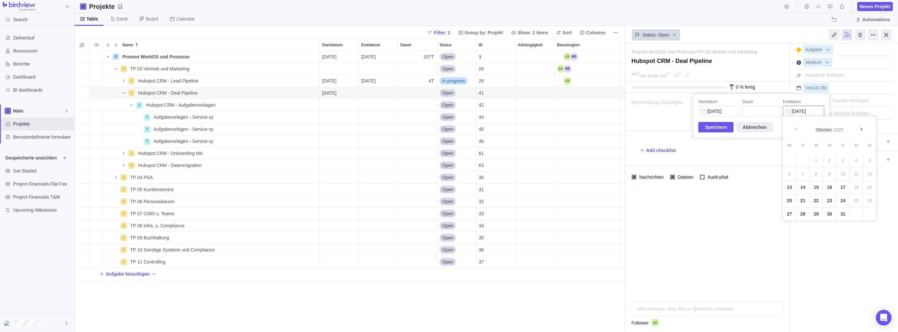
type input "[DATE]"
type input "5"
type input "[DATE]"
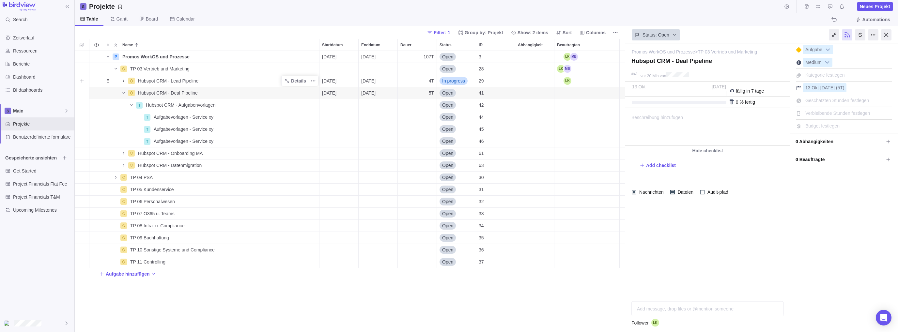
click at [122, 81] on icon "Name" at bounding box center [123, 80] width 5 height 5
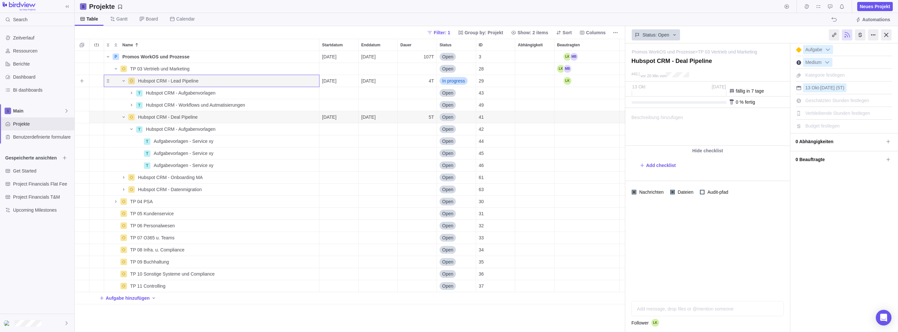
click at [228, 77] on div "Hubspot CRM - Lead Pipeline" at bounding box center [227, 81] width 184 height 12
click at [106, 81] on div "Name Startdatum Enddatum Dauer Status ID Abhängigkeit Beautragten P Promos Work…" at bounding box center [350, 185] width 550 height 293
click at [109, 80] on div "Name" at bounding box center [115, 80] width 23 height 9
click at [221, 81] on div "Hubspot CRM - Lead Pipeline" at bounding box center [227, 81] width 184 height 12
click at [221, 81] on input "Hubspot CRM - Lead Pipeline" at bounding box center [227, 81] width 184 height 12
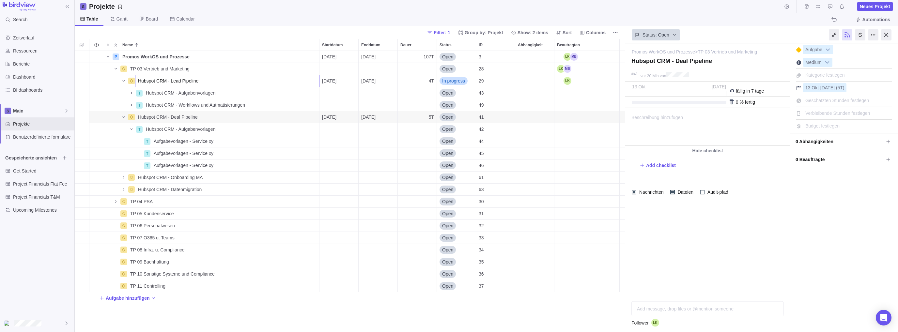
click at [268, 124] on div "Name Startdatum Enddatum Dauer Status ID Abhängigkeit Beautragten P Promos Work…" at bounding box center [350, 185] width 550 height 293
click at [291, 80] on span "Details" at bounding box center [295, 80] width 27 height 9
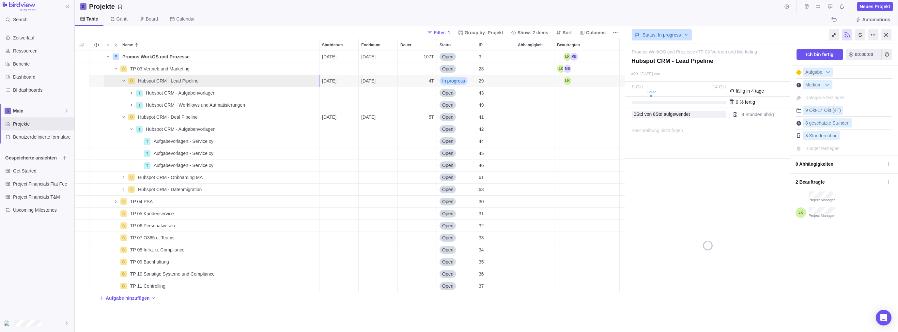
type textarea "x"
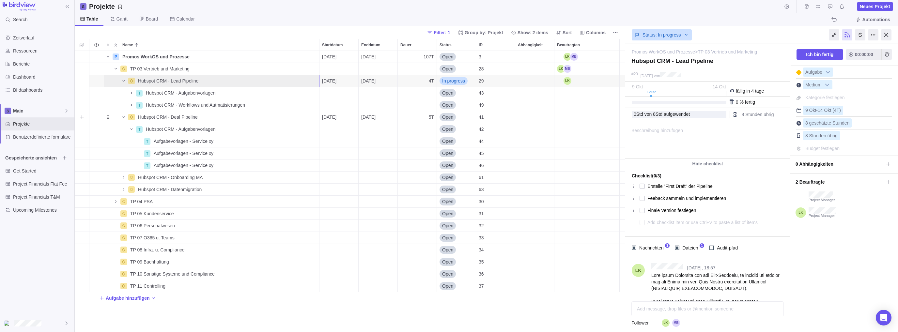
click at [206, 116] on div "Hubspot CRM - Deal Pipeline" at bounding box center [227, 117] width 184 height 12
click at [227, 133] on div "Name Startdatum Enddatum Dauer Status ID Abhängigkeit Beautragten P Promos Work…" at bounding box center [350, 185] width 550 height 293
click at [148, 19] on span "Board" at bounding box center [152, 19] width 12 height 7
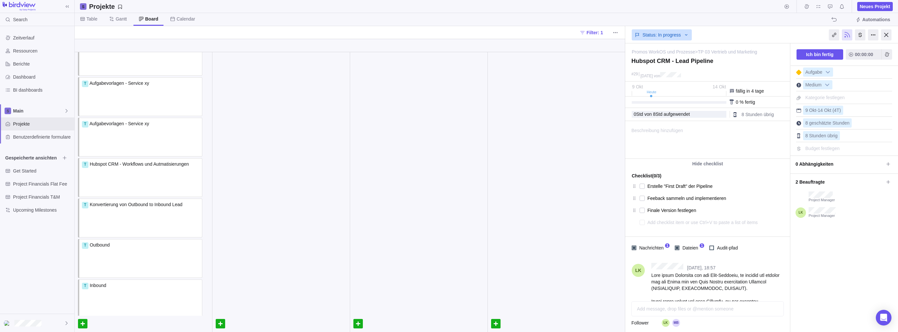
scroll to position [65, 0]
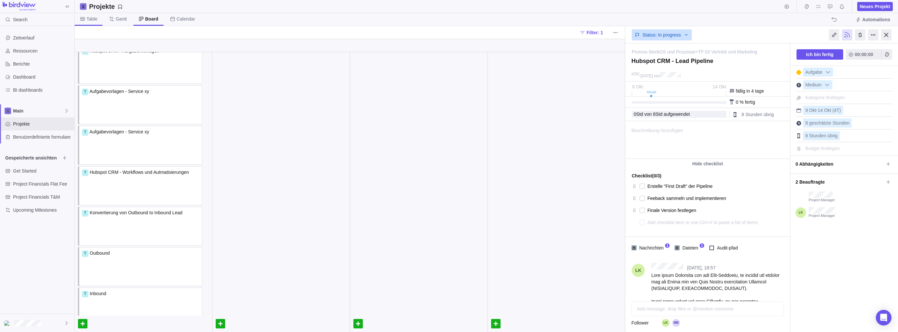
click at [93, 18] on span "Table" at bounding box center [91, 19] width 11 height 7
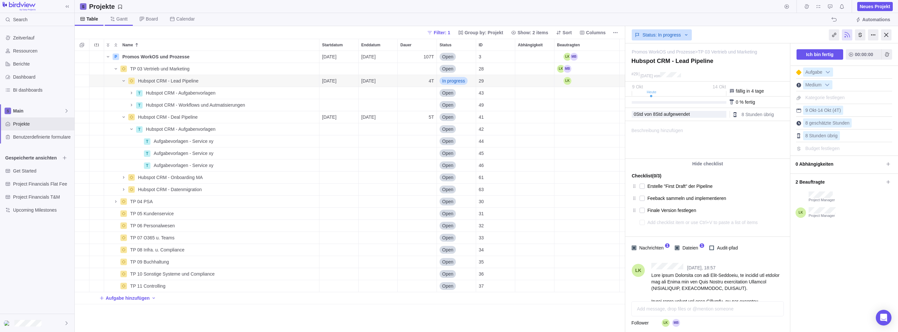
scroll to position [276, 545]
click at [116, 18] on span "Gantt" at bounding box center [121, 19] width 11 height 7
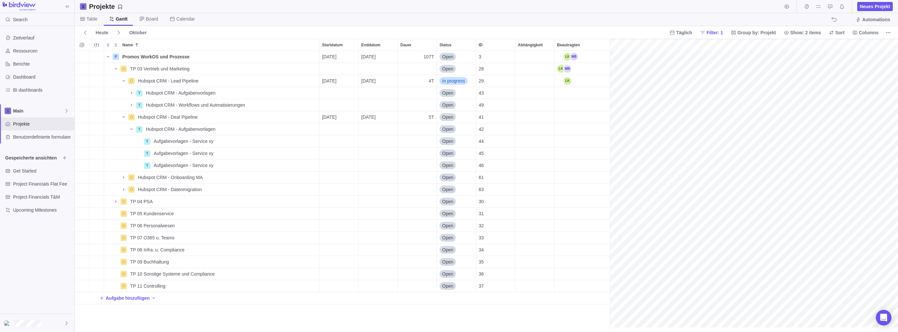
scroll to position [0, 271]
click at [220, 176] on div "Hubspot CRM - Onboarding MA" at bounding box center [227, 178] width 184 height 12
click at [247, 177] on input "Hubspot CRM - Onboarding MA" at bounding box center [227, 177] width 184 height 12
click at [223, 188] on div "P Promos WorkOS und Prozesse Details [DATE] [DATE] 107T Open 3 TP 03 Vertrieb u…" at bounding box center [342, 191] width 535 height 281
click at [291, 189] on span "Details" at bounding box center [295, 189] width 27 height 9
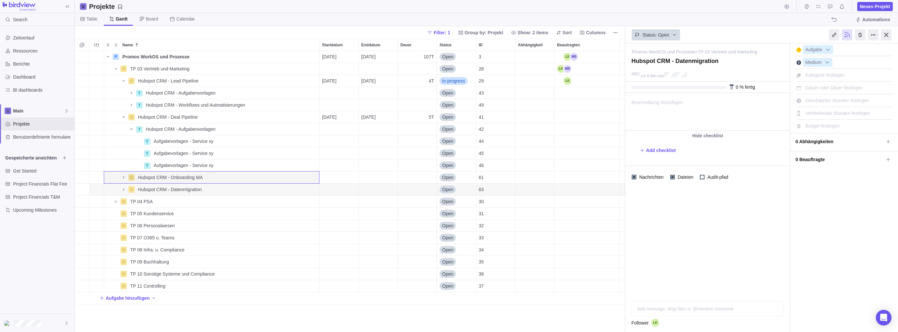
click at [626, 88] on span "Datum oder Dauer festlegen" at bounding box center [833, 87] width 57 height 5
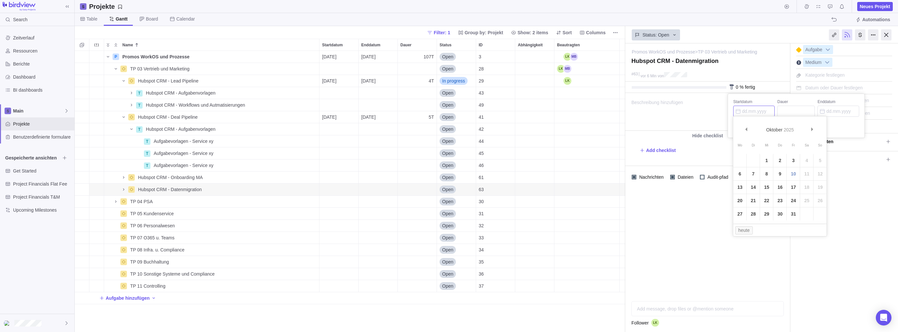
click at [626, 108] on input "Startdatum" at bounding box center [753, 111] width 41 height 11
type input "[DATE]"
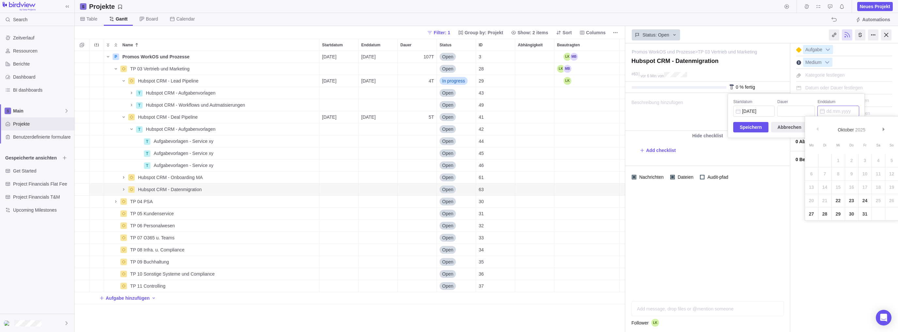
click at [626, 114] on input "Enddatum" at bounding box center [837, 111] width 41 height 11
click at [626, 236] on div "Promos WorkOS und Prozesse > TP 03 Vertrieb und Marketing — ändern Hubspot CRM …" at bounding box center [761, 187] width 273 height 289
click at [219, 193] on div "Hubspot CRM - Datenmigration" at bounding box center [227, 190] width 184 height 12
click at [626, 88] on body "Search Zeitverlauf Ressourcen Berichte Dashboard BI dashboards Main Projekte Be…" at bounding box center [449, 166] width 898 height 332
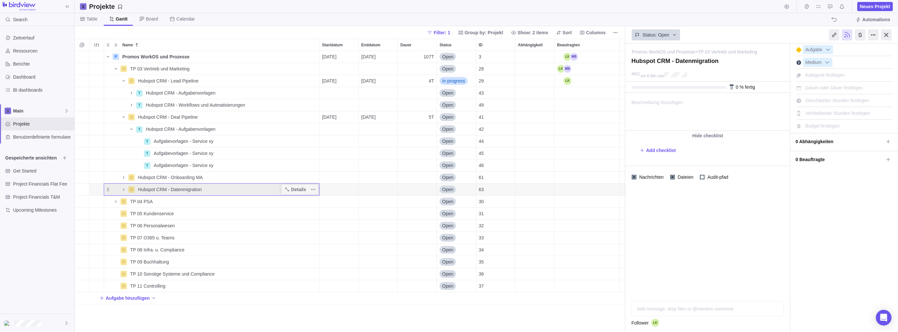
click at [626, 88] on span "Datum oder Dauer festlegen" at bounding box center [833, 87] width 57 height 5
type input "[DATE]"
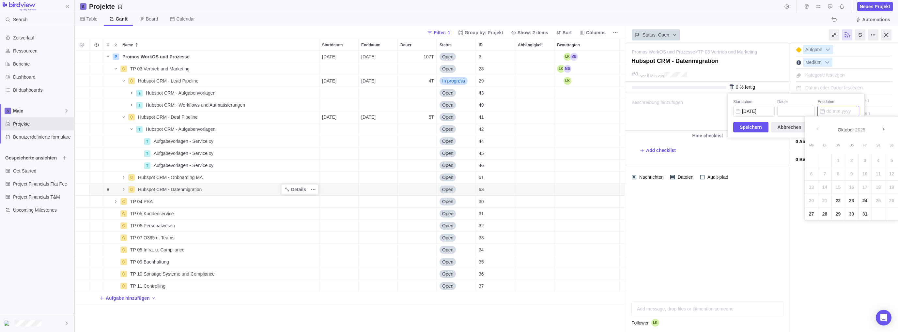
click at [626, 111] on input "Enddatum" at bounding box center [837, 111] width 41 height 11
type input "1"
type input "[DATE]"
type input "8"
type input "[DATE]"
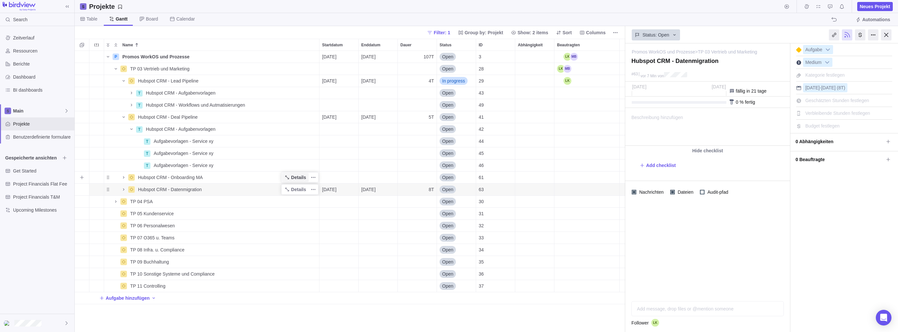
click at [290, 176] on icon "Name" at bounding box center [286, 177] width 5 height 5
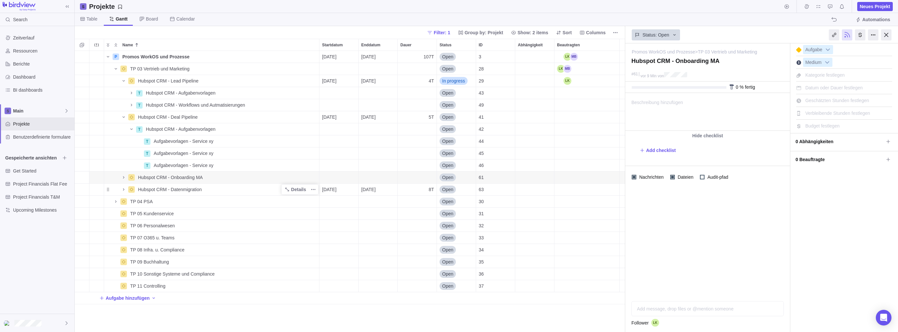
click at [626, 85] on span "Datum oder Dauer festlegen" at bounding box center [833, 87] width 57 height 5
click at [626, 94] on div "Startdatum Dauer Enddatum Speichern Abbrechen" at bounding box center [796, 116] width 136 height 44
click at [626, 111] on input "Enddatum" at bounding box center [837, 111] width 41 height 11
click at [626, 242] on div "Promos WorkOS und Prozesse > TP 03 Vertrieb und Marketing — ändern Hubspot CRM …" at bounding box center [761, 187] width 273 height 289
click at [124, 175] on icon "Name" at bounding box center [123, 177] width 5 height 5
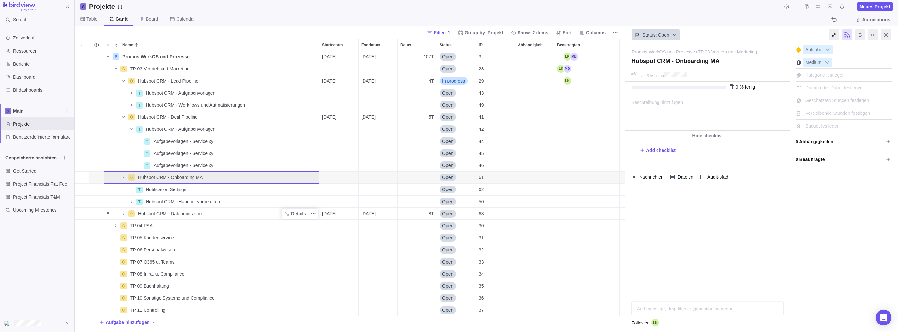
click at [626, 88] on span "Datum oder Dauer festlegen" at bounding box center [833, 87] width 57 height 5
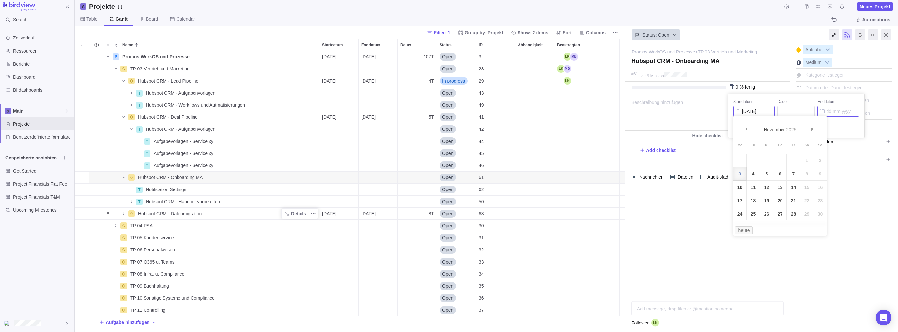
type input "[DATE]"
click at [626, 111] on input "Enddatum" at bounding box center [837, 111] width 41 height 11
type input "[DATE]"
type input "20"
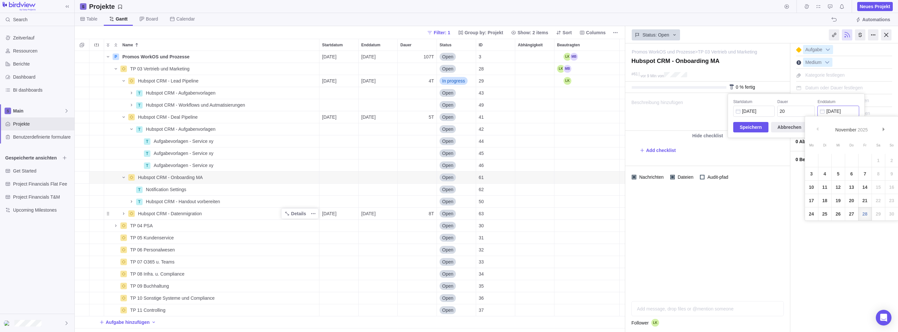
type input "[DATE]"
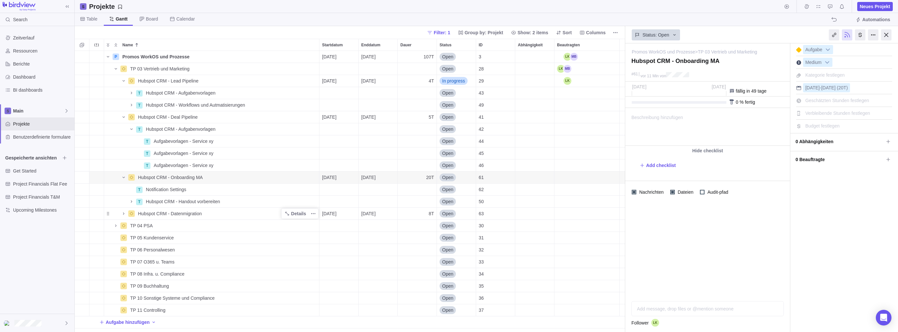
click at [118, 16] on span "Gantt" at bounding box center [121, 19] width 12 height 7
click at [96, 20] on span "Table" at bounding box center [91, 19] width 11 height 7
click at [115, 18] on span "Gantt" at bounding box center [119, 19] width 28 height 13
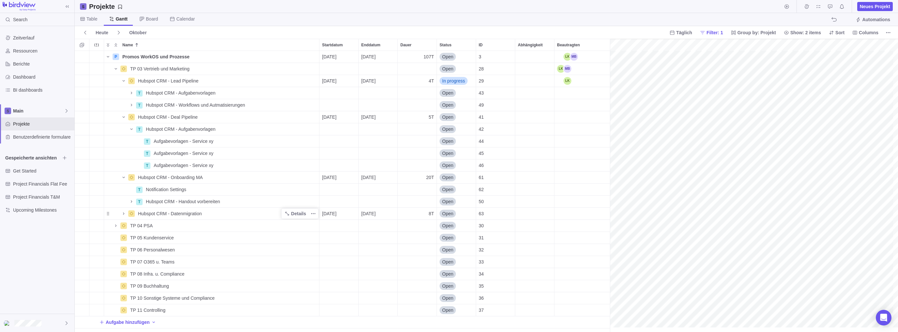
scroll to position [0, 365]
click at [626, 211] on div "gantt" at bounding box center [754, 186] width 288 height 294
click at [626, 214] on div "gantt" at bounding box center [754, 186] width 288 height 294
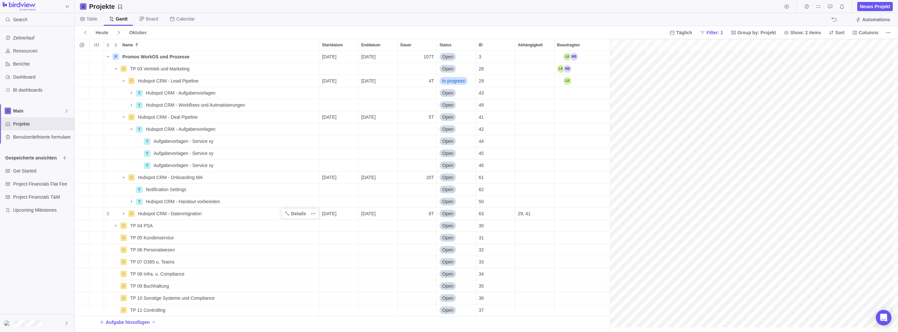
click at [626, 178] on div "gantt" at bounding box center [754, 186] width 288 height 294
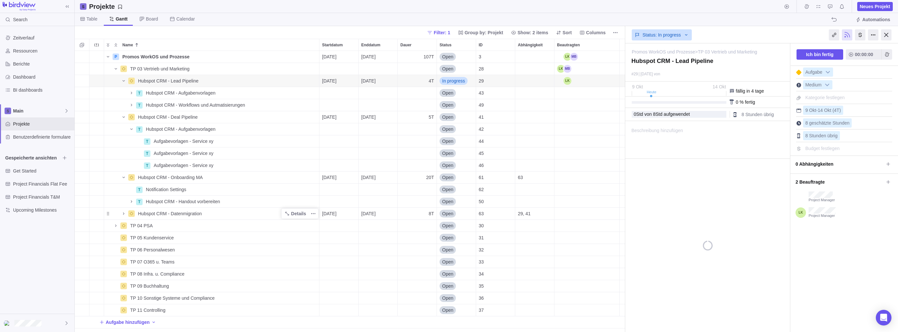
type textarea "x"
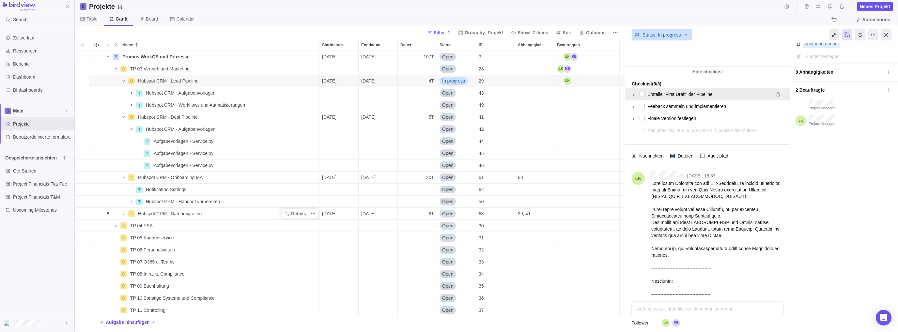
scroll to position [130, 0]
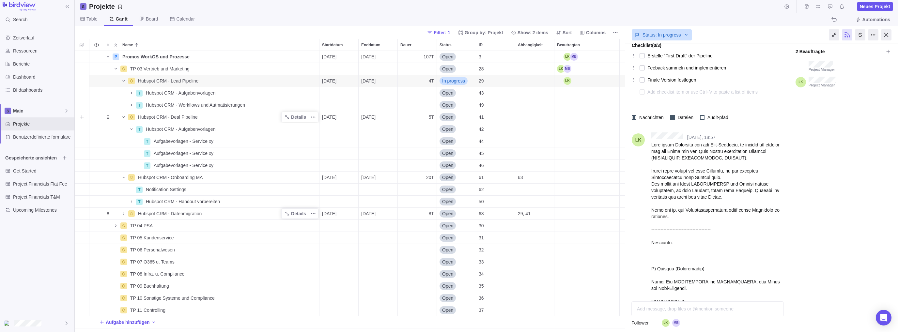
click at [122, 117] on icon "Name" at bounding box center [123, 116] width 5 height 5
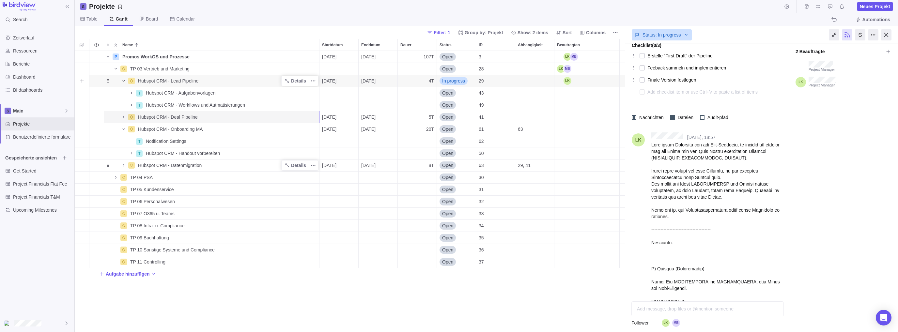
click at [123, 80] on icon "Name" at bounding box center [123, 80] width 5 height 5
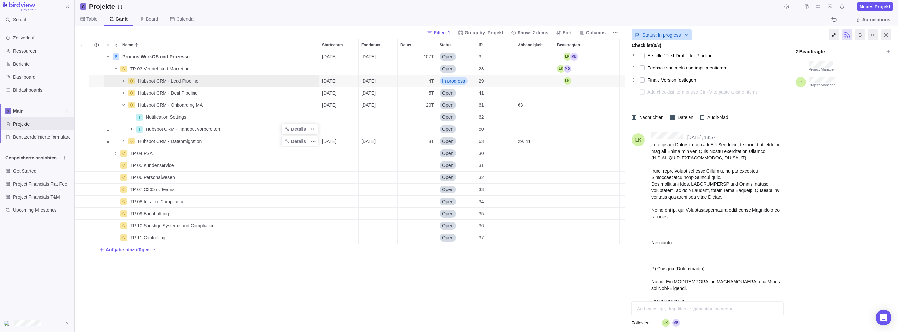
click at [130, 130] on icon "Name" at bounding box center [131, 129] width 5 height 5
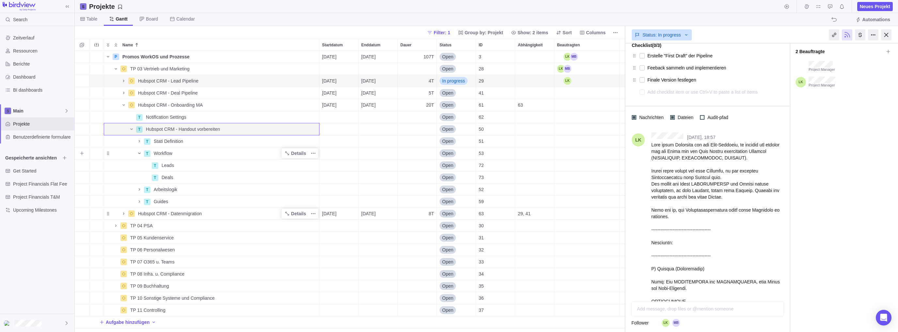
click at [141, 153] on icon "Name" at bounding box center [139, 153] width 5 height 5
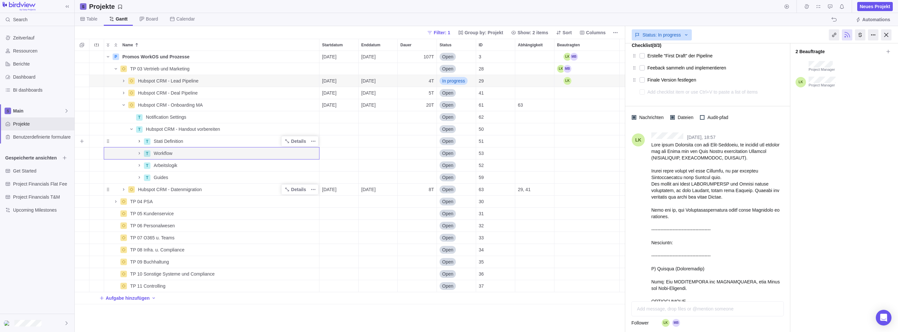
click at [141, 140] on icon "Name" at bounding box center [139, 141] width 5 height 5
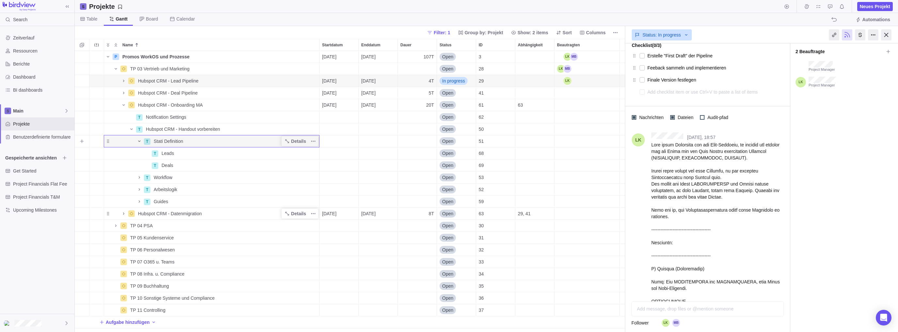
click at [141, 140] on icon "Name" at bounding box center [139, 141] width 5 height 5
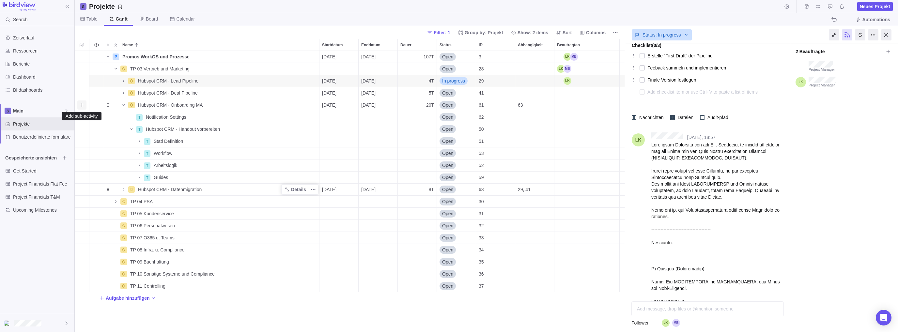
click at [81, 103] on icon "Add sub-activity" at bounding box center [81, 104] width 5 height 5
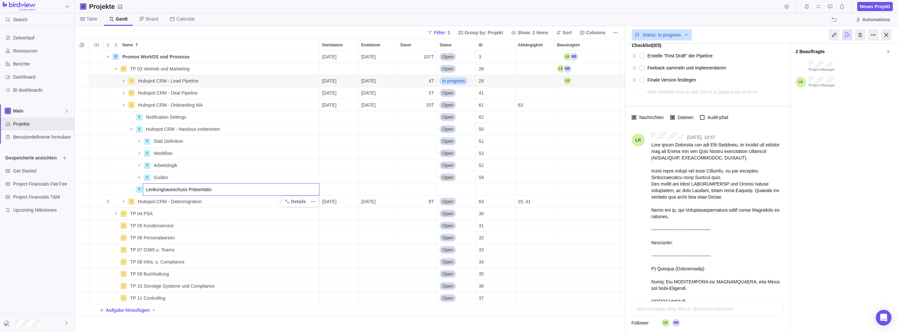
type input "Lenkungsausschuss Präsentation"
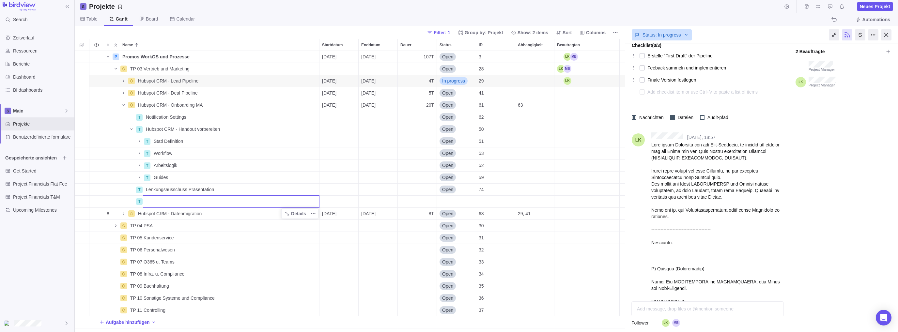
click at [130, 130] on div "Name Startdatum Enddatum Dauer Status ID Abhängigkeit Beautragten P Promos Work…" at bounding box center [350, 185] width 550 height 293
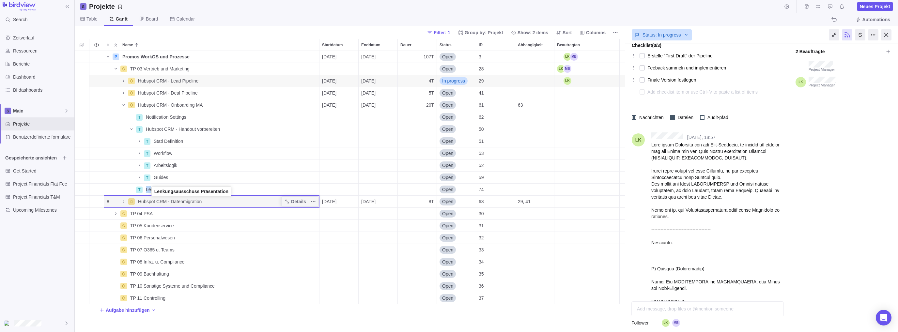
drag, startPoint x: 107, startPoint y: 188, endPoint x: 151, endPoint y: 191, distance: 44.1
click at [151, 191] on div "T Lenkungsausschuss Präsentation" at bounding box center [212, 189] width 216 height 12
click at [123, 104] on icon "Name" at bounding box center [123, 104] width 5 height 5
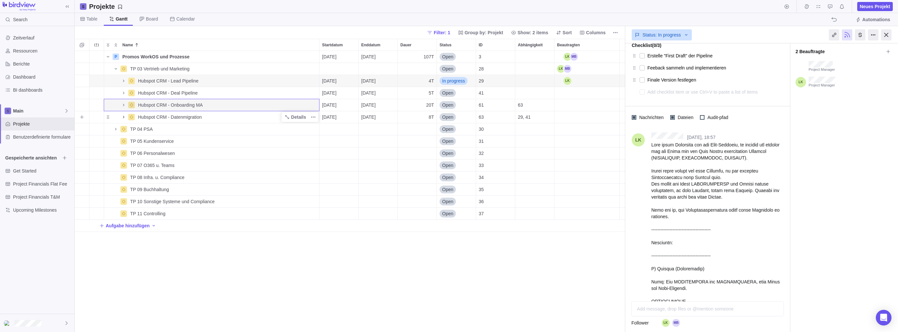
click at [121, 116] on span "Name" at bounding box center [124, 117] width 8 height 9
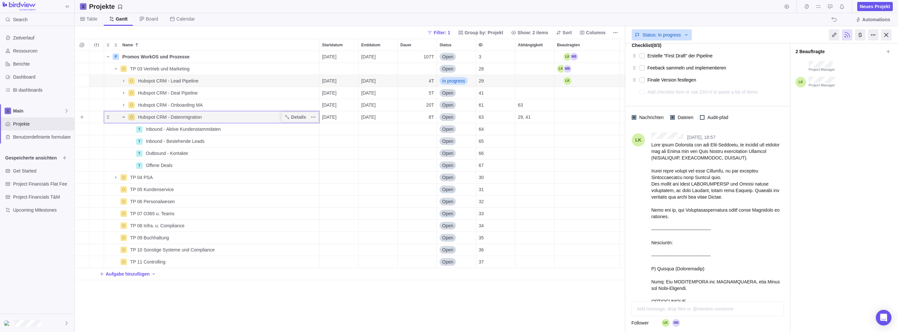
click at [122, 116] on icon "Name" at bounding box center [123, 116] width 5 height 5
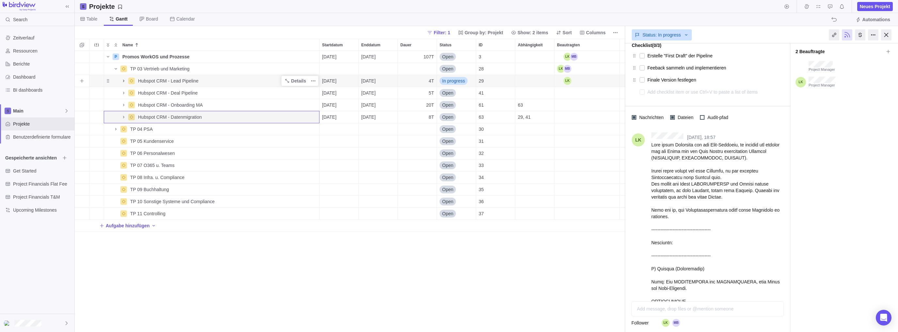
click at [124, 82] on icon "Name" at bounding box center [123, 80] width 5 height 5
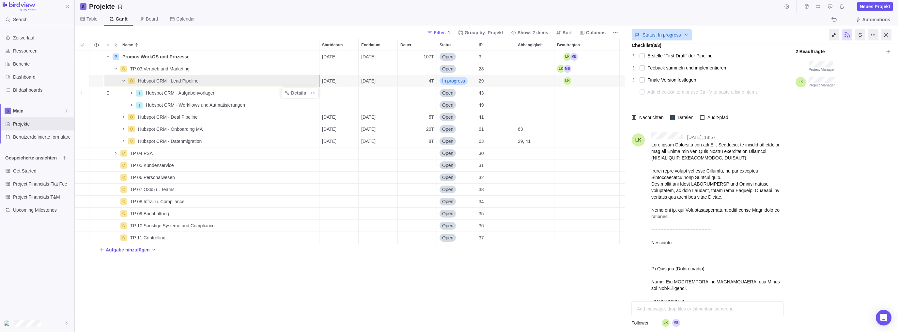
click at [165, 93] on span "Hubspot CRM - Aufgabenvorlagen" at bounding box center [180, 93] width 69 height 7
click at [127, 94] on div "Name Startdatum Enddatum Dauer Status ID Abhängigkeit Beautragten P Promos Work…" at bounding box center [350, 185] width 550 height 293
click at [129, 93] on icon "Name" at bounding box center [131, 92] width 5 height 5
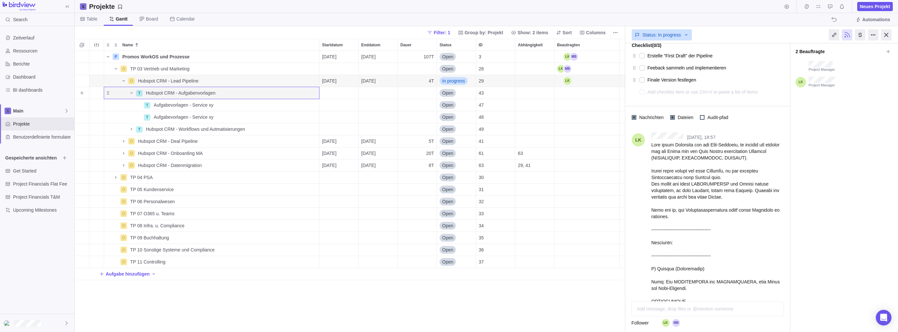
click at [229, 92] on div "Hubspot CRM - Aufgabenvorlagen" at bounding box center [231, 93] width 176 height 12
click at [226, 106] on div "Name Startdatum Enddatum Dauer Status ID Abhängigkeit Beautragten P Promos Work…" at bounding box center [350, 185] width 550 height 293
click at [296, 92] on span "Details" at bounding box center [298, 93] width 15 height 7
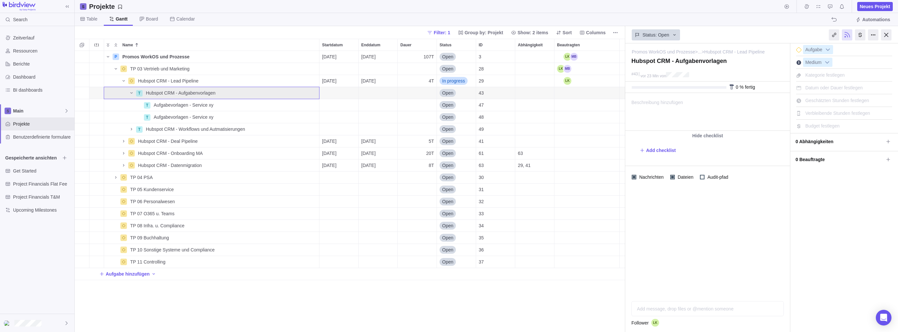
click at [626, 85] on span "Datum oder Dauer festlegen" at bounding box center [833, 87] width 57 height 5
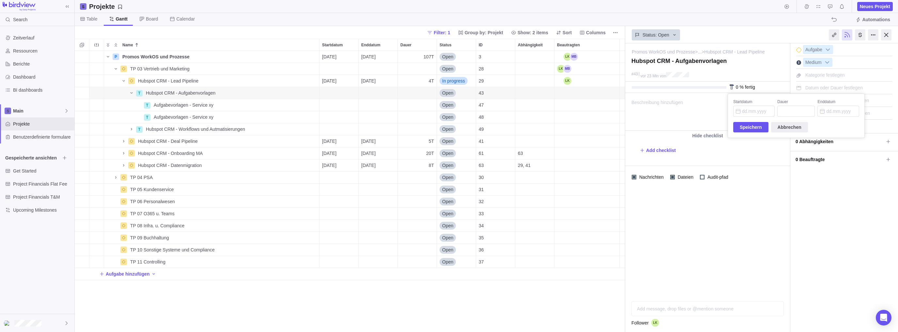
click at [626, 85] on div "Promos WorkOS und Prozesse > ... > Hubspot CRM - Lead Pipeline — ändern Hubspot…" at bounding box center [761, 187] width 273 height 289
click at [626, 99] on span "Geschätzten Stunden festlegen" at bounding box center [837, 100] width 64 height 5
type input "8"
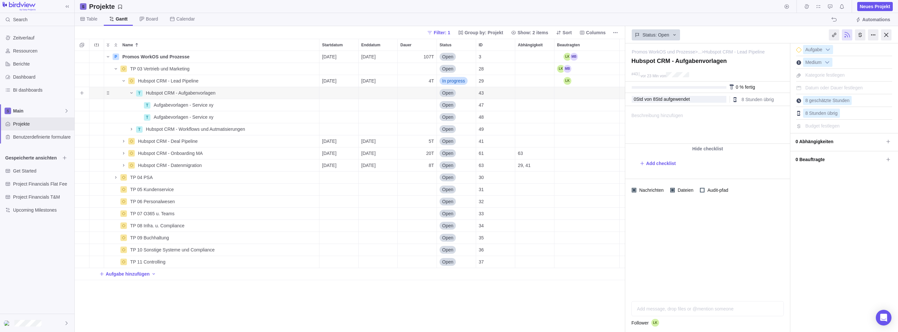
click at [335, 88] on div "Startdatum" at bounding box center [338, 93] width 39 height 12
click at [339, 79] on div "Name Startdatum Enddatum Dauer Status ID Abhängigkeit Beautragten P Promos Work…" at bounding box center [350, 185] width 550 height 293
click at [626, 89] on span "Datum oder Dauer festlegen" at bounding box center [833, 87] width 57 height 5
click at [626, 108] on input "Startdatum" at bounding box center [753, 111] width 41 height 11
click at [626, 187] on link "13" at bounding box center [739, 187] width 13 height 13
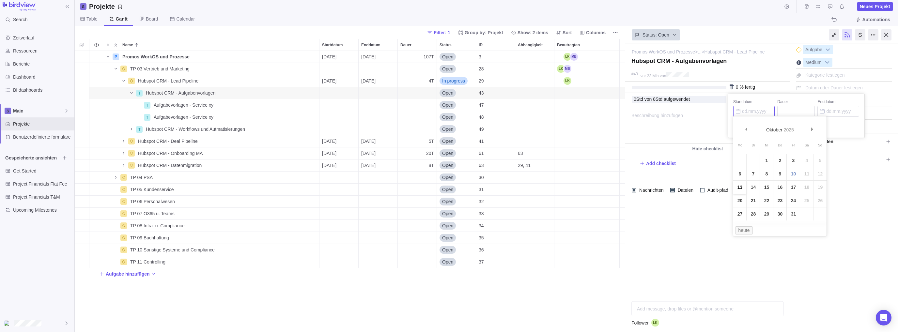
type input "[DATE]"
click at [626, 108] on input "Enddatum" at bounding box center [837, 111] width 41 height 11
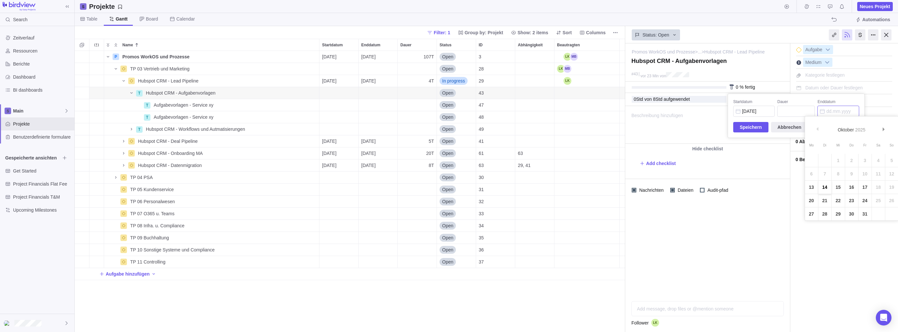
click at [626, 187] on link "14" at bounding box center [824, 187] width 13 height 13
type input "[DATE]"
type input "2"
click at [626, 129] on span "Speichern" at bounding box center [750, 127] width 22 height 8
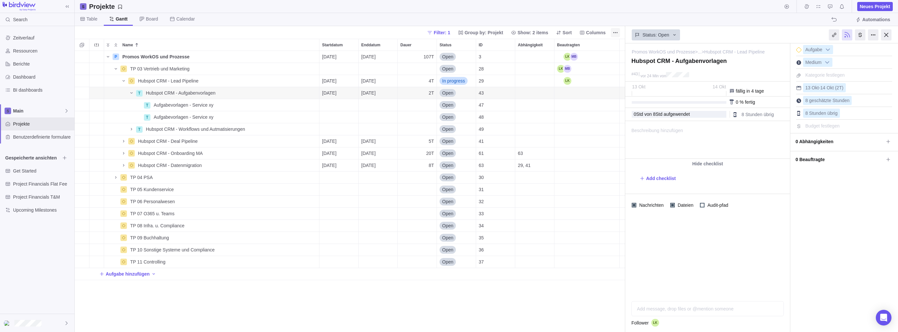
click at [617, 32] on icon "Weitere Aktionen" at bounding box center [615, 32] width 5 height 5
click at [428, 9] on body "Search Zeitverlauf Ressourcen Berichte Dashboard BI dashboards Main Projekte Be…" at bounding box center [449, 166] width 898 height 332
click at [116, 67] on icon "Name" at bounding box center [115, 68] width 5 height 5
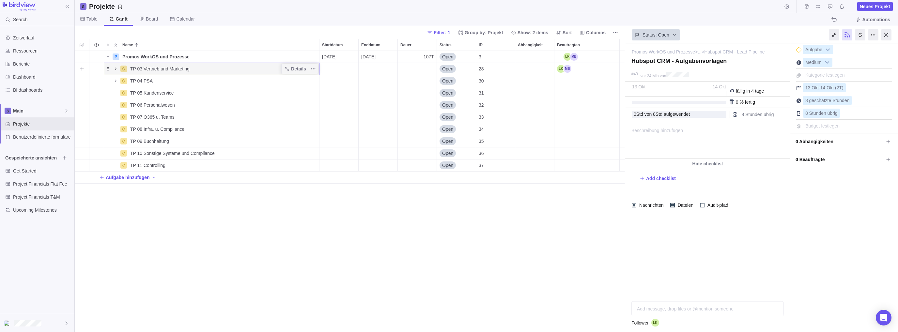
click at [116, 67] on icon "Name" at bounding box center [115, 68] width 5 height 5
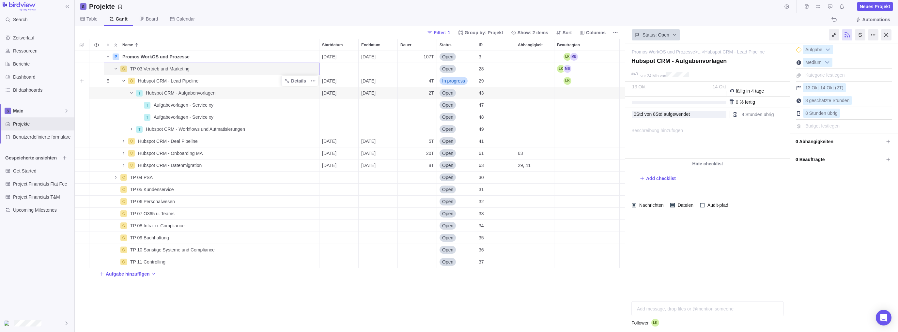
click at [126, 80] on span "Name" at bounding box center [124, 80] width 8 height 9
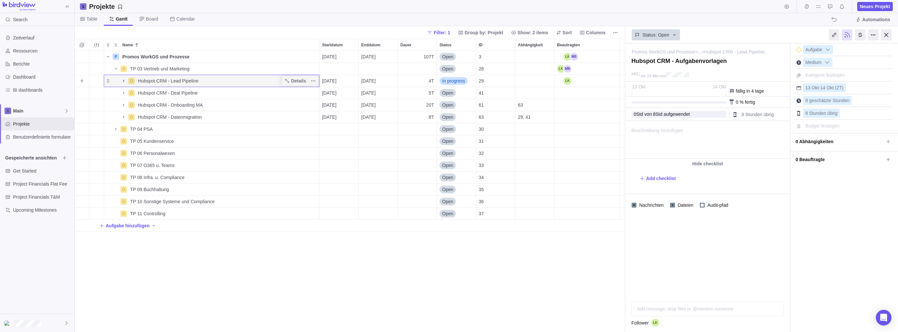
click at [123, 81] on icon "Name" at bounding box center [123, 80] width 5 height 5
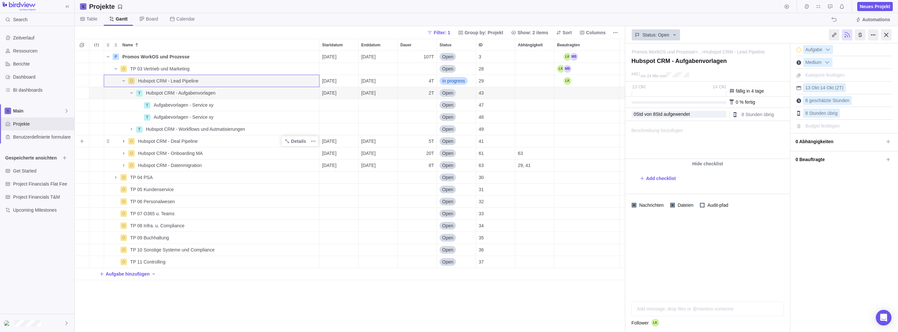
click at [124, 142] on icon "Name" at bounding box center [123, 141] width 5 height 5
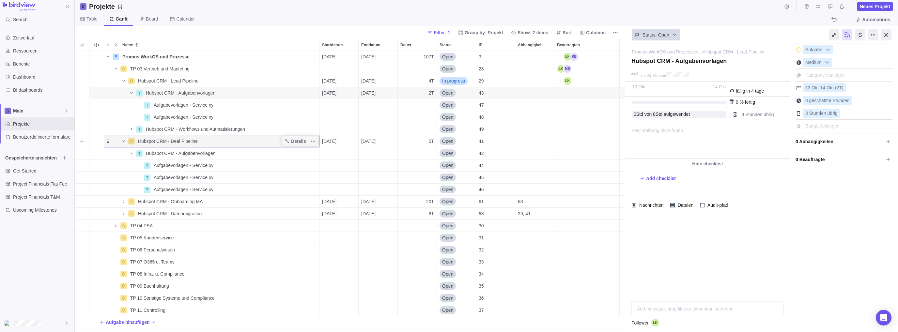
click at [124, 140] on icon "Name" at bounding box center [123, 141] width 5 height 5
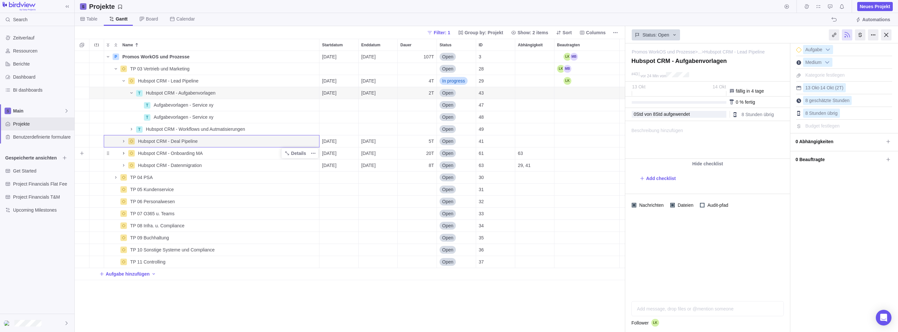
click at [125, 153] on icon "Name" at bounding box center [123, 153] width 5 height 5
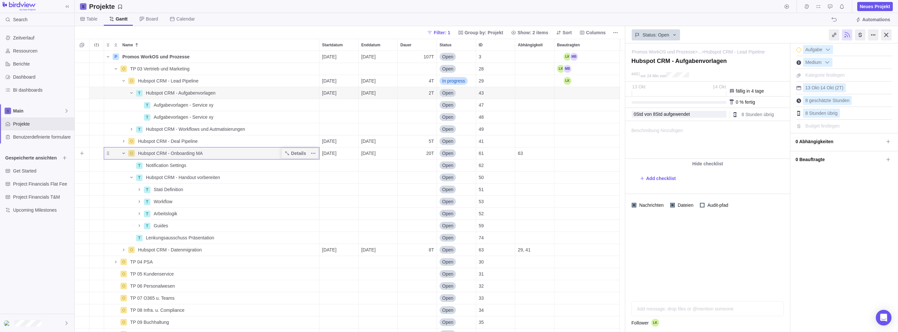
click at [125, 153] on icon "Name" at bounding box center [123, 153] width 5 height 5
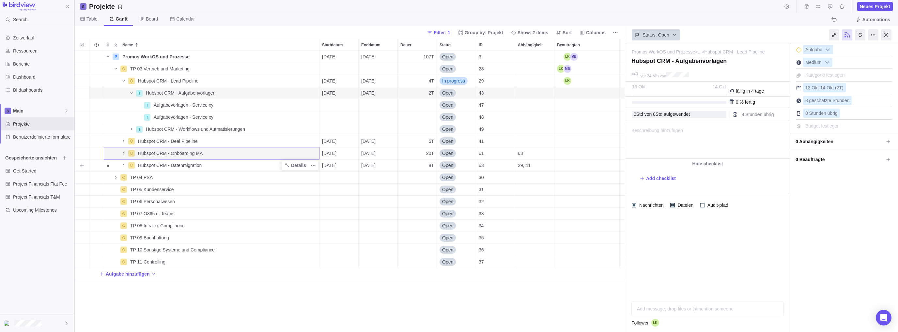
click at [124, 165] on icon "Name" at bounding box center [123, 165] width 1 height 2
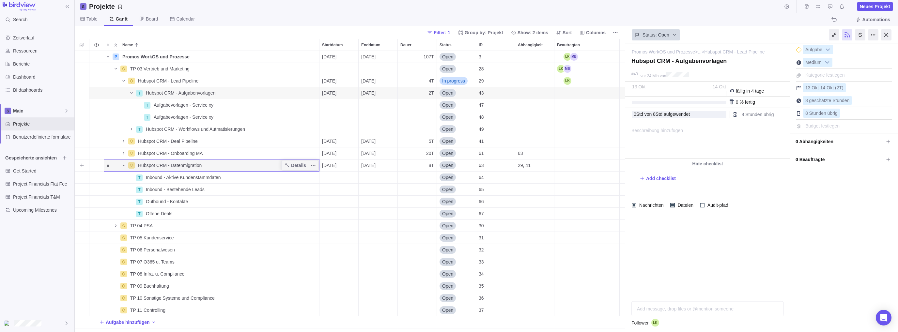
click at [124, 165] on icon "Name" at bounding box center [123, 165] width 5 height 5
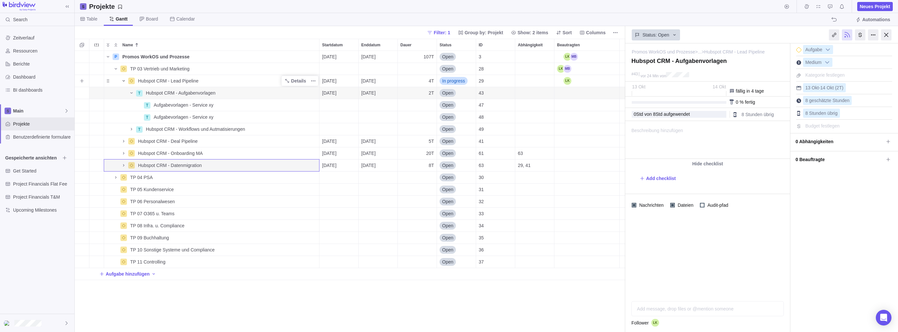
click at [124, 81] on icon "Name" at bounding box center [123, 80] width 5 height 5
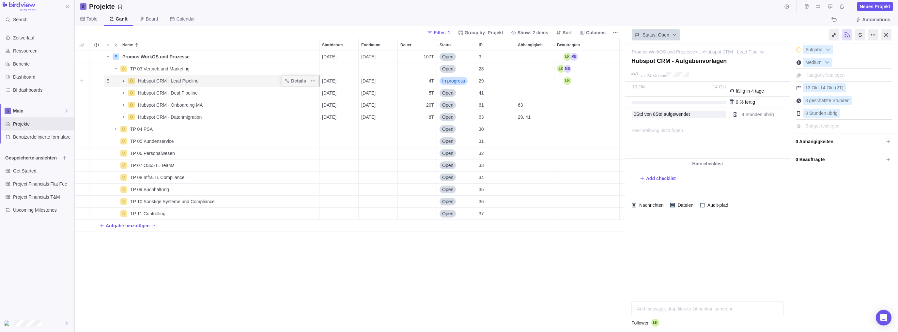
click at [121, 81] on icon "Name" at bounding box center [123, 80] width 5 height 5
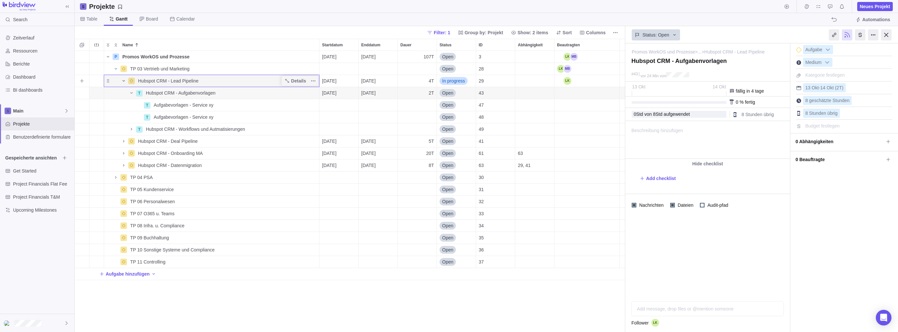
click at [124, 81] on icon "Name" at bounding box center [123, 80] width 2 height 1
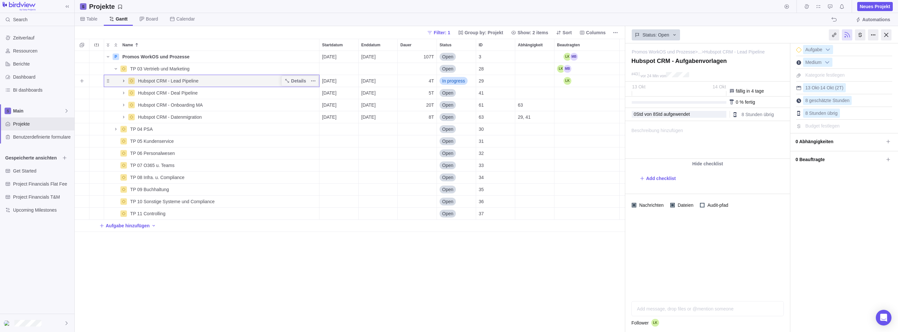
click at [123, 79] on icon "Name" at bounding box center [123, 80] width 5 height 5
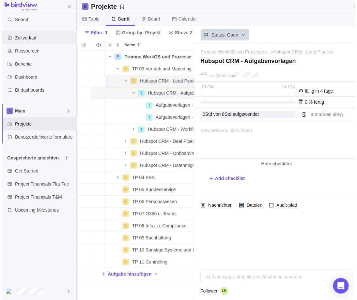
scroll to position [0, 127]
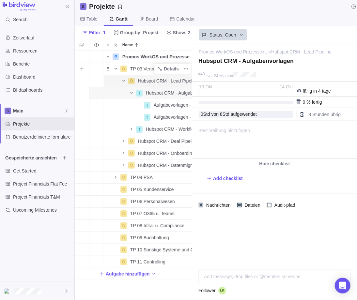
click at [116, 68] on icon "Name" at bounding box center [115, 68] width 5 height 5
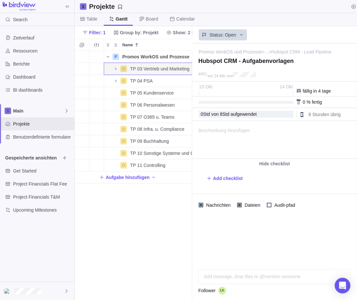
click at [176, 246] on div "P Promos WorkOS und Prozesse Details [DATE] [DATE] 107T Open 3 TP 03 Vertrieb u…" at bounding box center [133, 175] width 117 height 249
